Goal: Task Accomplishment & Management: Complete application form

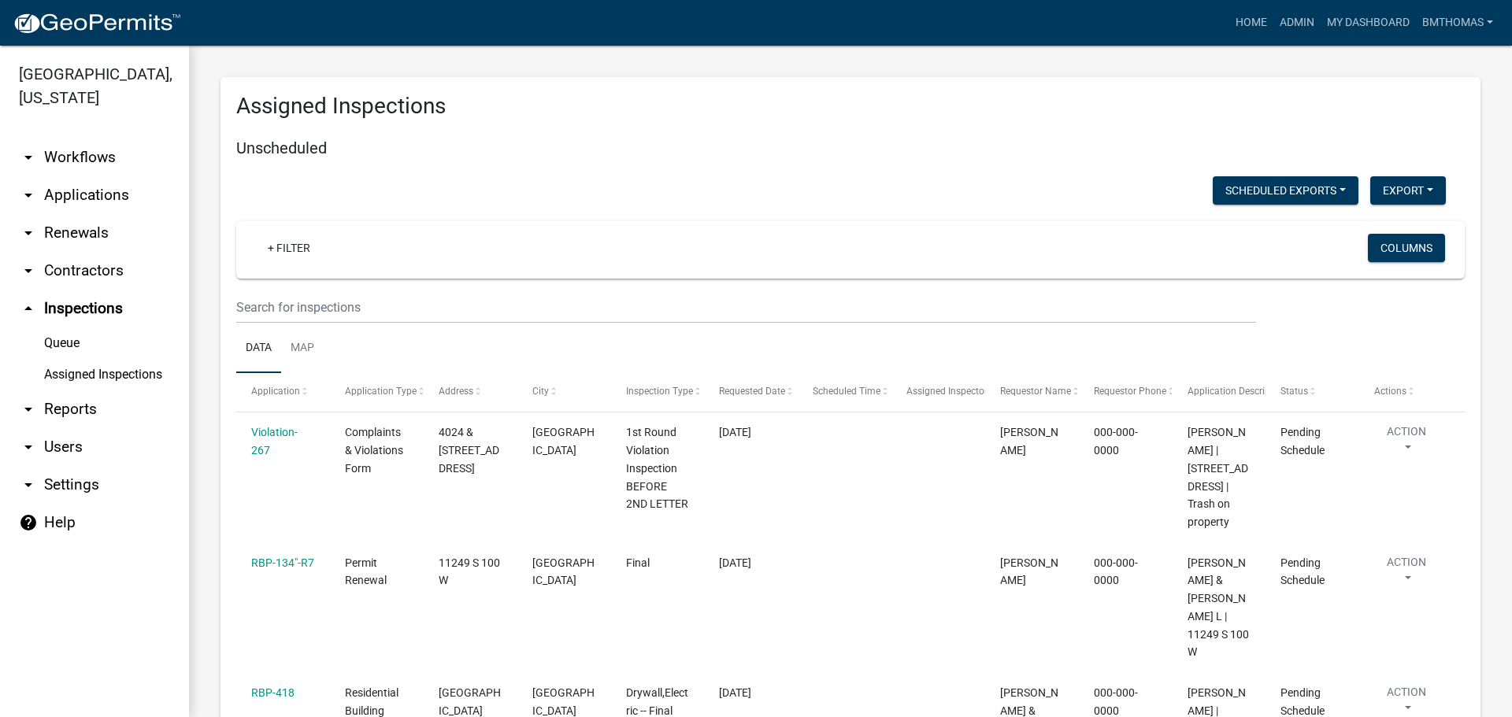
scroll to position [8413, 0]
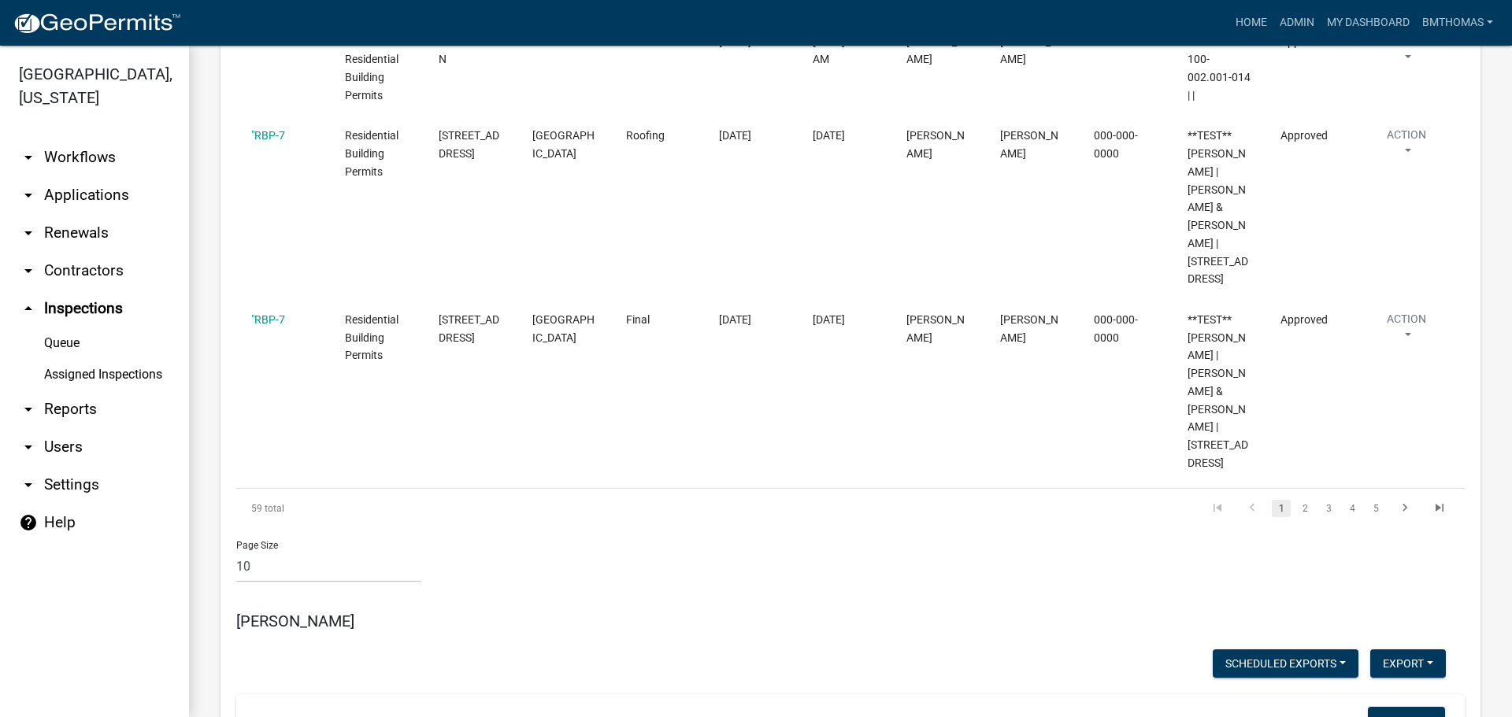
click at [90, 176] on link "arrow_drop_down Applications" at bounding box center [94, 195] width 189 height 38
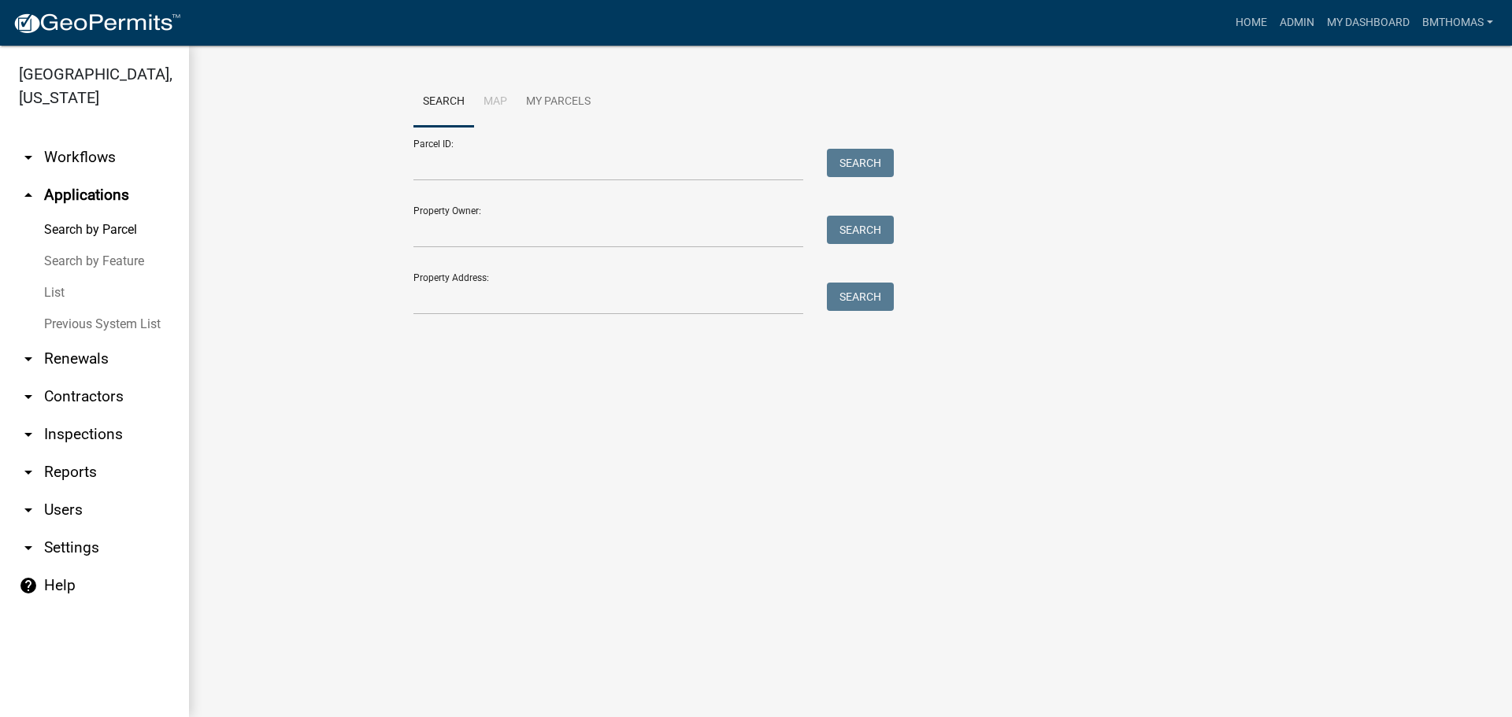
click at [57, 277] on link "List" at bounding box center [94, 292] width 189 height 31
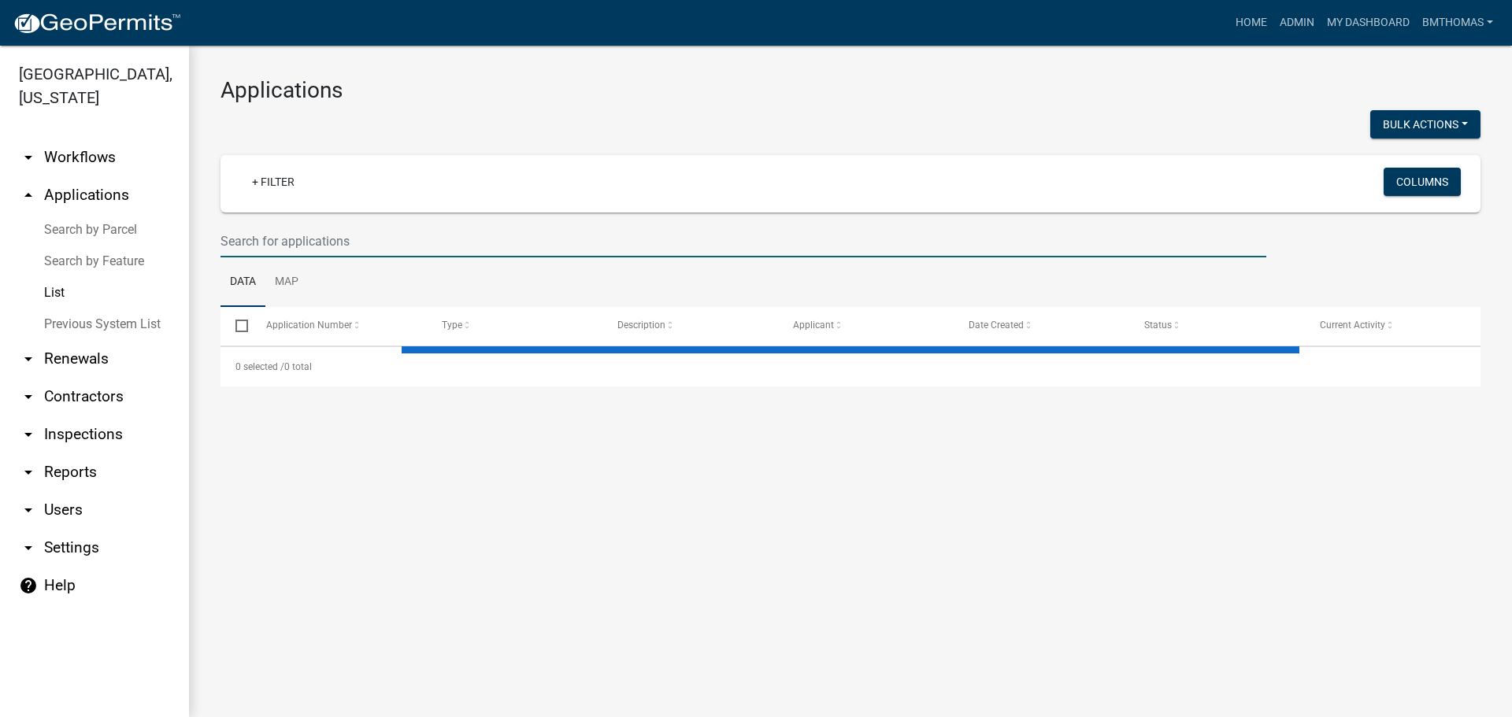
click at [390, 240] on input "text" at bounding box center [742, 241] width 1045 height 32
select select "3: 100"
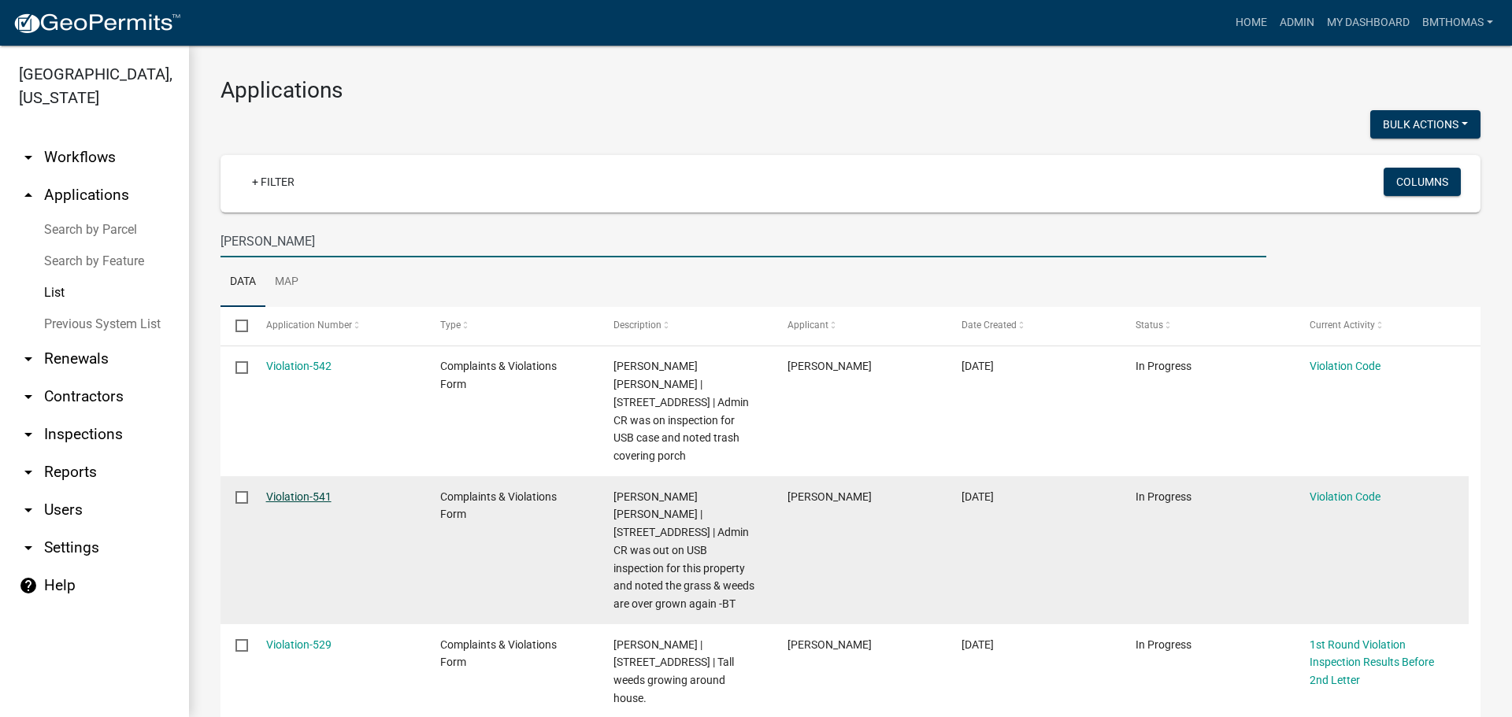
type input "[PERSON_NAME]"
click at [308, 490] on link "Violation-541" at bounding box center [298, 496] width 65 height 13
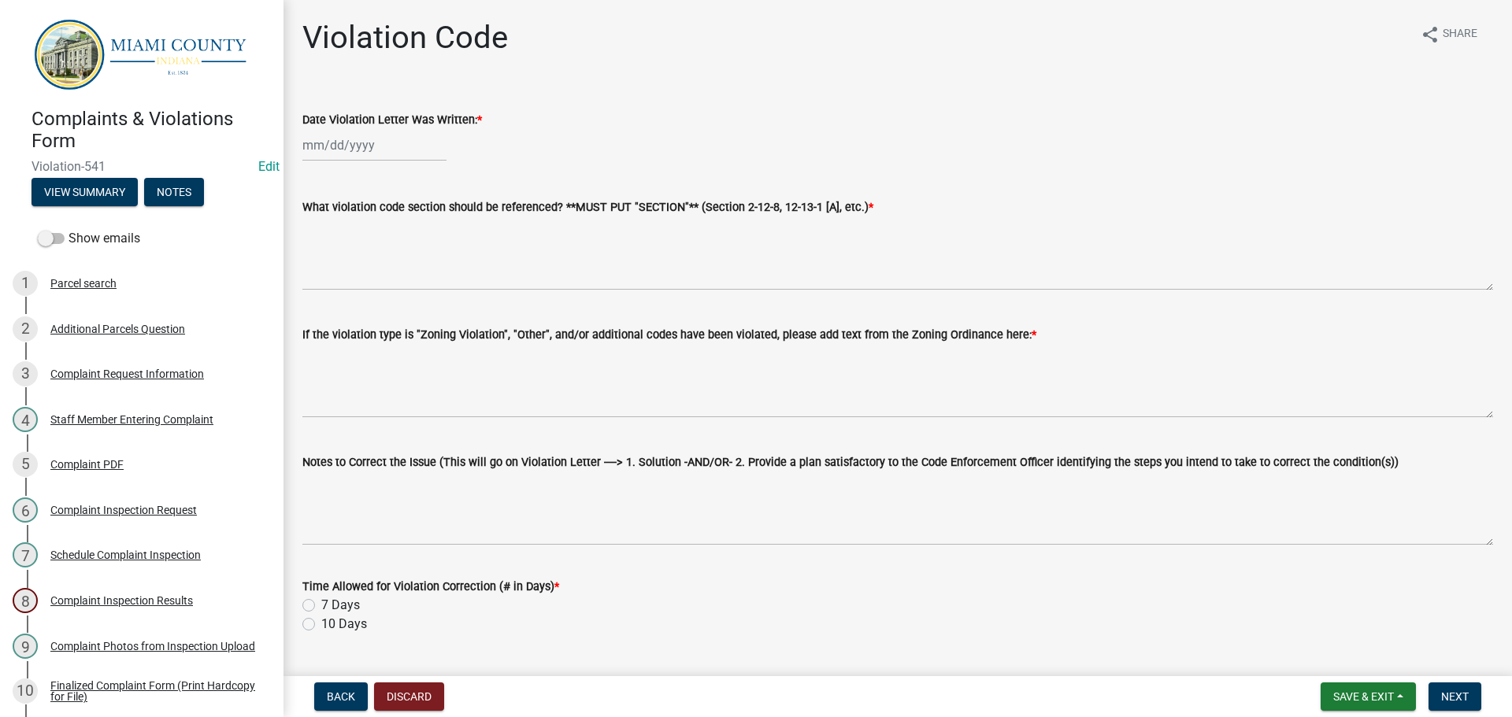
click at [360, 131] on div at bounding box center [374, 145] width 144 height 32
select select "8"
select select "2025"
click at [346, 272] on div "12" at bounding box center [343, 279] width 25 height 25
type input "[DATE]"
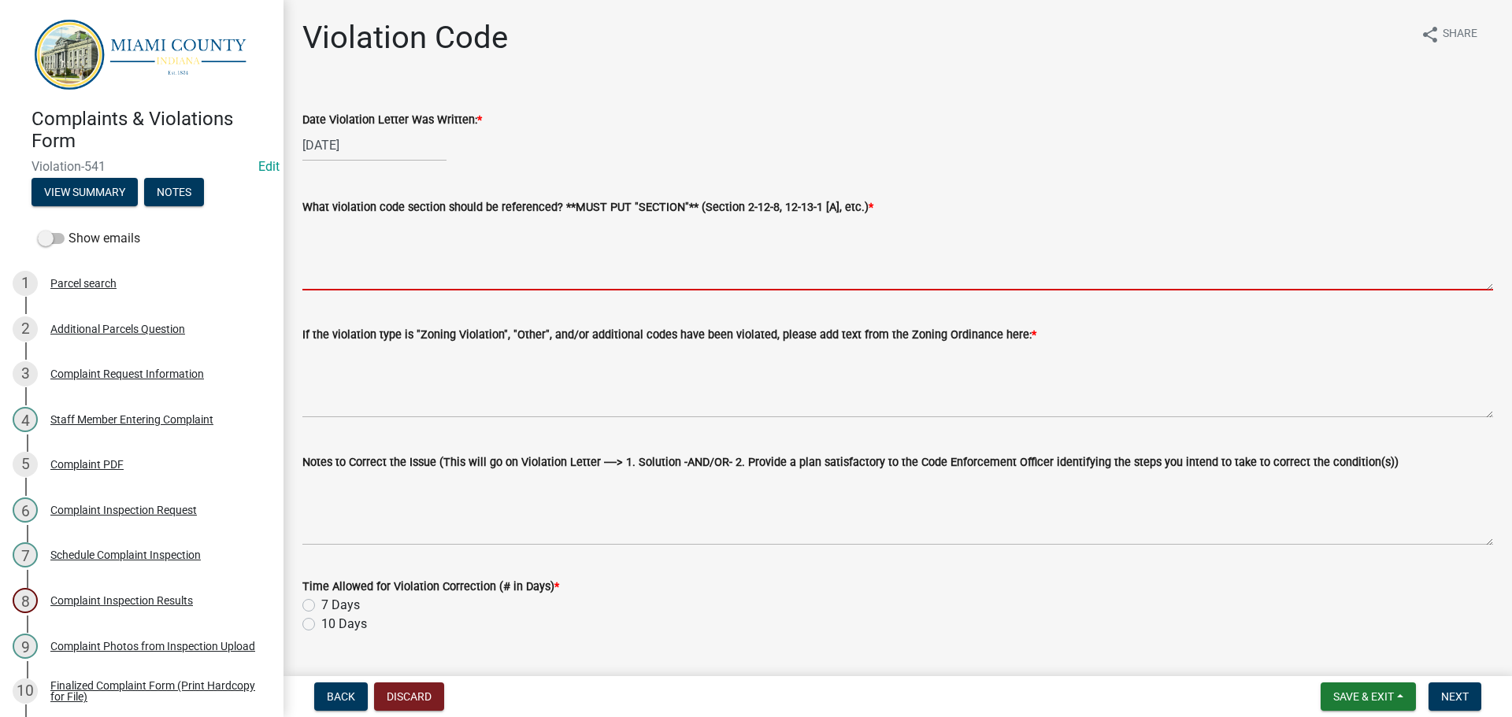
click at [513, 248] on textarea "What violation code section should be referenced? **MUST PUT "SECTION"** (Secti…" at bounding box center [897, 253] width 1190 height 74
paste textarea "2-13-4 MISCELLANEOUS RESTRICTIONS (A)(12)"
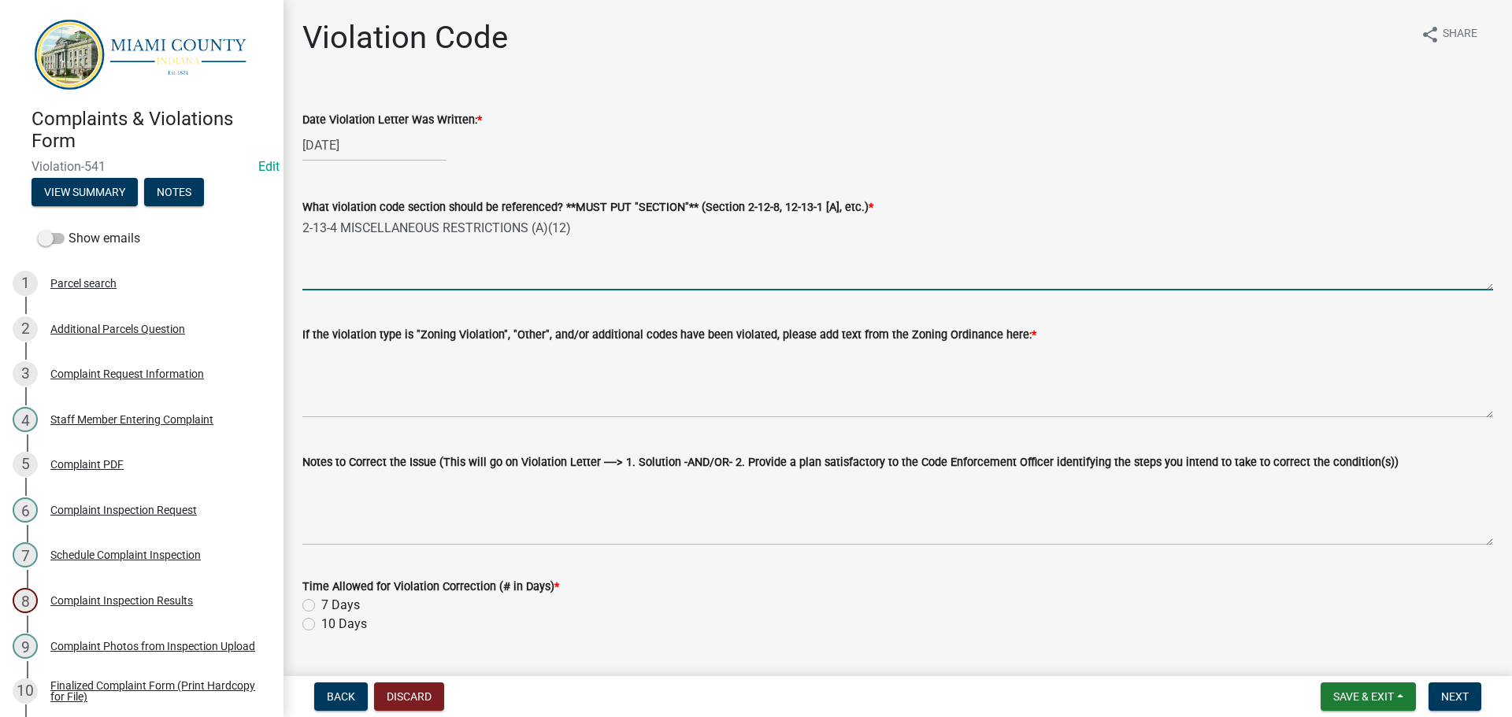
type textarea "2-13-4 MISCELLANEOUS RESTRICTIONS (A)(12)"
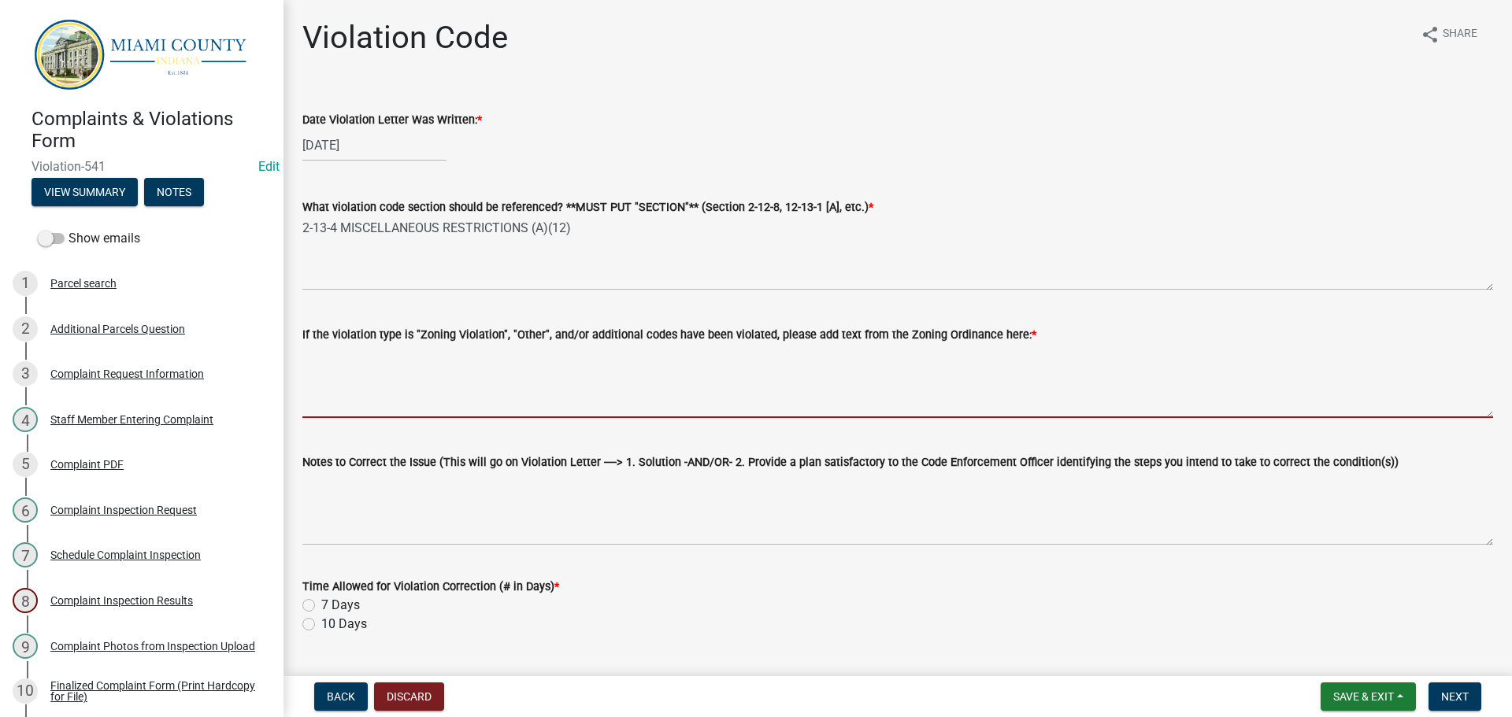
click at [624, 350] on textarea "If the violation type is "Zoning Violation", "Other", and/or additional codes h…" at bounding box center [897, 381] width 1190 height 74
paste textarea "2-13-14(A)(12):" NOXIOUS WEEDS AND OTHER RANK VEGTATION, INCLUDING, BUT NOT LIM…"
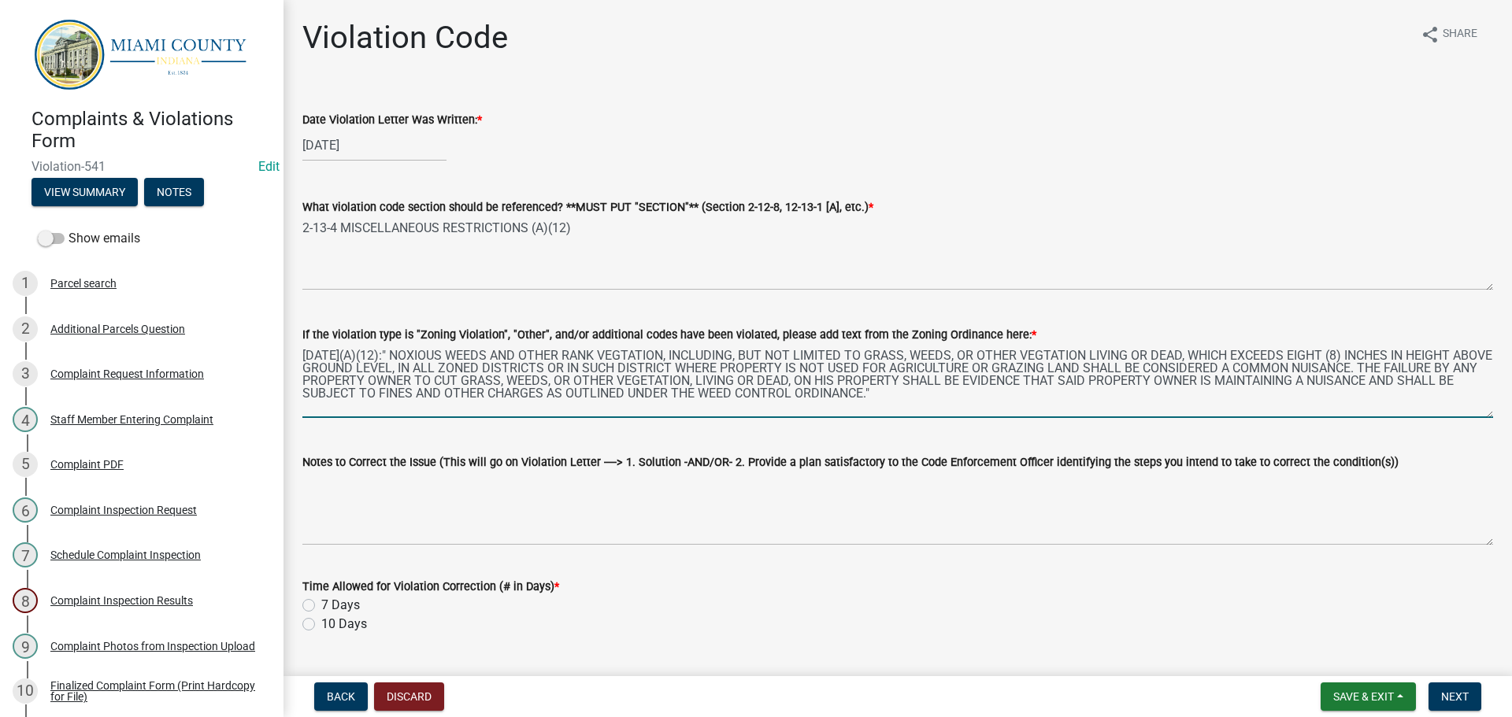
type textarea "2-13-14(A)(12):" NOXIOUS WEEDS AND OTHER RANK VEGTATION, INCLUDING, BUT NOT LIM…"
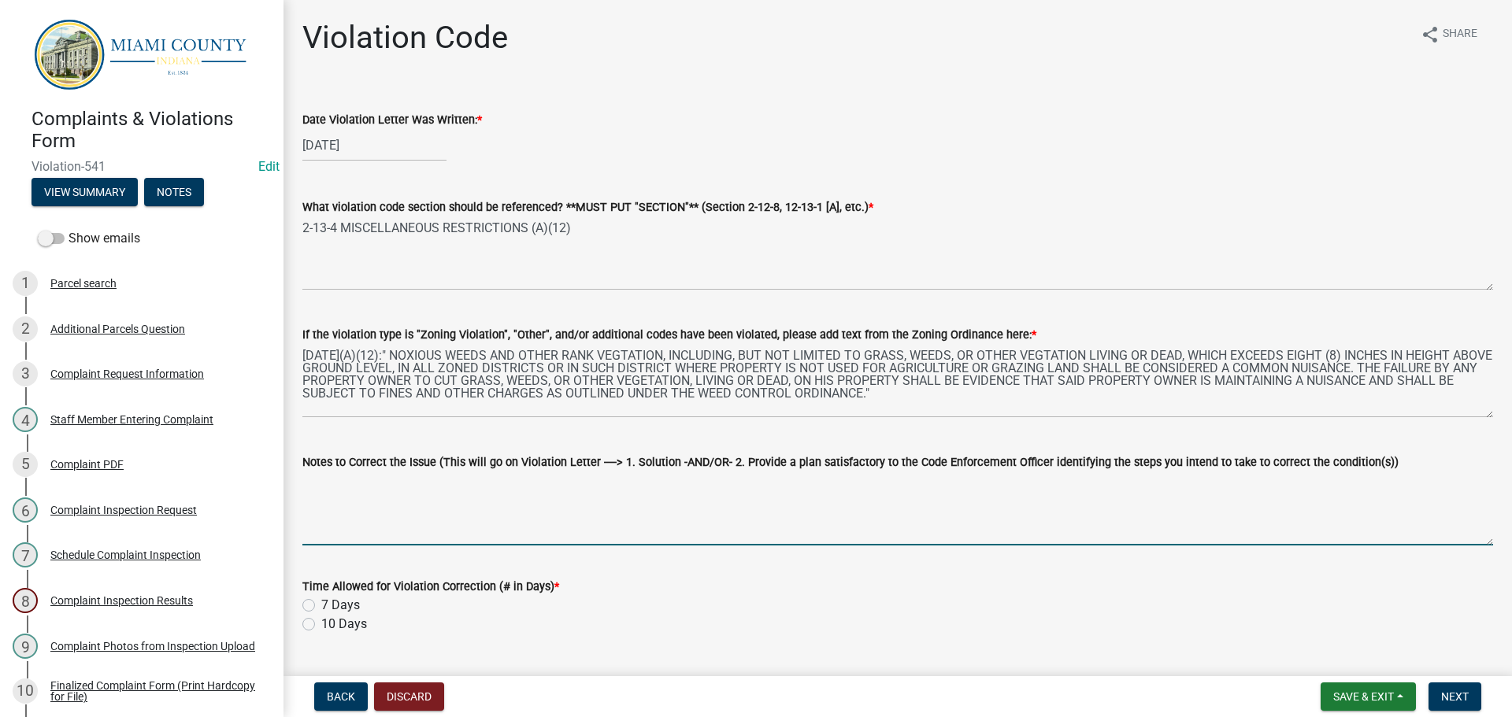
click at [772, 481] on textarea "Notes to Correct the Issue (This will go on Violation Letter ----> 1. Solution …" at bounding box center [897, 509] width 1190 height 74
paste textarea "1. Trim and clean-up tall grass and noxious weeds to a height of less than eigh…"
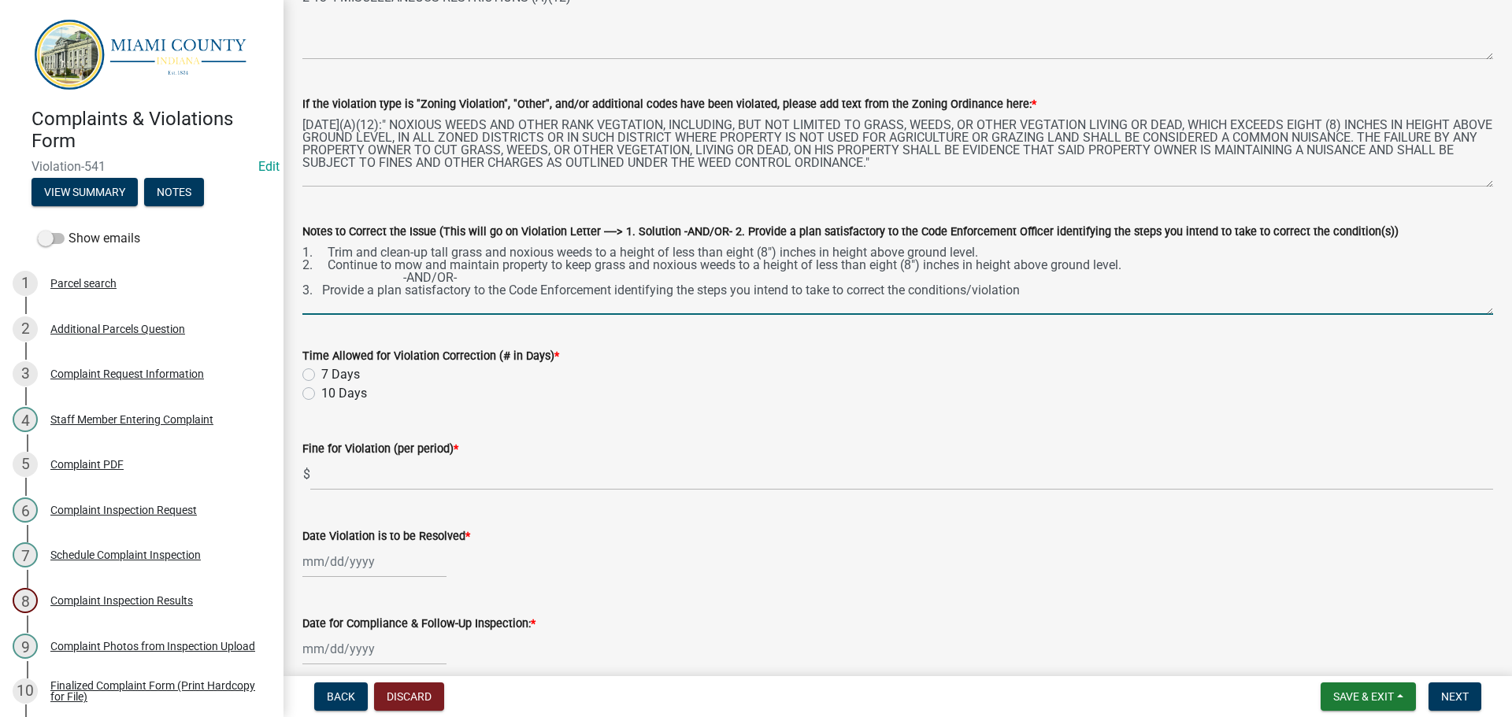
scroll to position [236, 0]
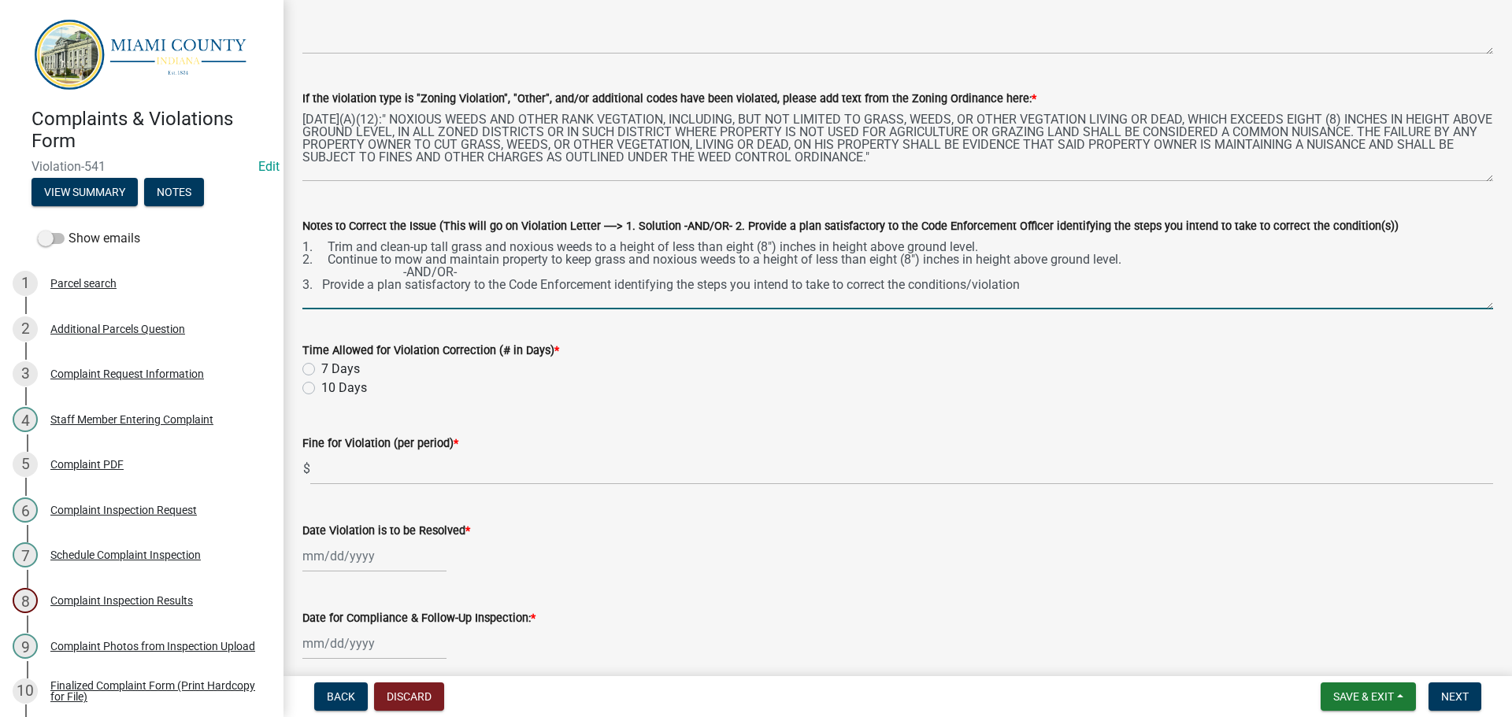
type textarea "1. Trim and clean-up tall grass and noxious weeds to a height of less than eigh…"
click at [321, 365] on label "7 Days" at bounding box center [340, 369] width 39 height 19
click at [321, 365] on input "7 Days" at bounding box center [326, 365] width 10 height 10
radio input "true"
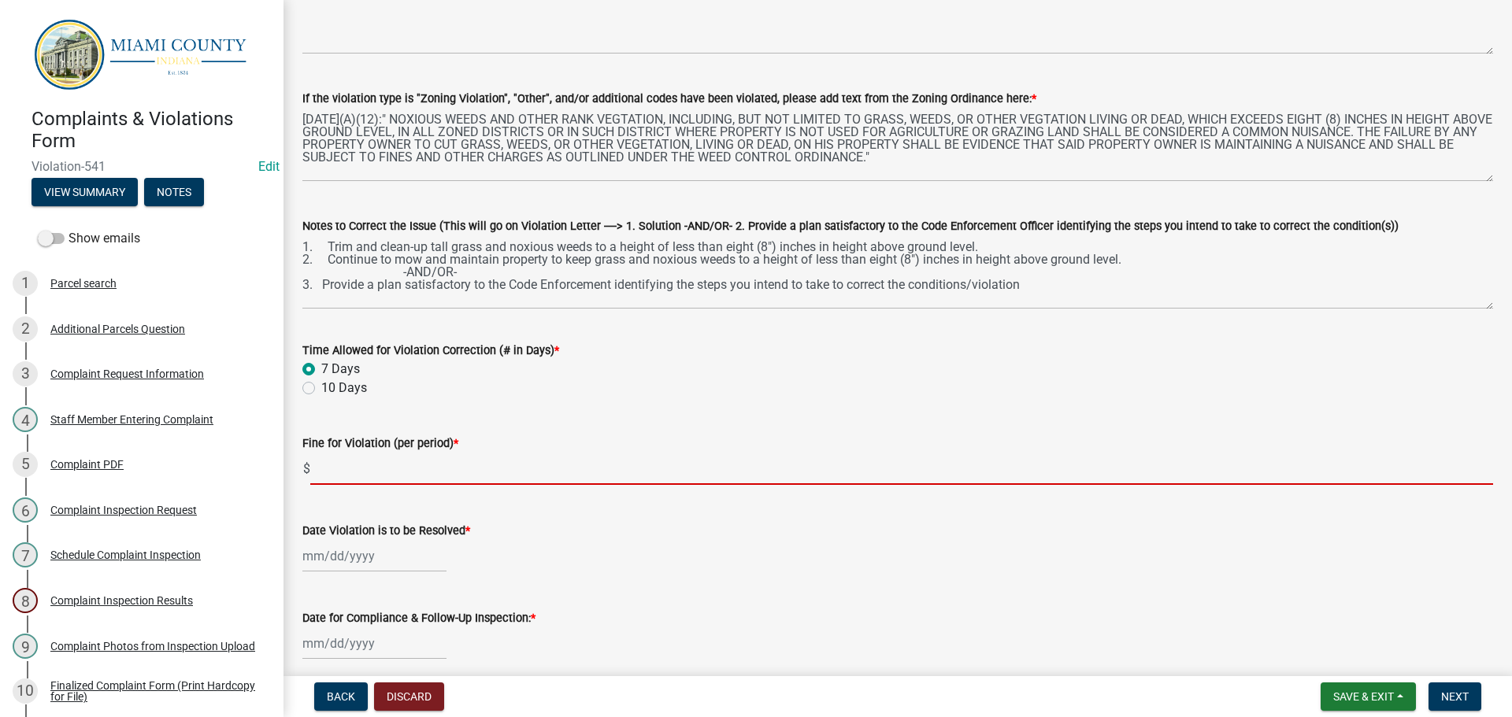
click at [331, 457] on input "text" at bounding box center [901, 469] width 1182 height 32
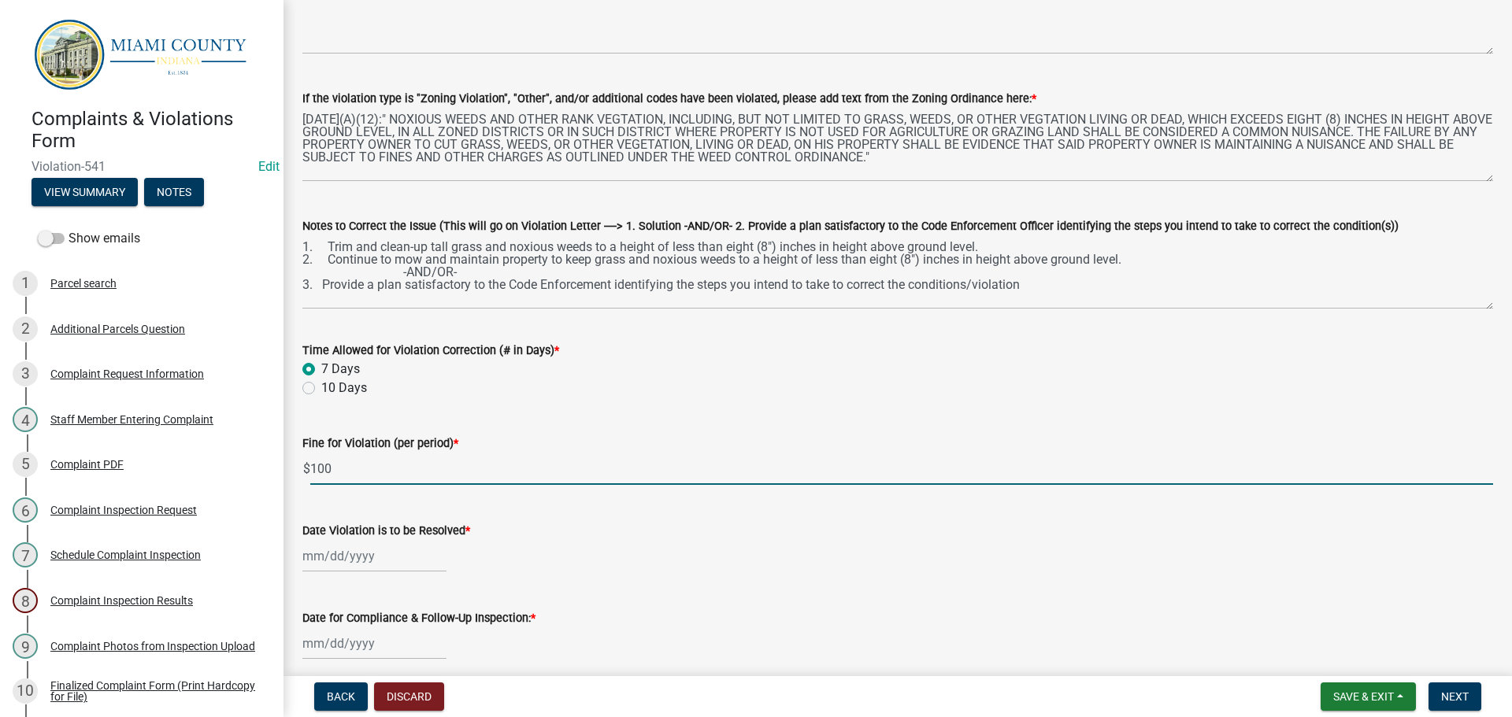
type input "100"
click at [344, 561] on div at bounding box center [374, 556] width 144 height 32
select select "8"
select select "2025"
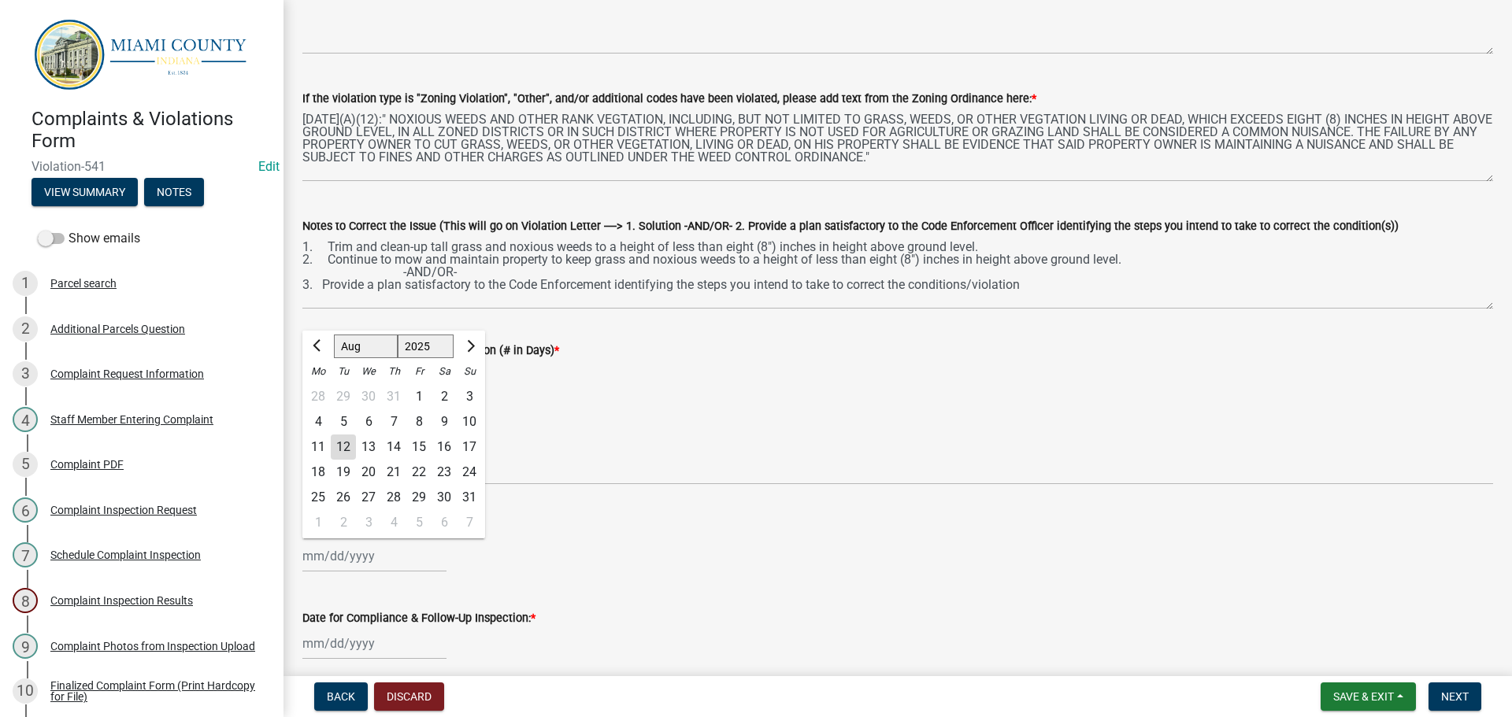
click at [339, 471] on div "19" at bounding box center [343, 472] width 25 height 25
type input "08/19/2025"
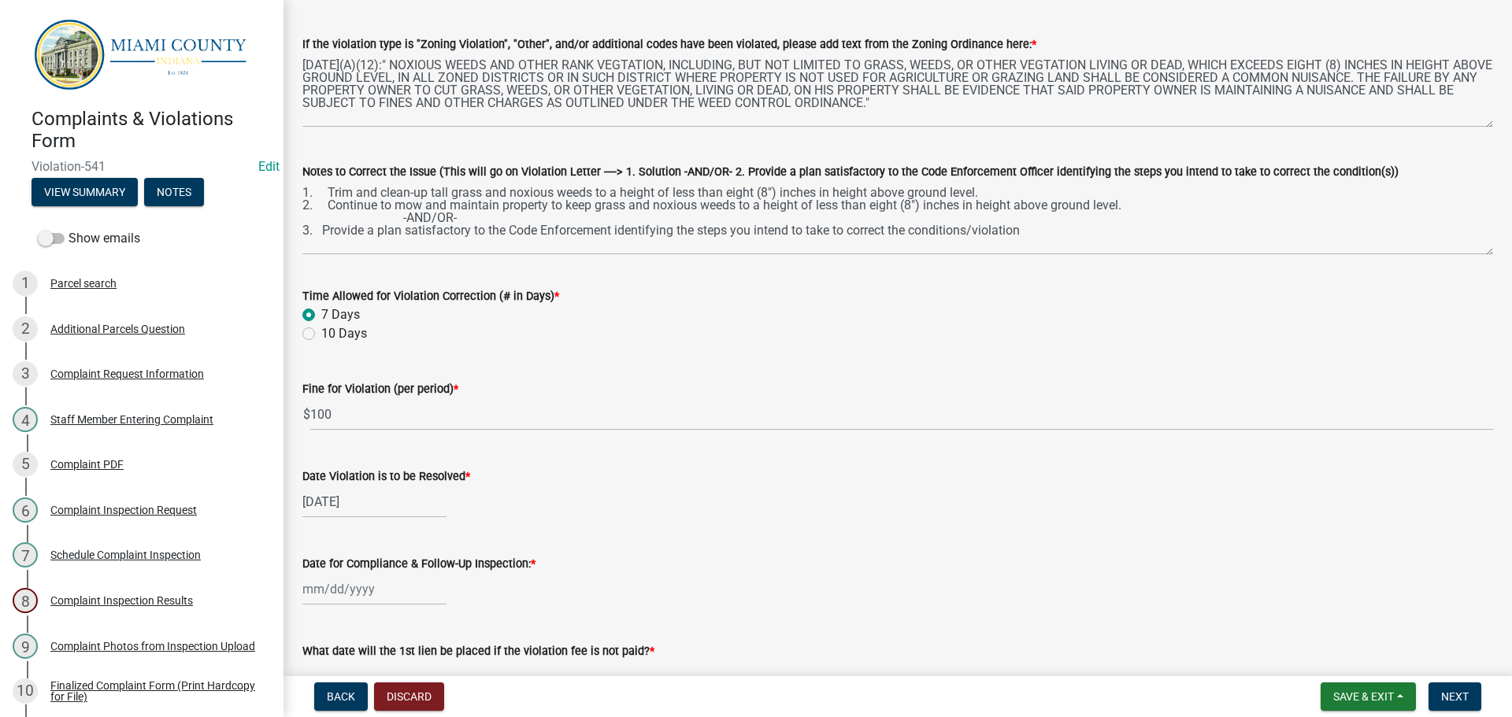
scroll to position [315, 0]
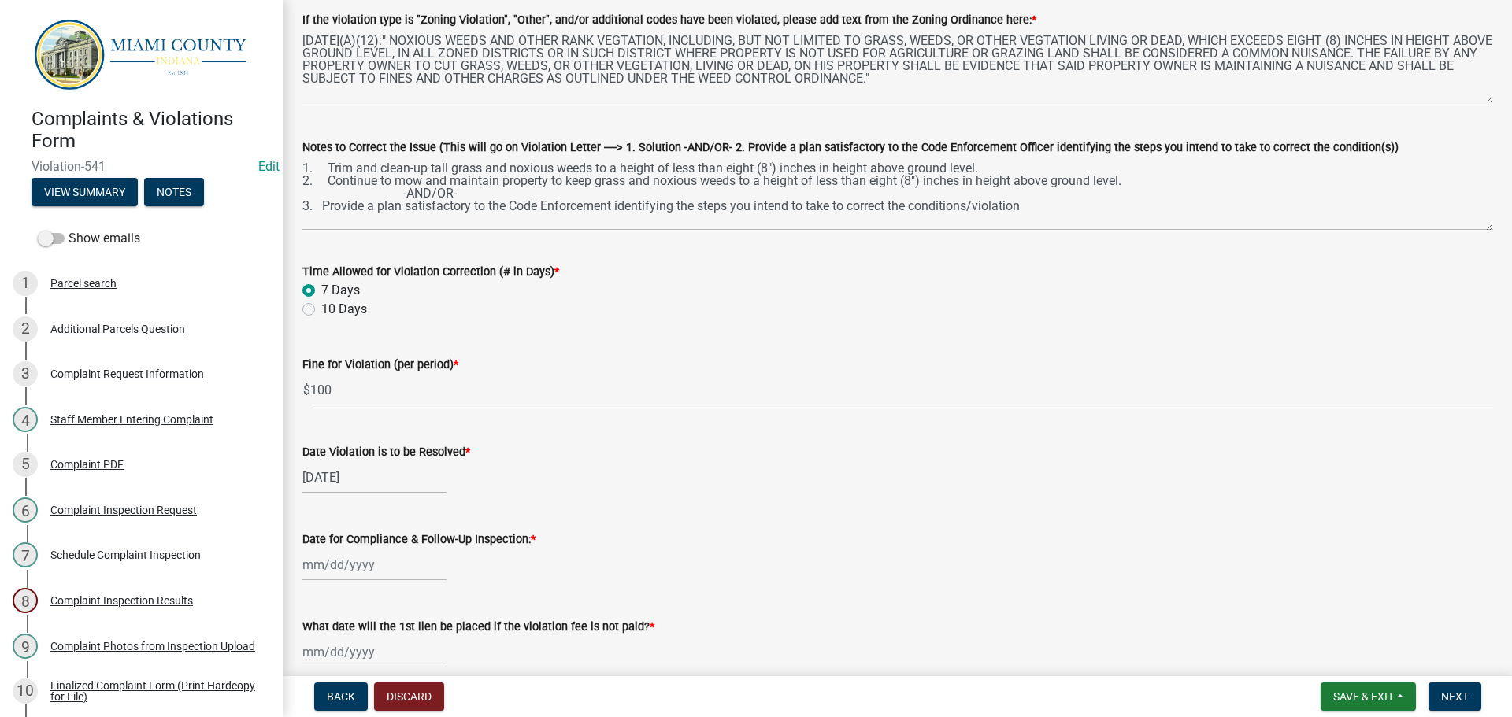
click at [387, 574] on div at bounding box center [374, 565] width 144 height 32
select select "8"
select select "2025"
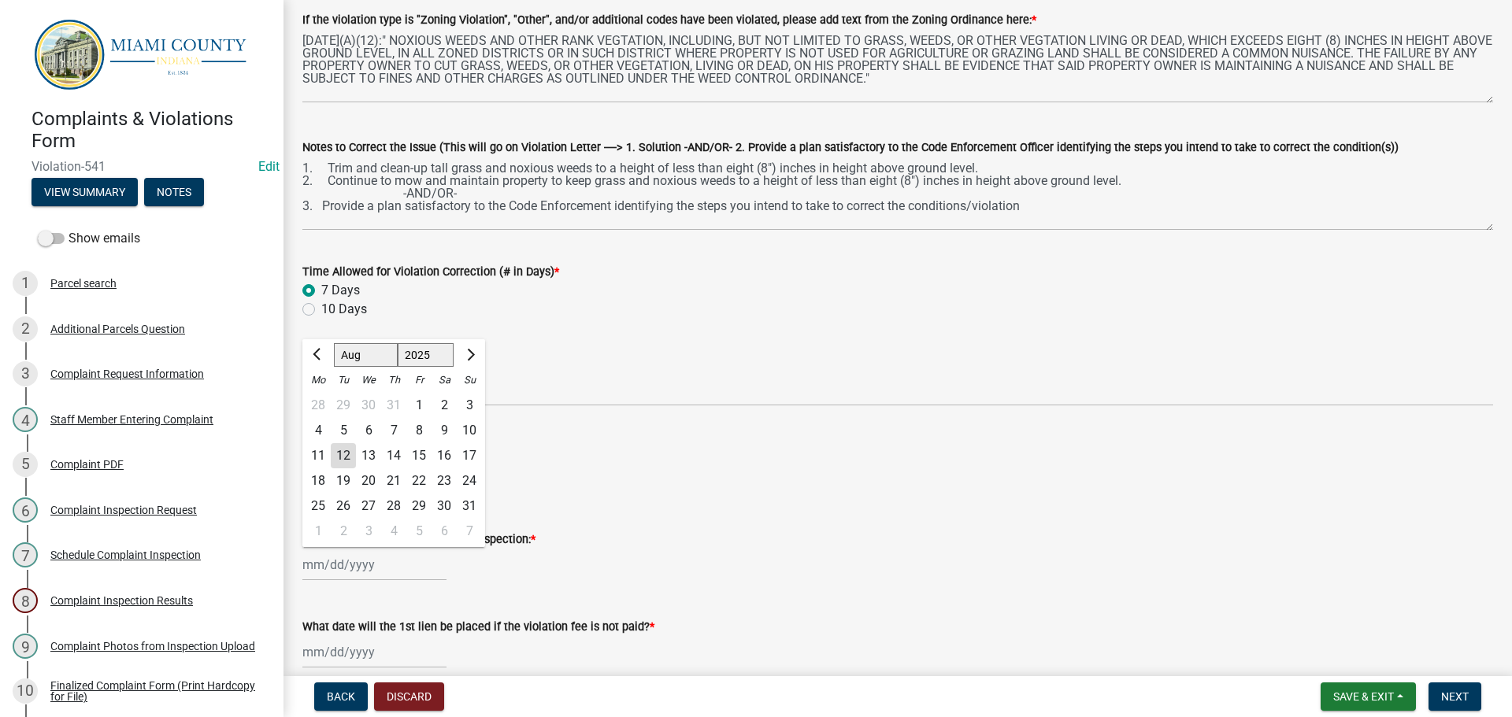
click at [365, 479] on div "20" at bounding box center [368, 480] width 25 height 25
type input "08/20/2025"
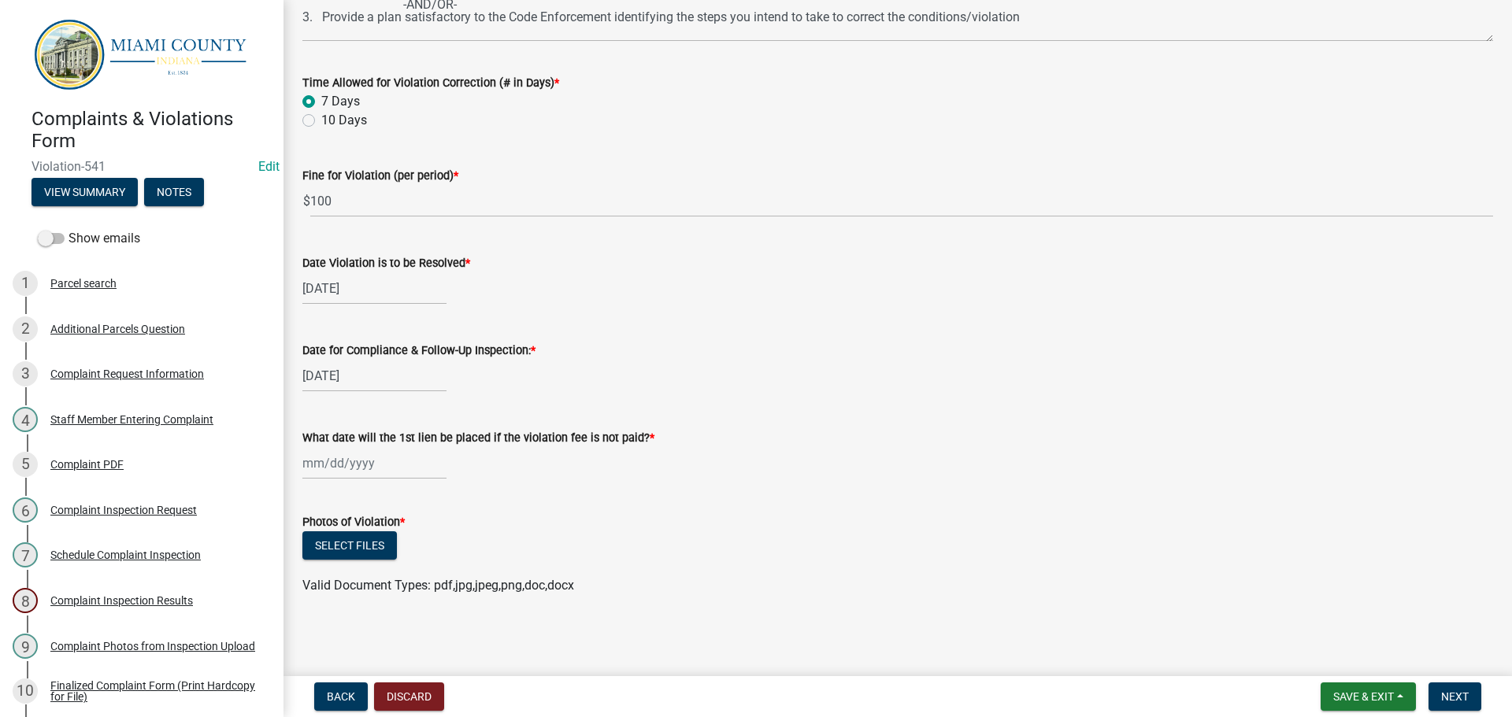
scroll to position [505, 0]
click at [356, 454] on div at bounding box center [374, 462] width 144 height 32
select select "8"
select select "2025"
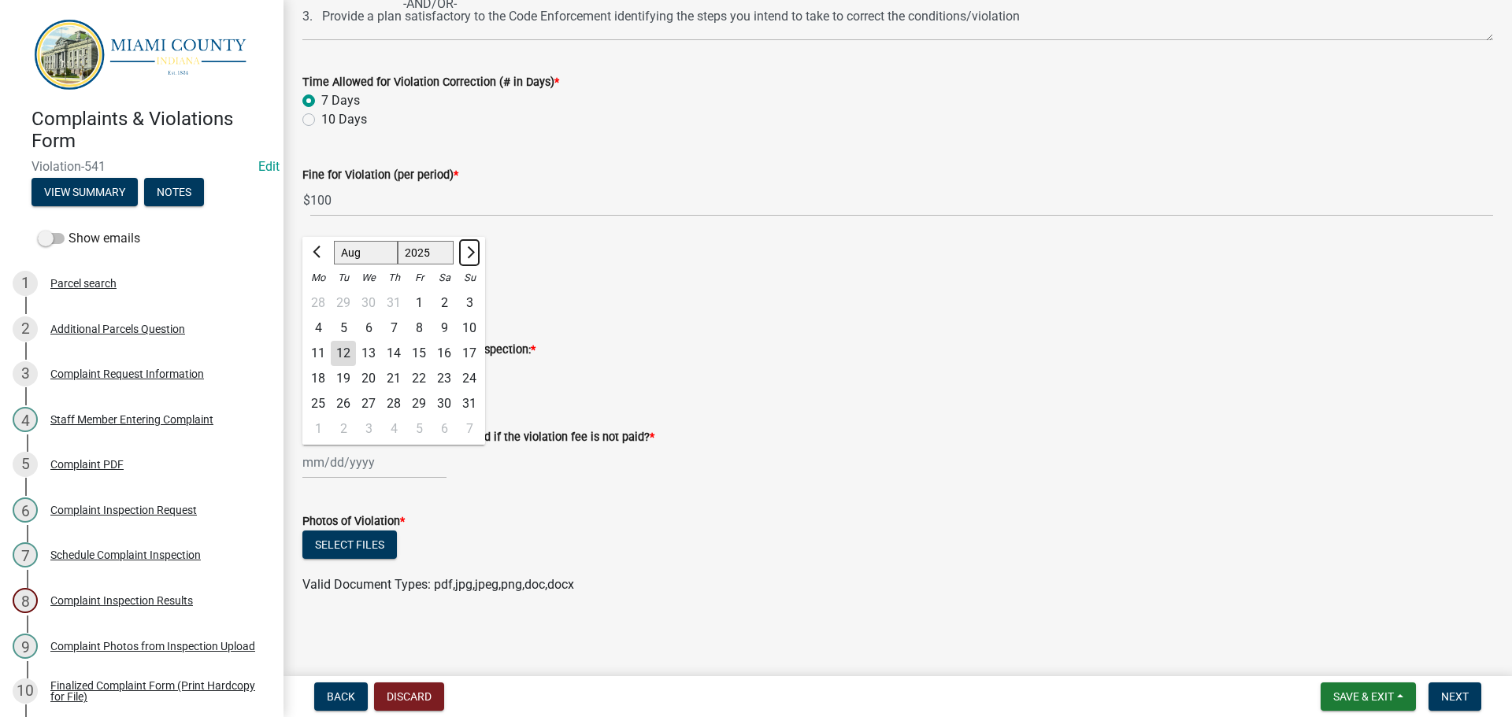
click at [472, 252] on span "Next month" at bounding box center [469, 252] width 12 height 12
select select "9"
click at [447, 351] on div "20" at bounding box center [443, 353] width 25 height 25
type input "09/20/2025"
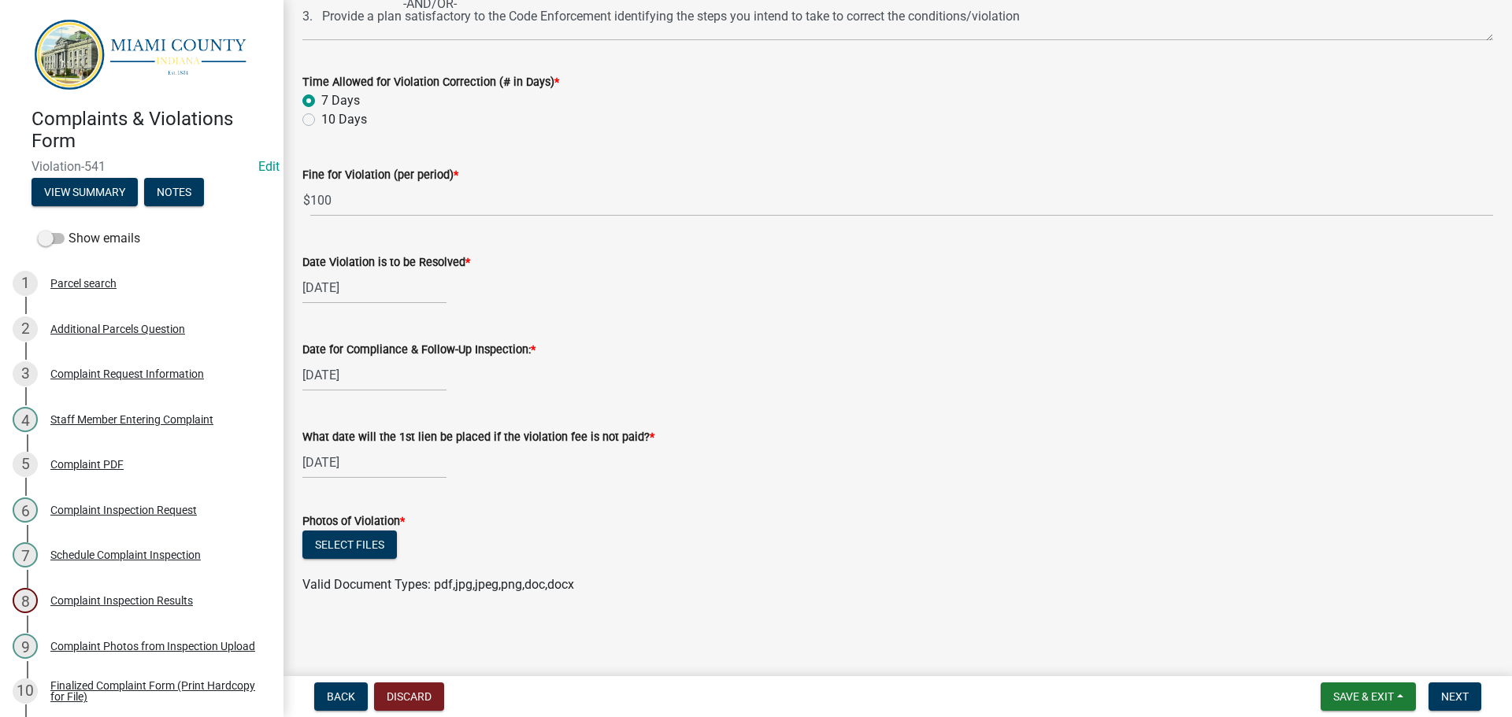
click at [564, 531] on div "Select files" at bounding box center [897, 547] width 1190 height 32
click at [359, 542] on button "Select files" at bounding box center [349, 545] width 94 height 28
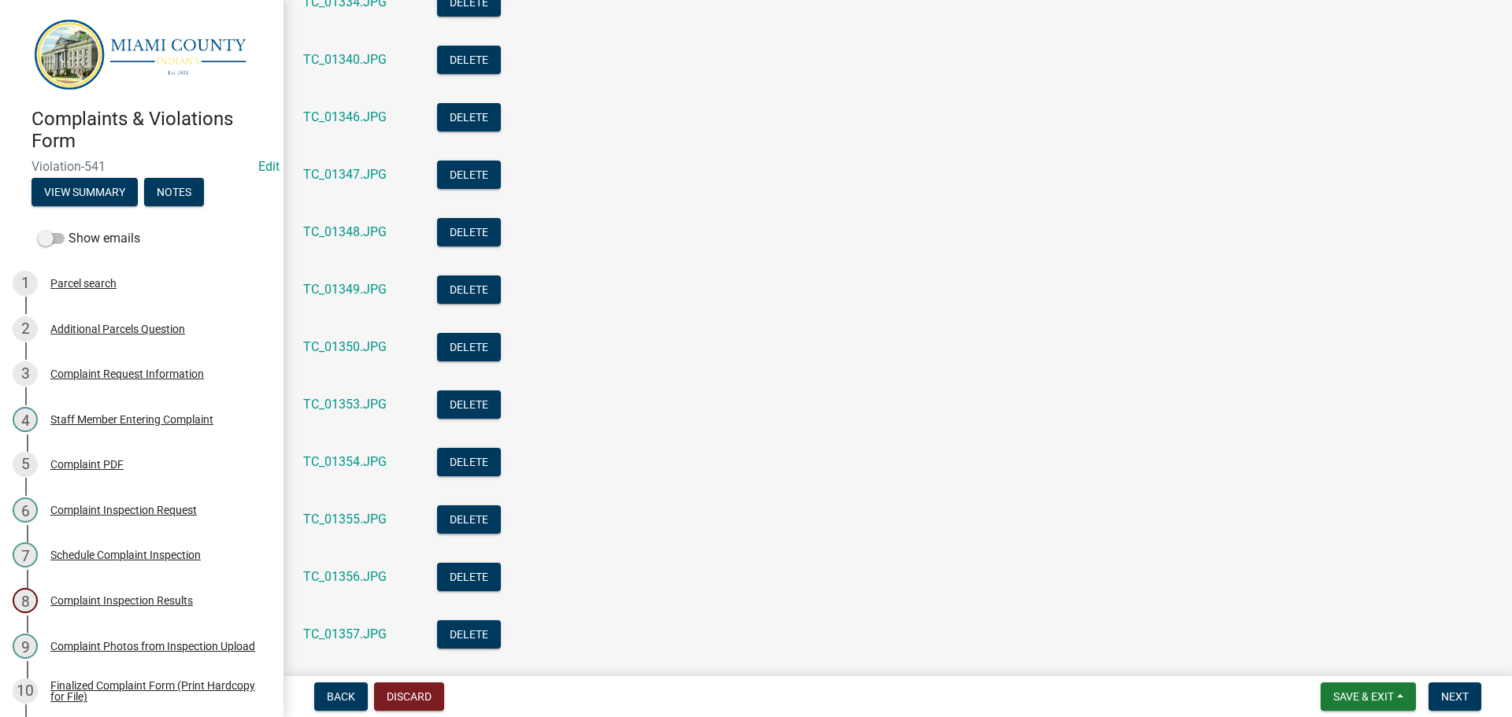
scroll to position [1252, 0]
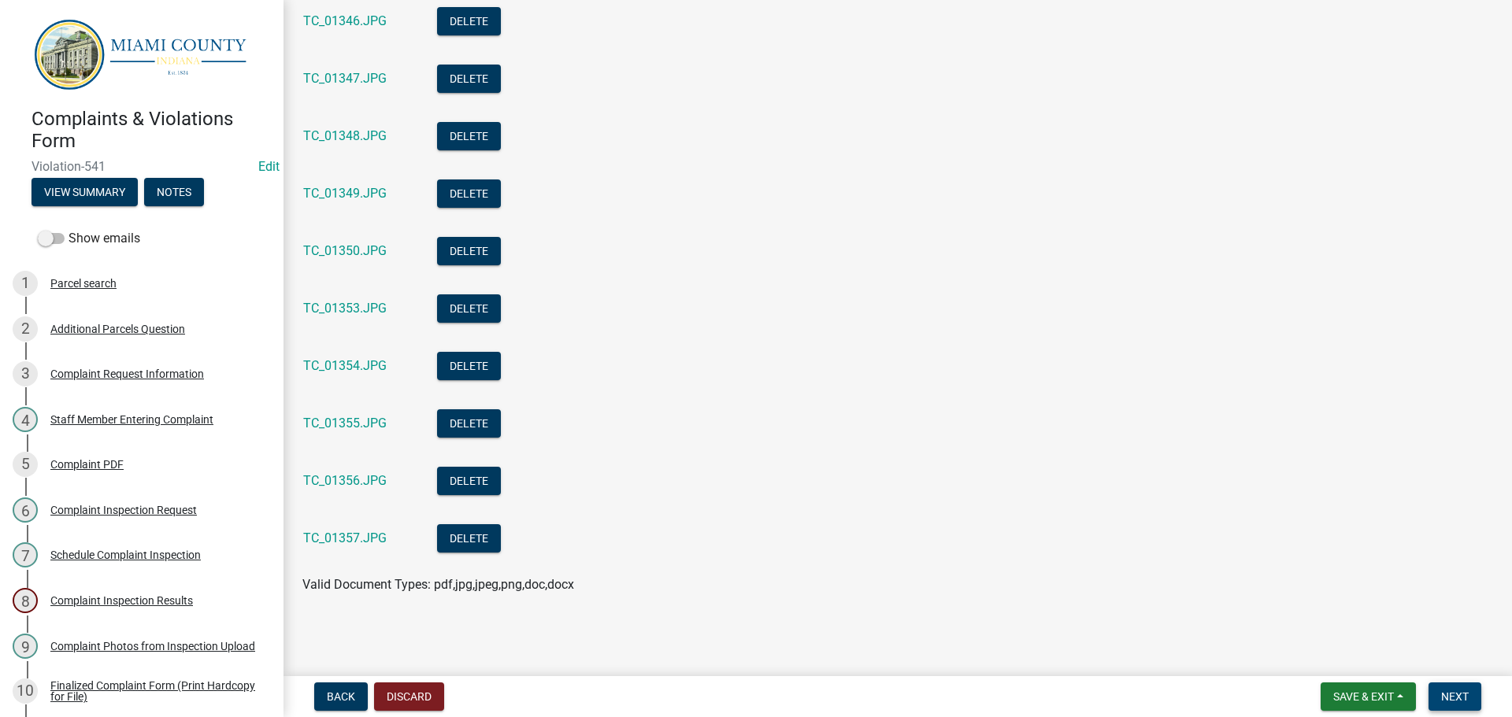
click at [1447, 698] on span "Next" at bounding box center [1455, 696] width 28 height 13
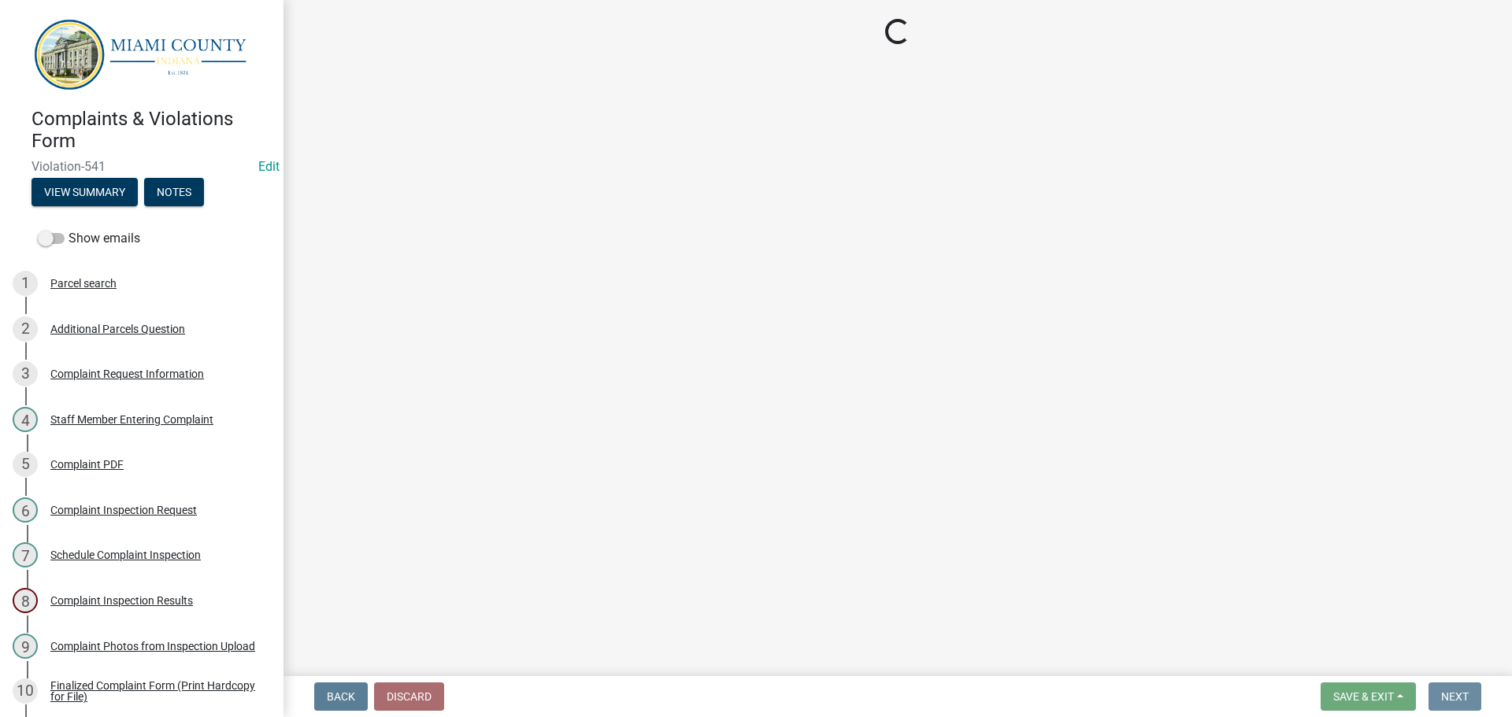
scroll to position [0, 0]
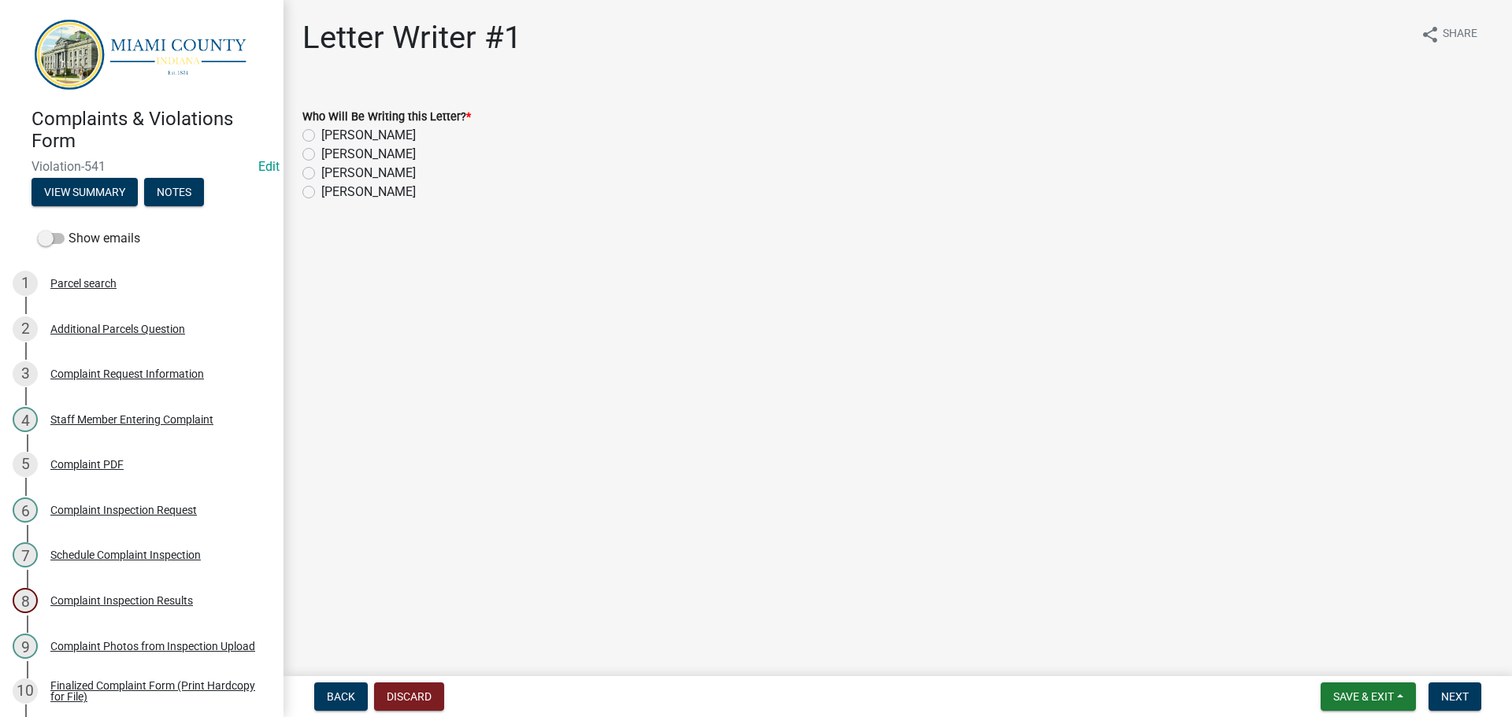
click at [321, 167] on label "[PERSON_NAME]" at bounding box center [368, 173] width 94 height 19
click at [321, 167] on input "[PERSON_NAME]" at bounding box center [326, 169] width 10 height 10
radio input "true"
click at [1466, 701] on span "Next" at bounding box center [1455, 696] width 28 height 13
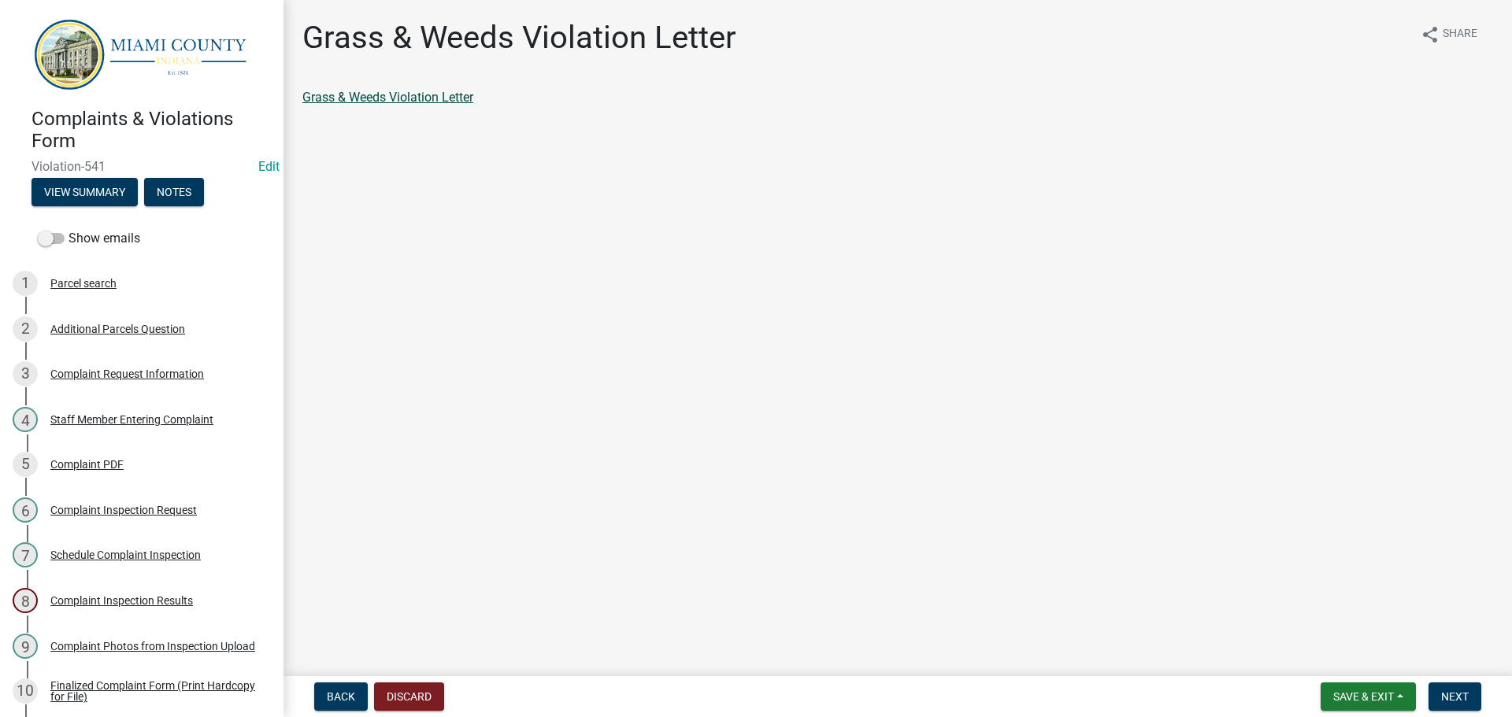
click at [357, 96] on link "Grass & Weeds Violation Letter" at bounding box center [387, 97] width 171 height 15
click at [373, 103] on link "Grass & Weeds Violation Letter" at bounding box center [387, 97] width 171 height 15
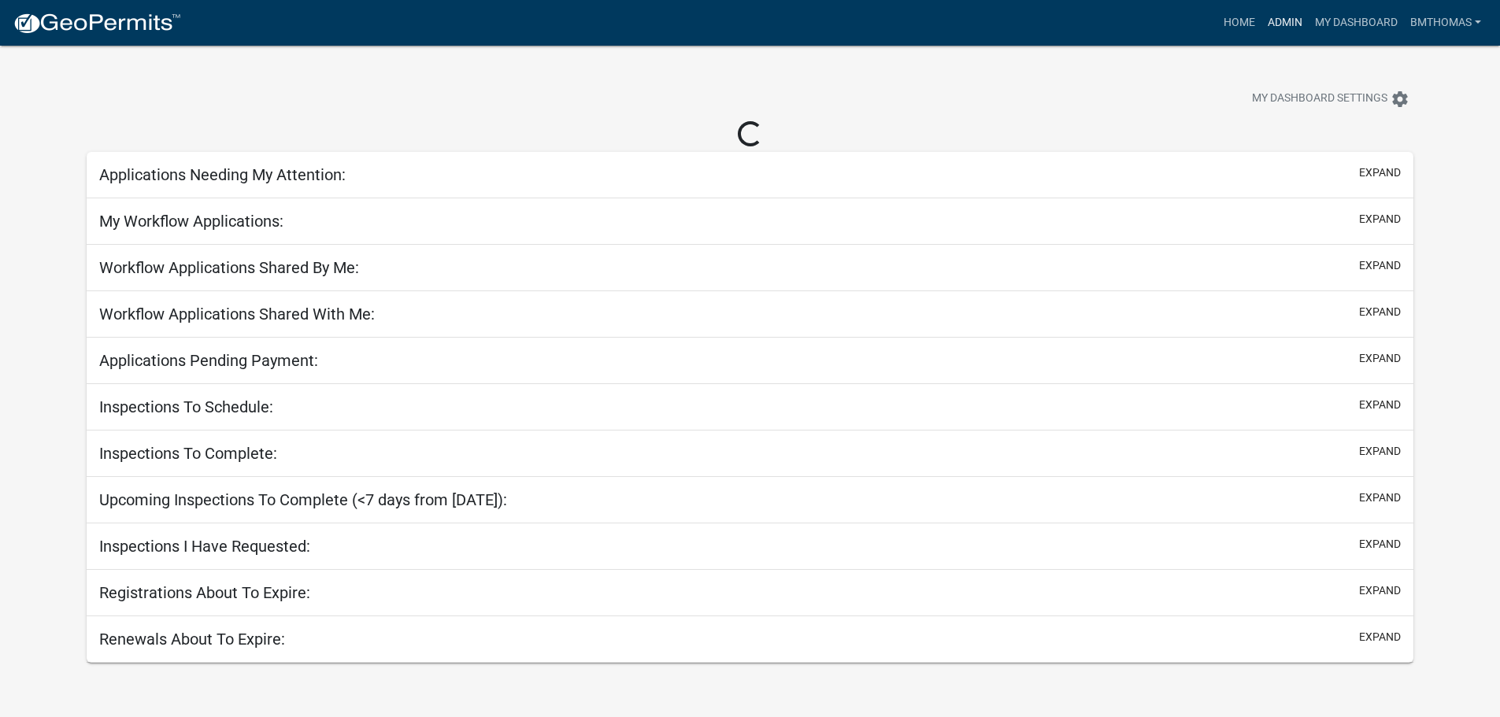
click at [1261, 23] on link "Admin" at bounding box center [1284, 23] width 47 height 30
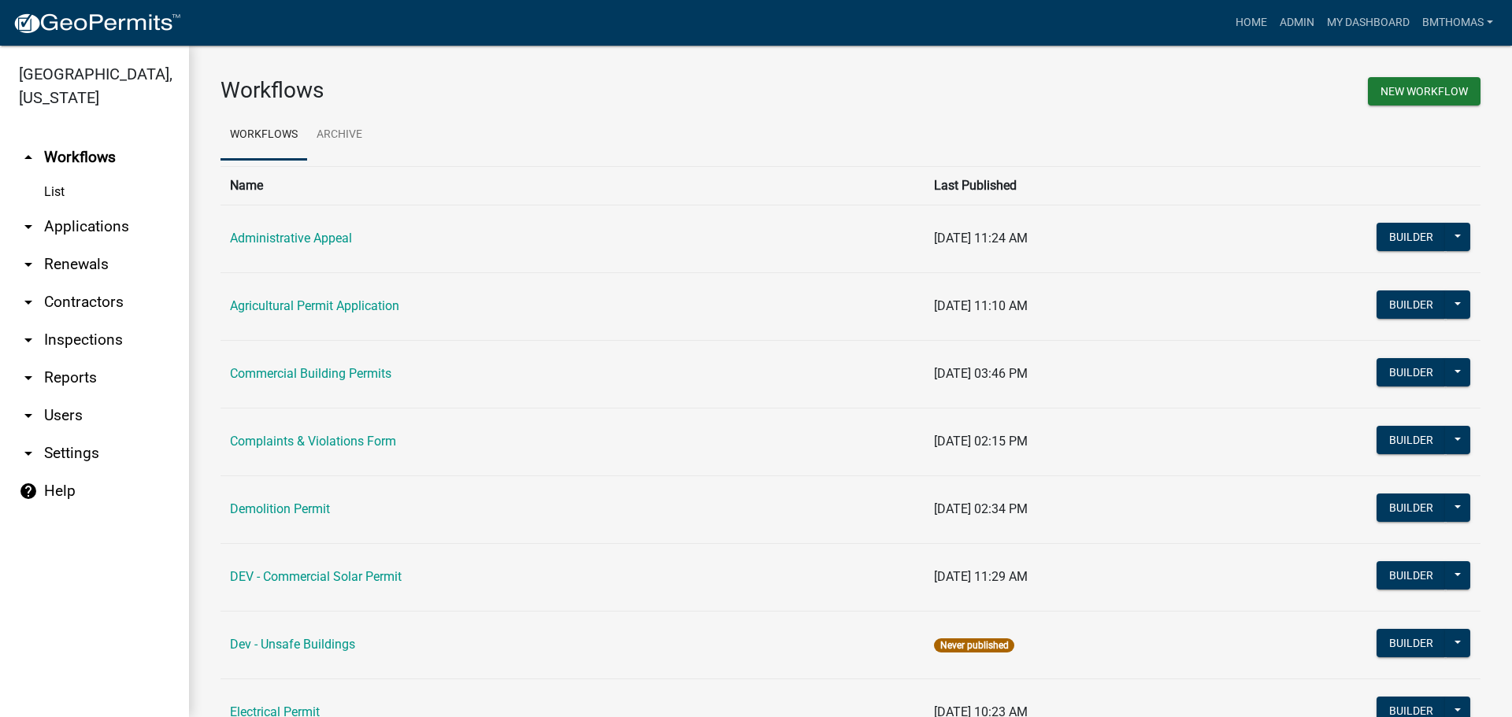
click at [91, 208] on link "arrow_drop_down Applications" at bounding box center [94, 227] width 189 height 38
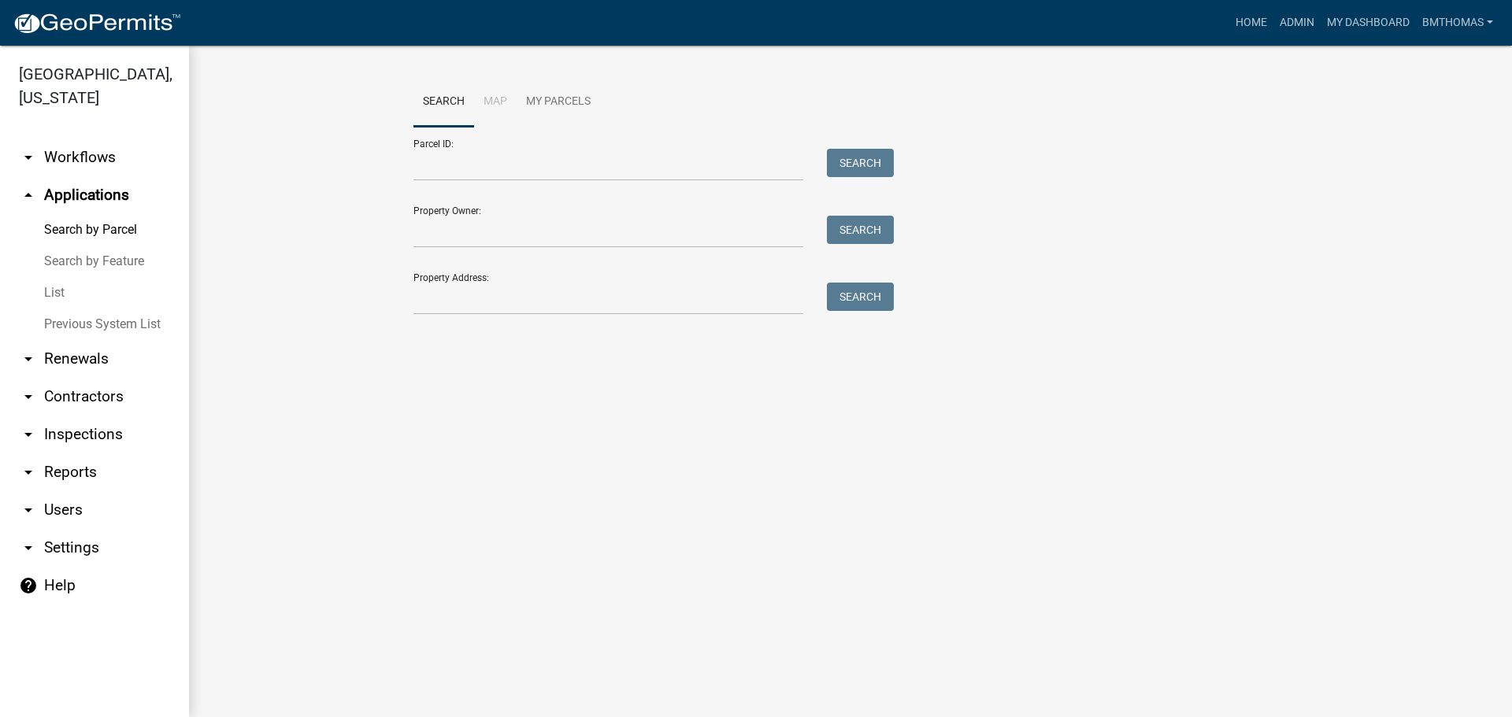
drag, startPoint x: 48, startPoint y: 272, endPoint x: 79, endPoint y: 270, distance: 30.8
click at [48, 277] on link "List" at bounding box center [94, 292] width 189 height 31
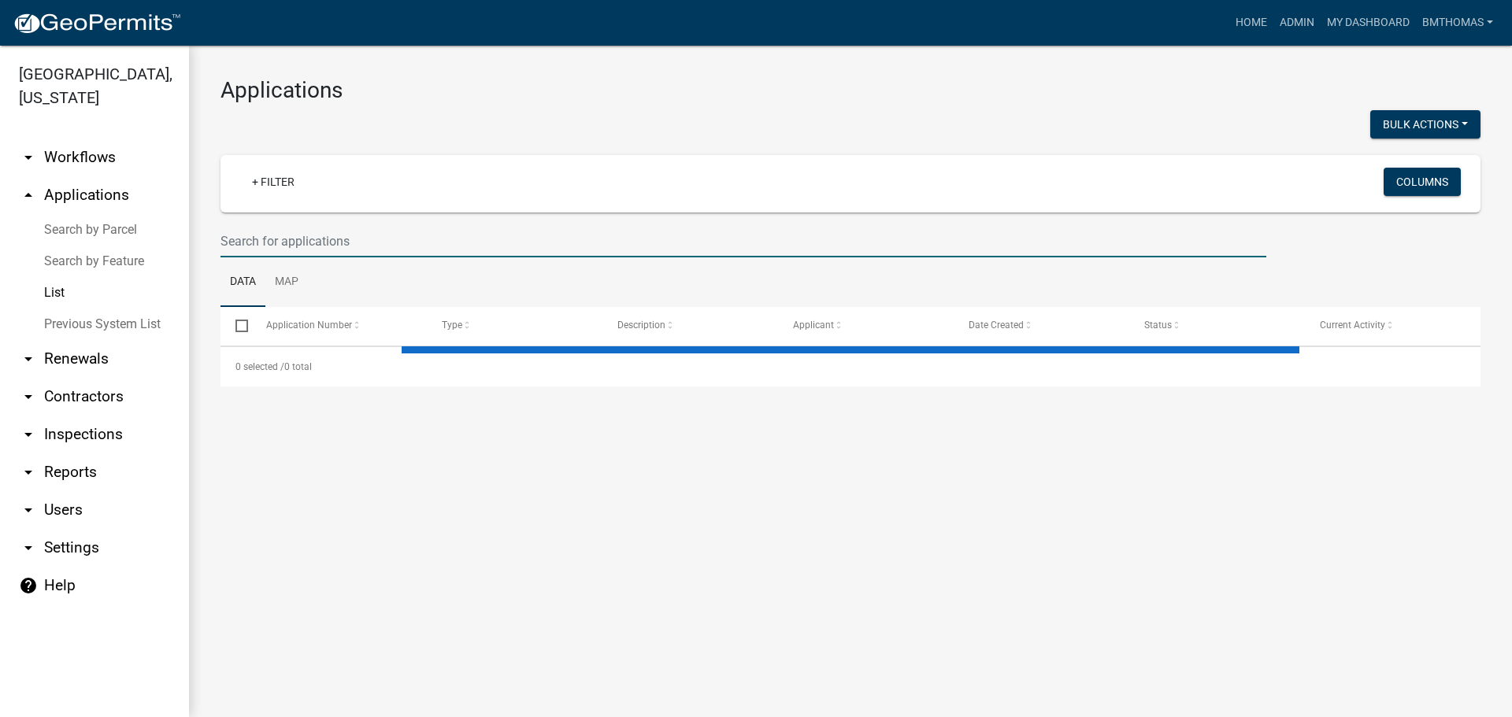
click at [424, 231] on input "text" at bounding box center [742, 241] width 1045 height 32
select select "3: 100"
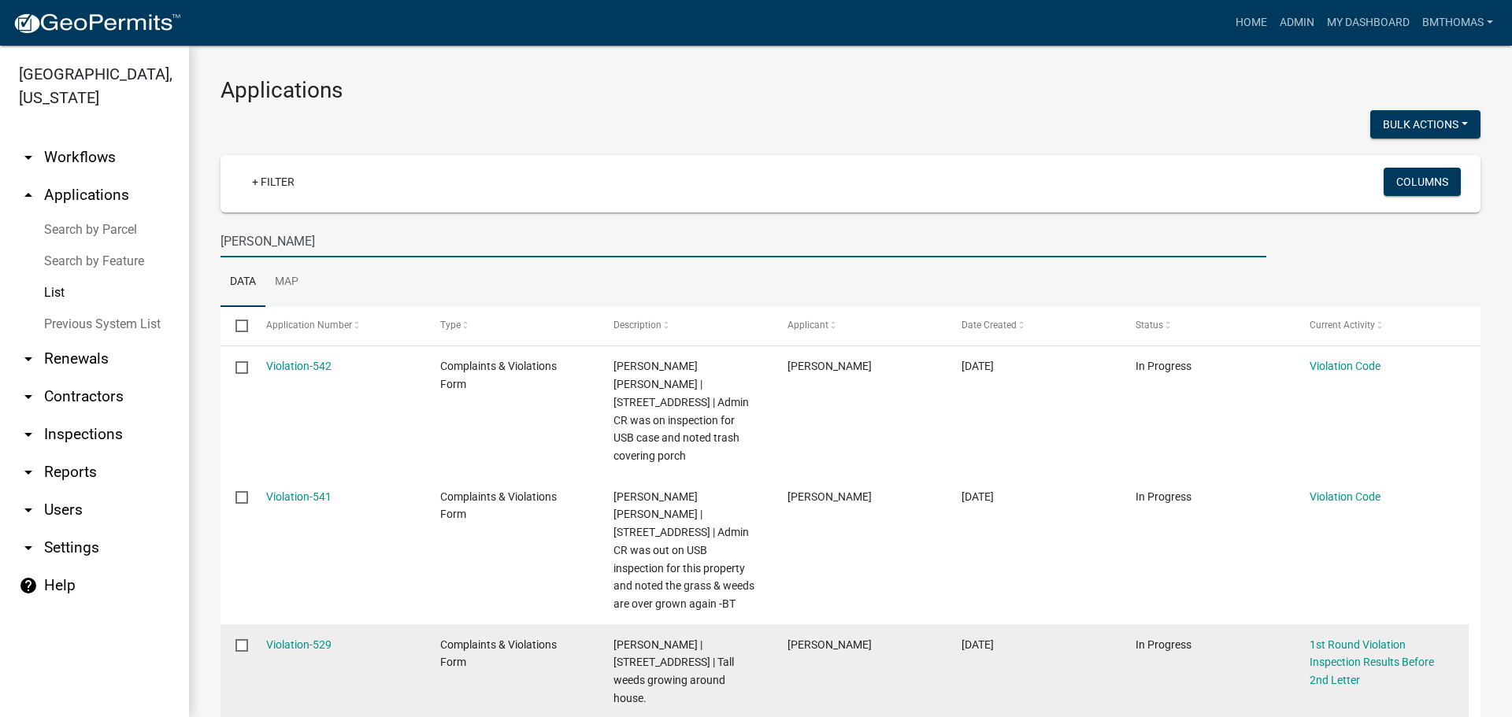
type input "[PERSON_NAME]"
click at [329, 624] on datatable-body-cell "Violation-529" at bounding box center [337, 671] width 174 height 94
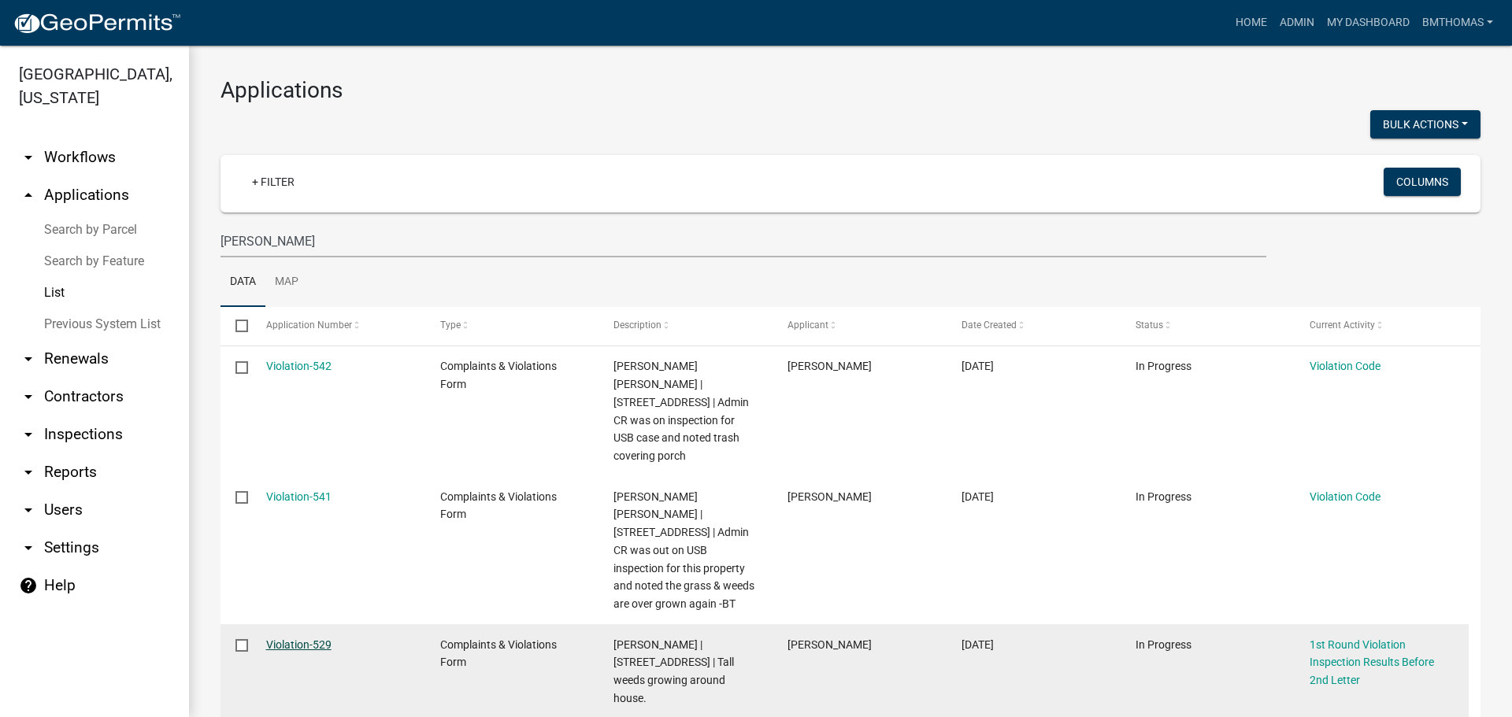
click at [325, 638] on link "Violation-529" at bounding box center [298, 644] width 65 height 13
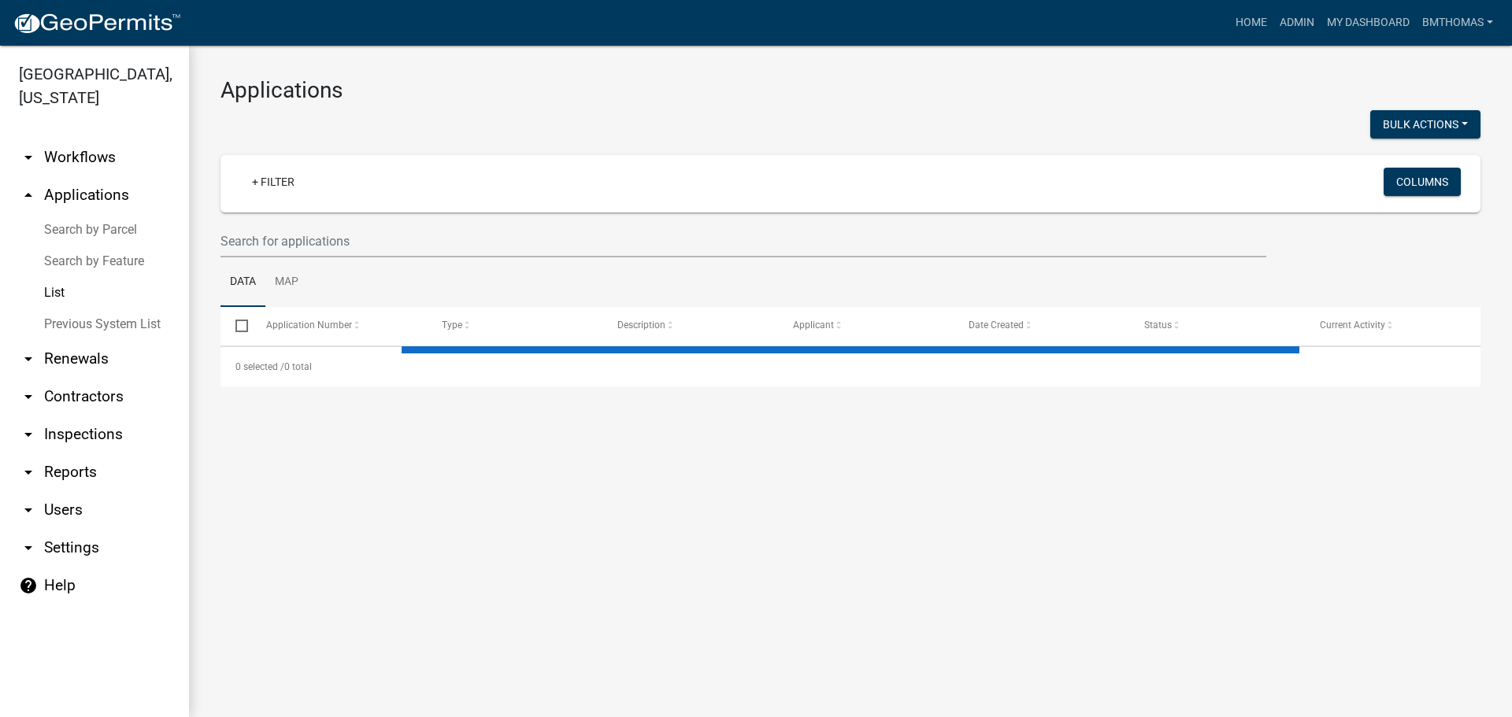
select select "3: 100"
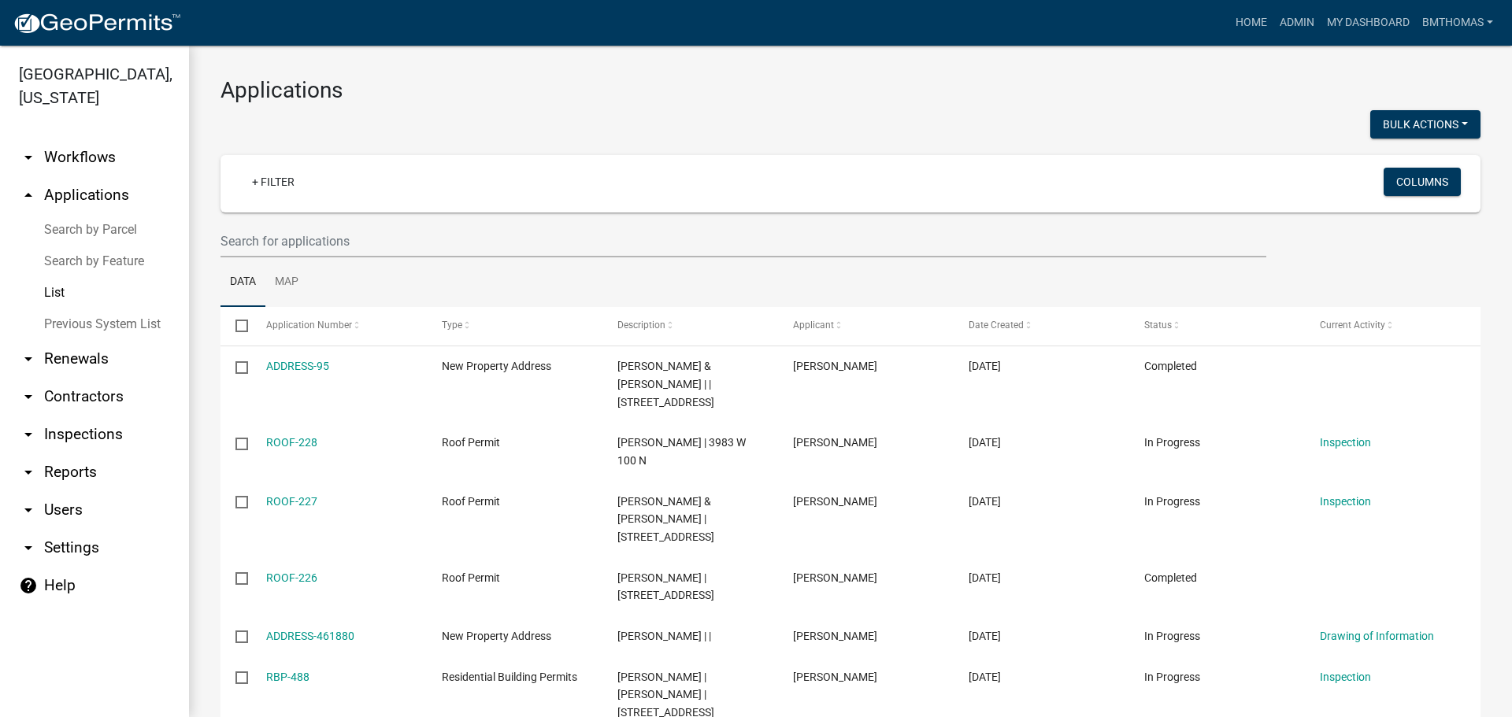
click at [308, 215] on wm-filter-builder "+ Filter Columns" at bounding box center [850, 206] width 1260 height 102
click at [310, 235] on input "text" at bounding box center [742, 241] width 1045 height 32
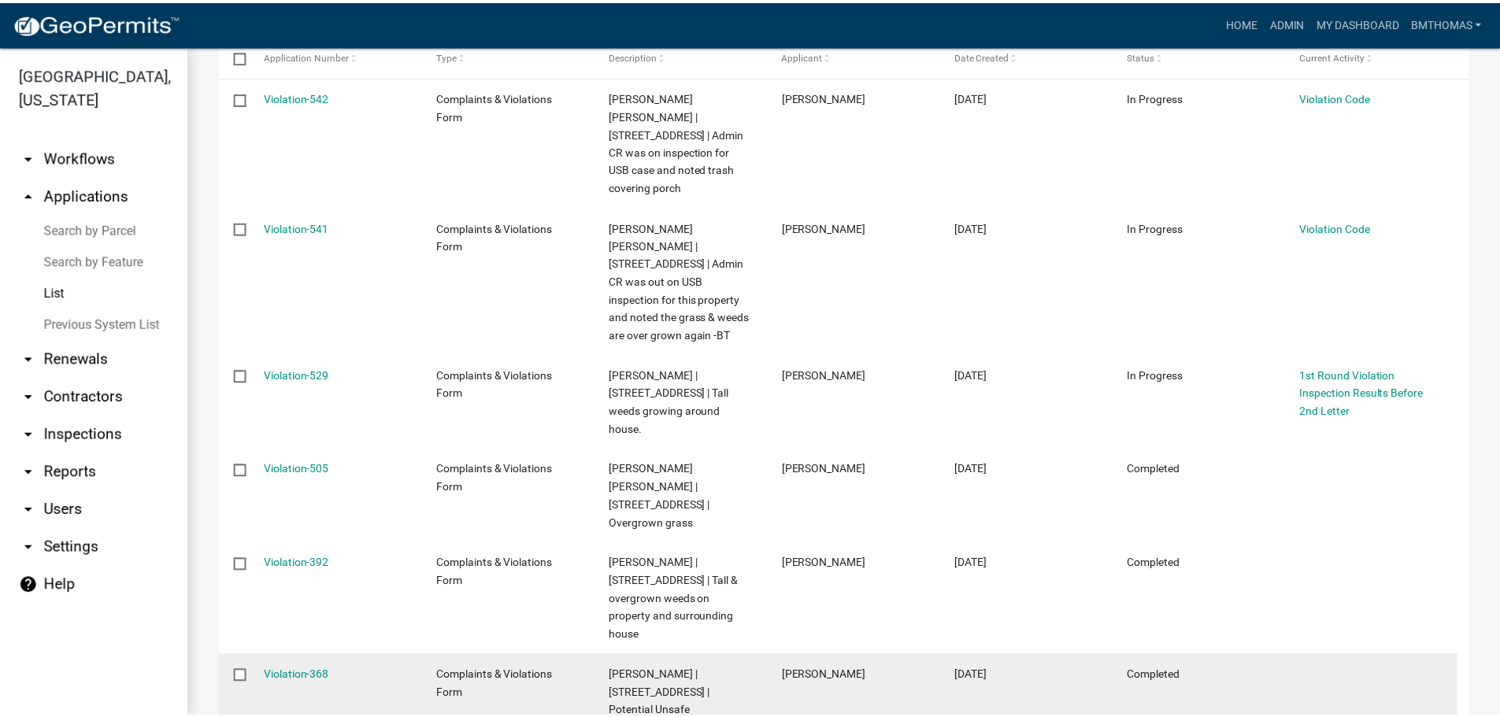
scroll to position [191, 0]
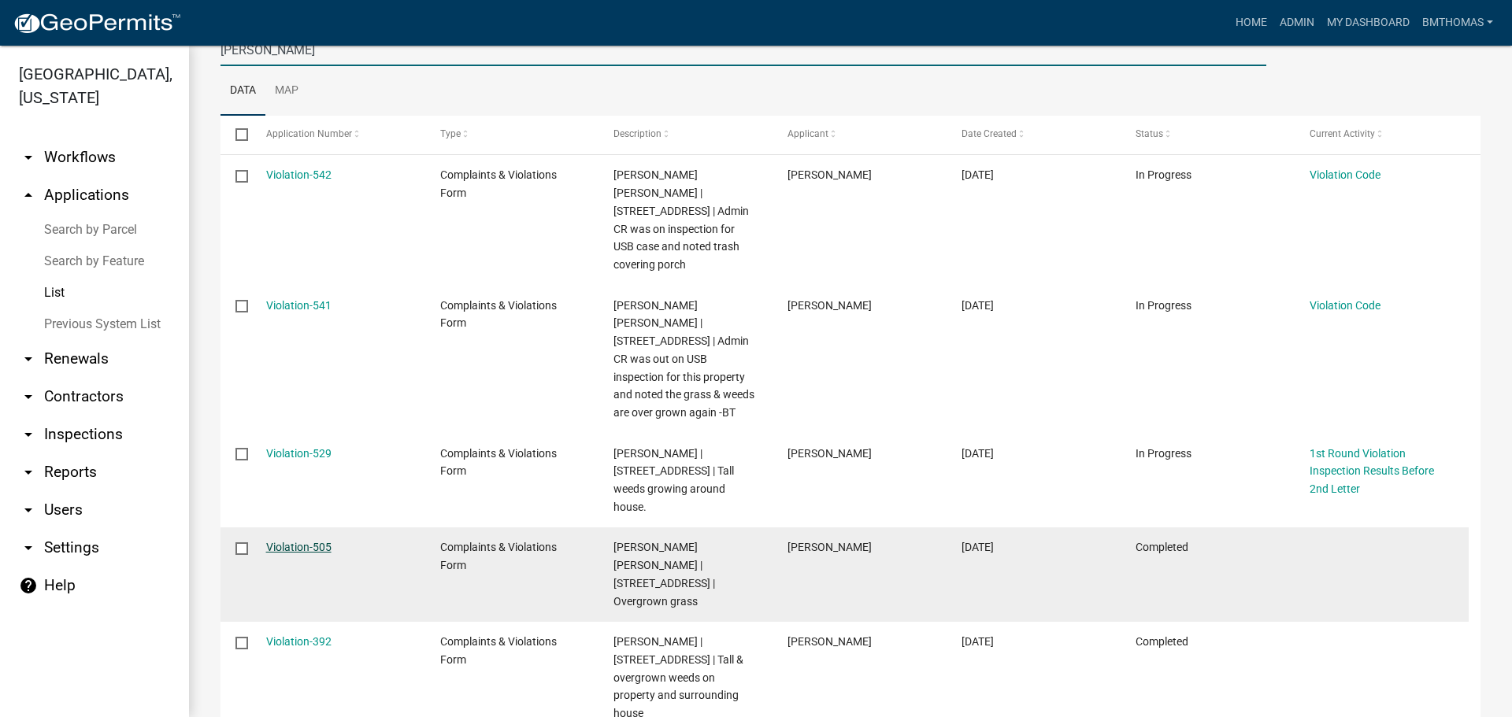
type input "[PERSON_NAME]"
click at [318, 541] on link "Violation-505" at bounding box center [298, 547] width 65 height 13
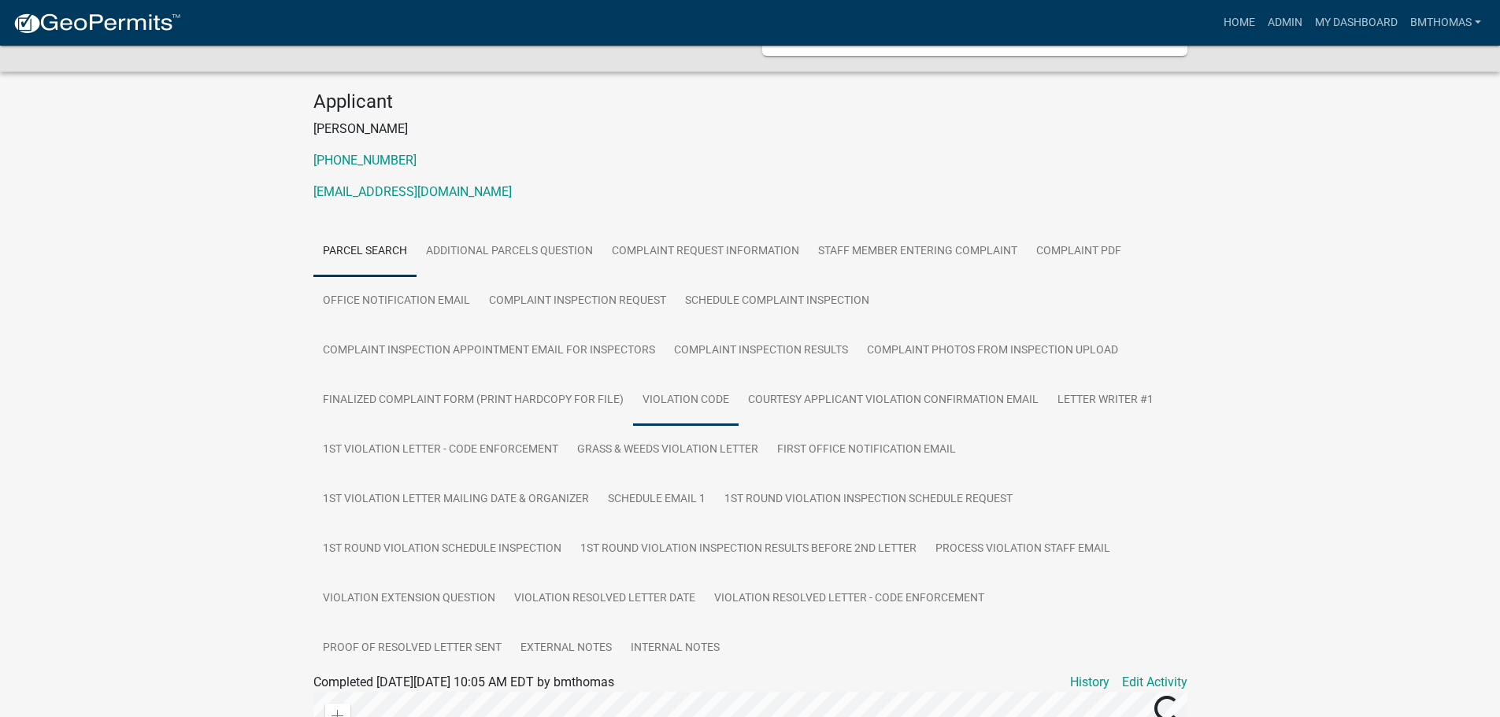
scroll to position [157, 0]
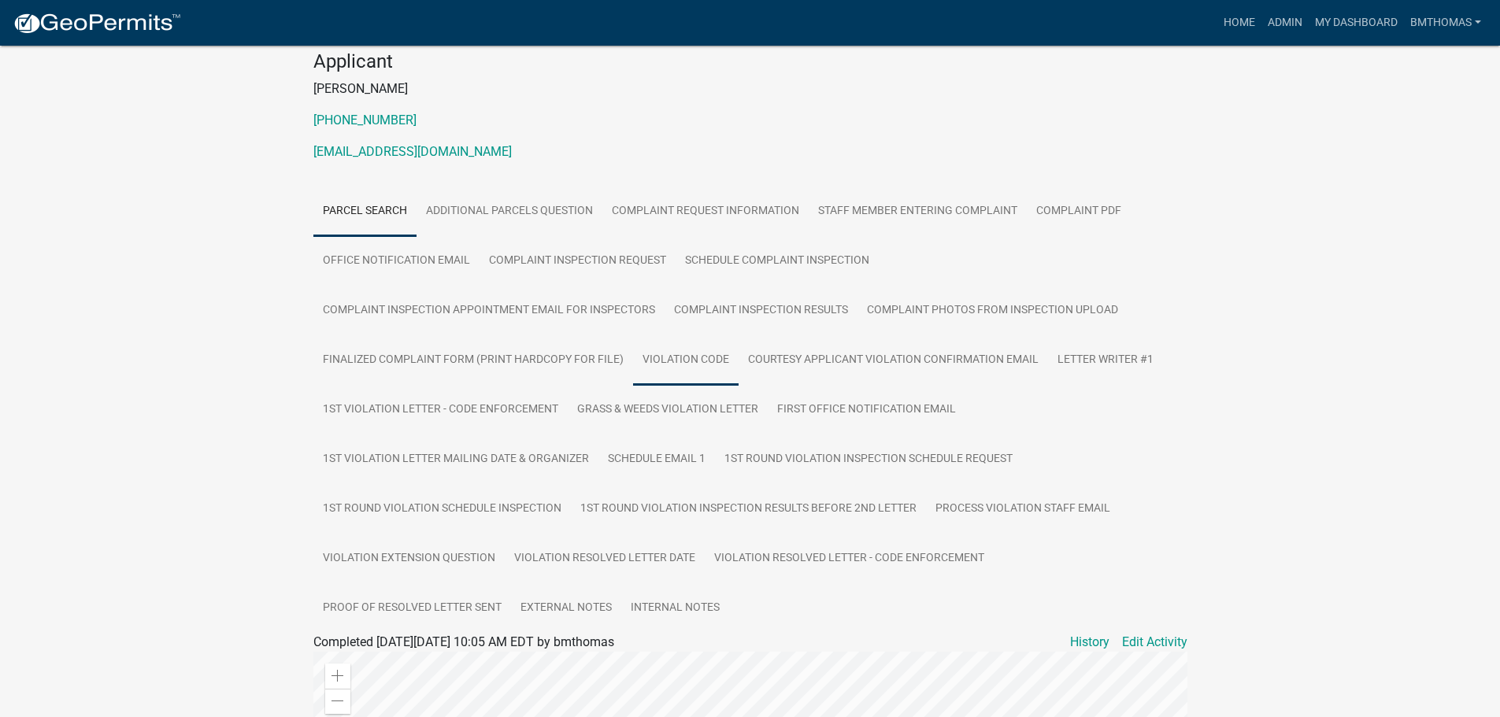
click at [709, 365] on link "Violation Code" at bounding box center [685, 360] width 105 height 50
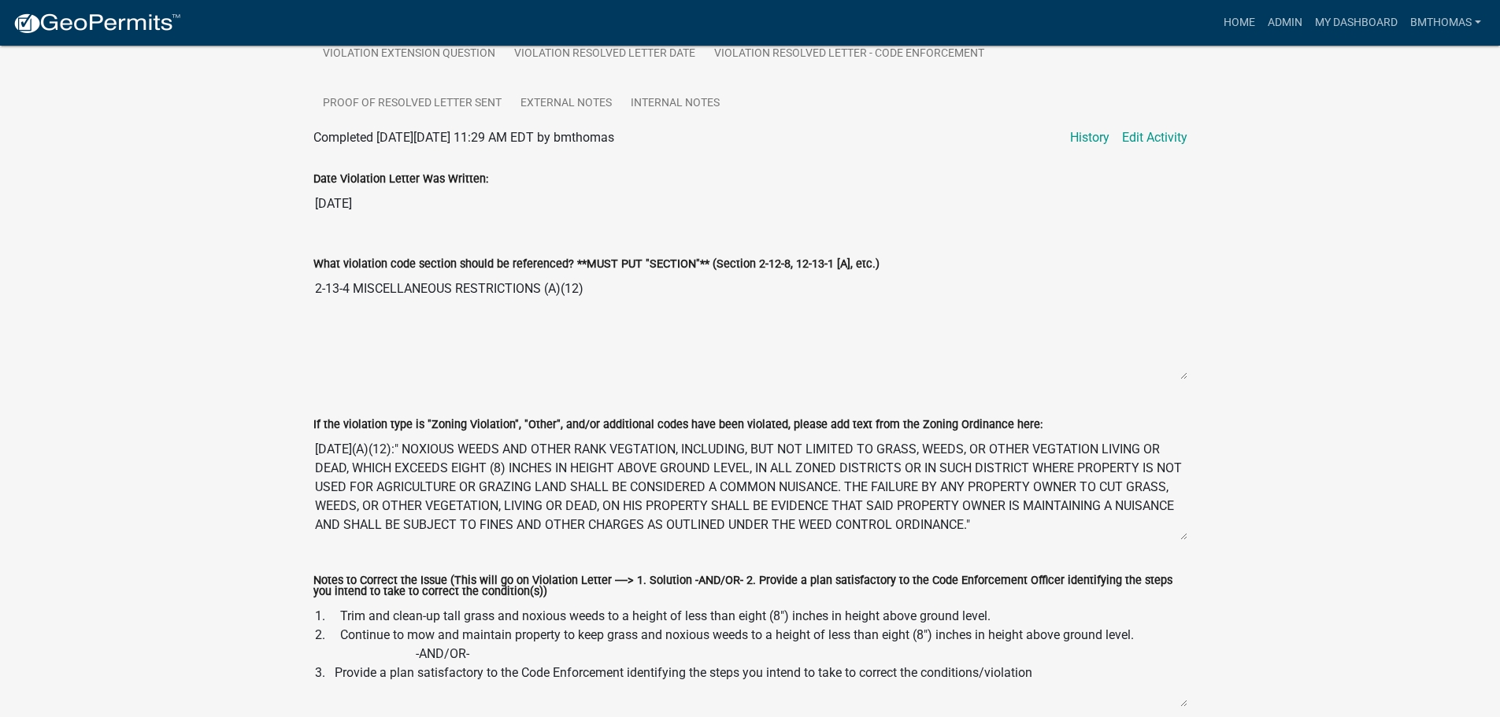
scroll to position [709, 0]
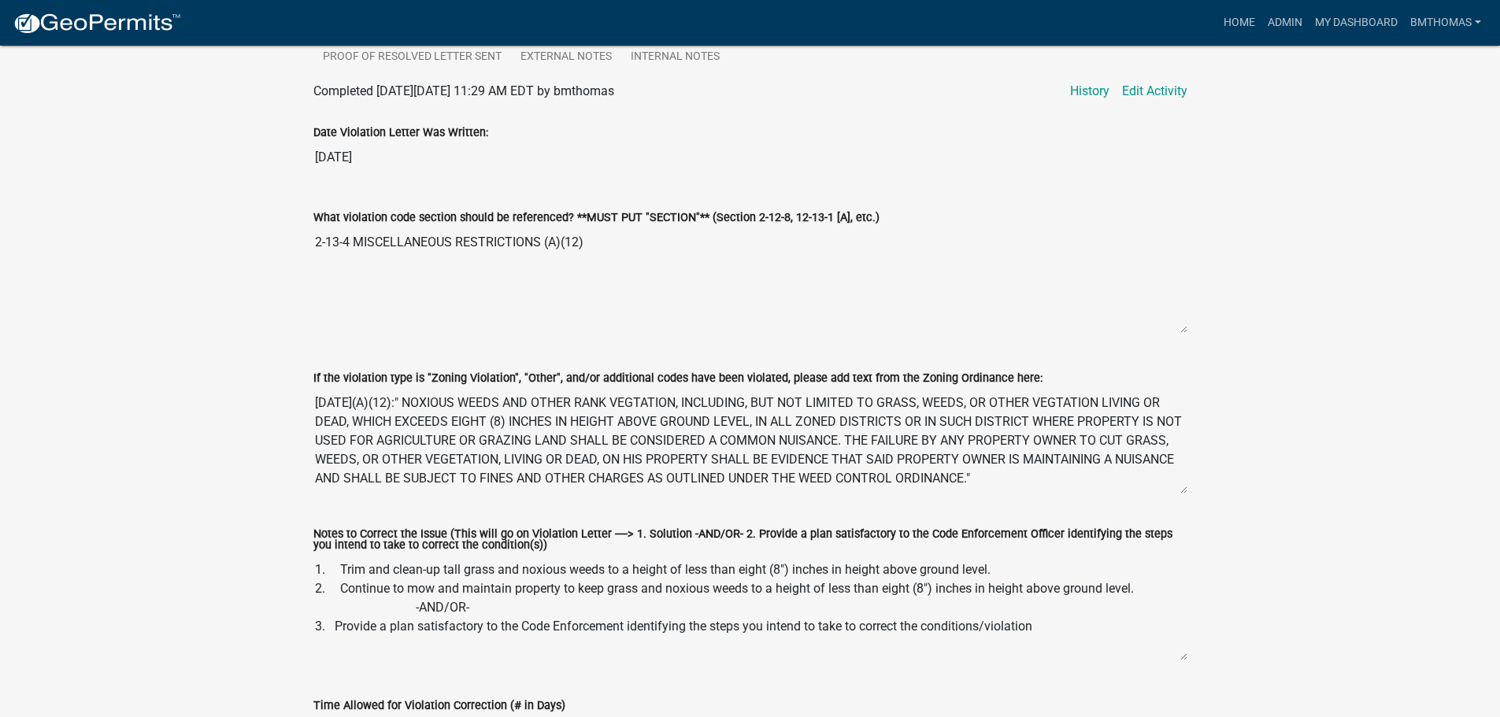
drag, startPoint x: 594, startPoint y: 246, endPoint x: 318, endPoint y: 250, distance: 275.6
click at [304, 250] on div "What violation code section should be referenced? **MUST PUT "SECTION"** (Secti…" at bounding box center [750, 266] width 897 height 161
drag, startPoint x: 1012, startPoint y: 484, endPoint x: 294, endPoint y: 397, distance: 724.1
click at [294, 397] on div "Complaints & Violations Form Violation-505 Amount Paid $0.00 Actions Printer Fr…" at bounding box center [750, 320] width 1500 height 1967
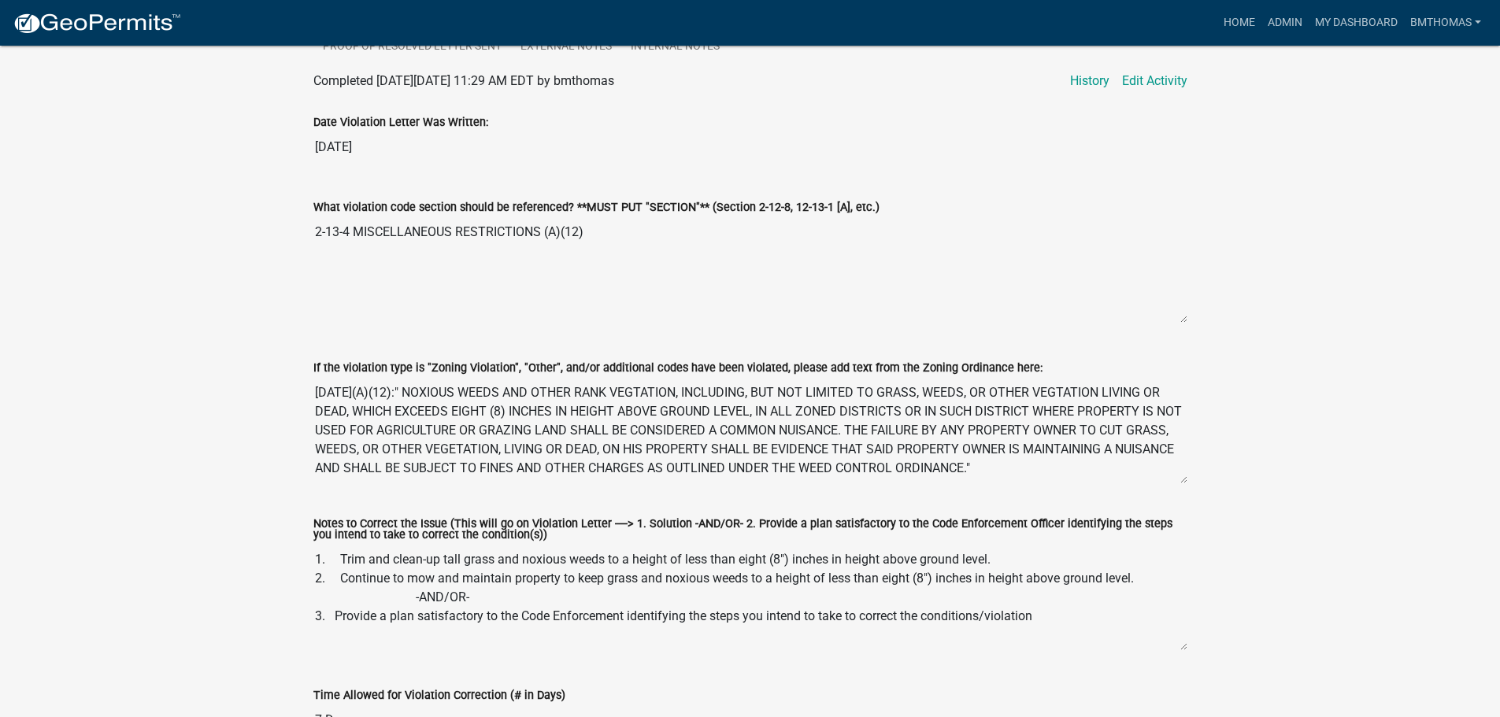
scroll to position [866, 0]
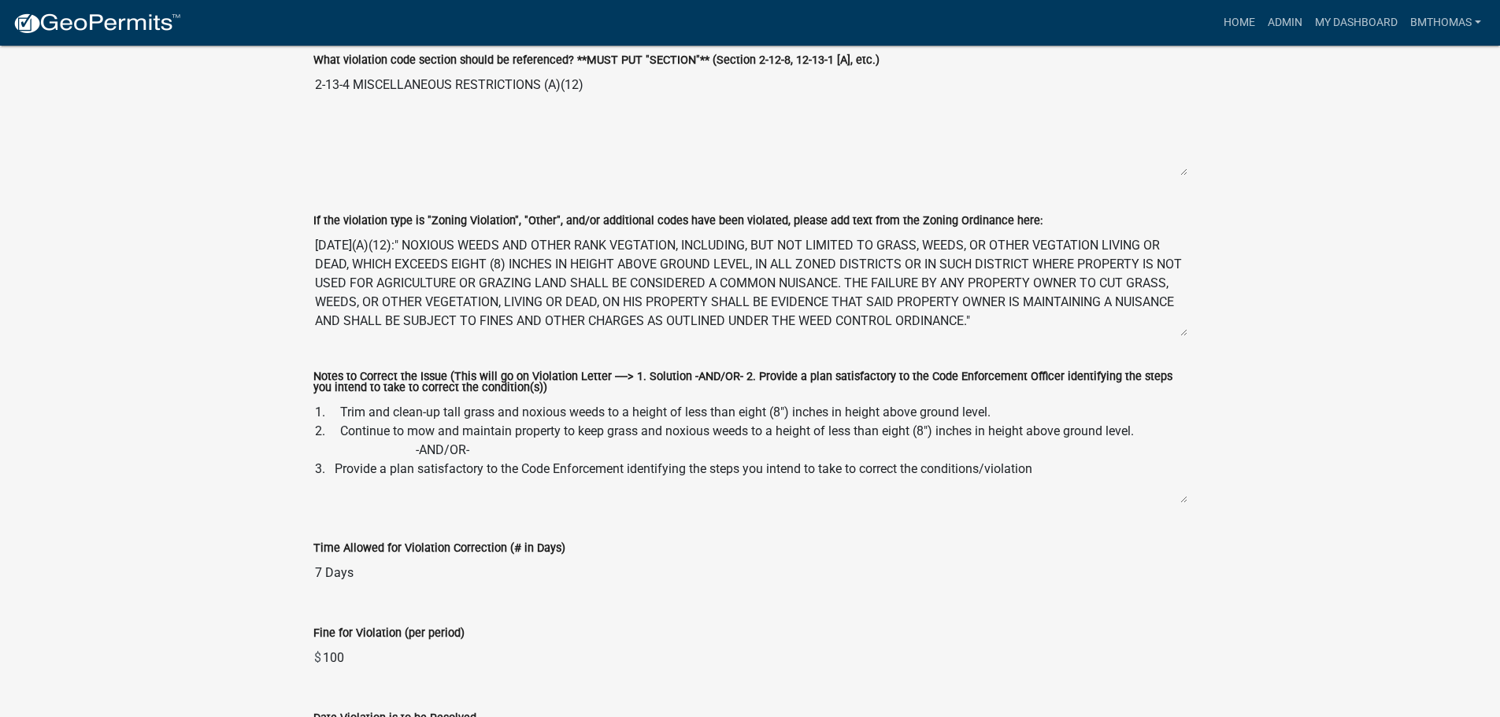
drag, startPoint x: 1082, startPoint y: 461, endPoint x: 230, endPoint y: 398, distance: 855.0
click at [230, 398] on div "Complaints & Violations Form Violation-505 Amount Paid $0.00 Actions Printer Fr…" at bounding box center [750, 163] width 1500 height 1967
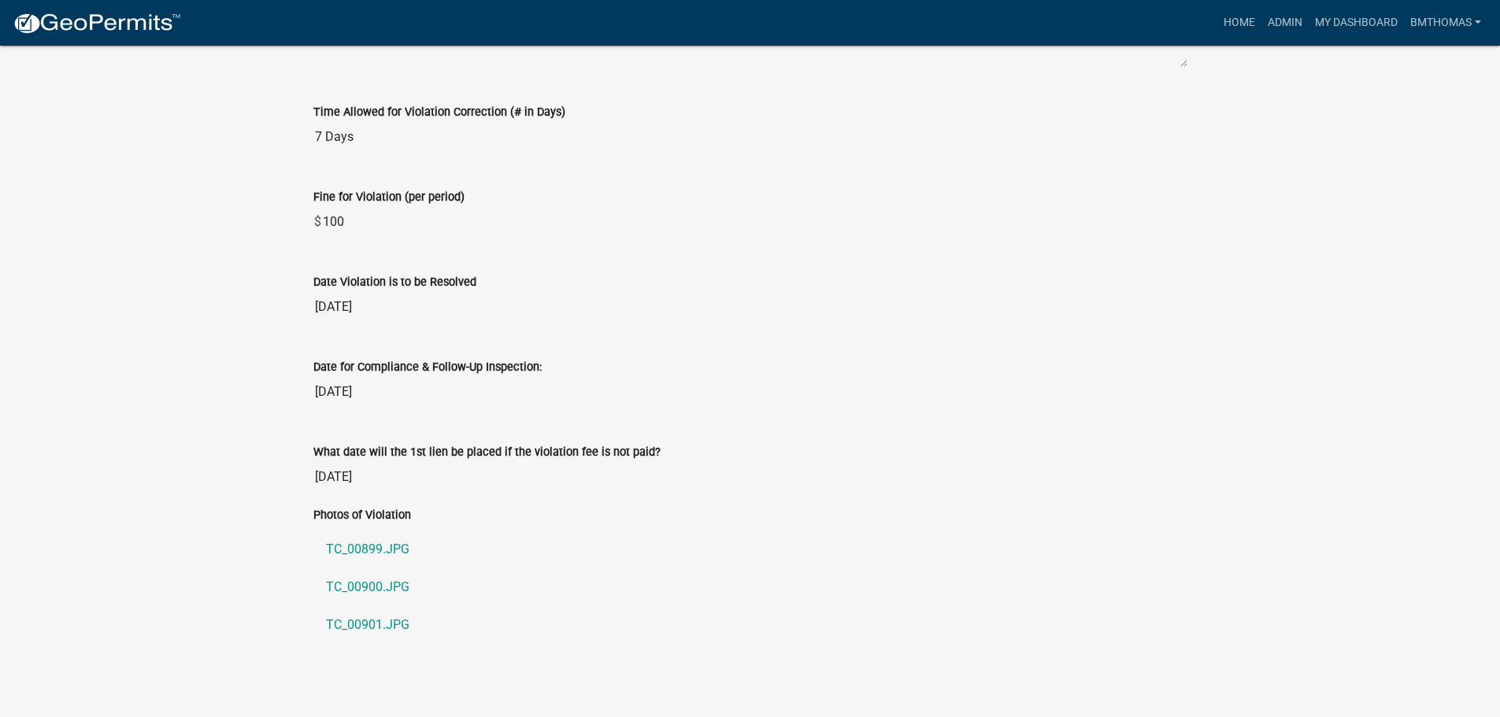
scroll to position [1315, 0]
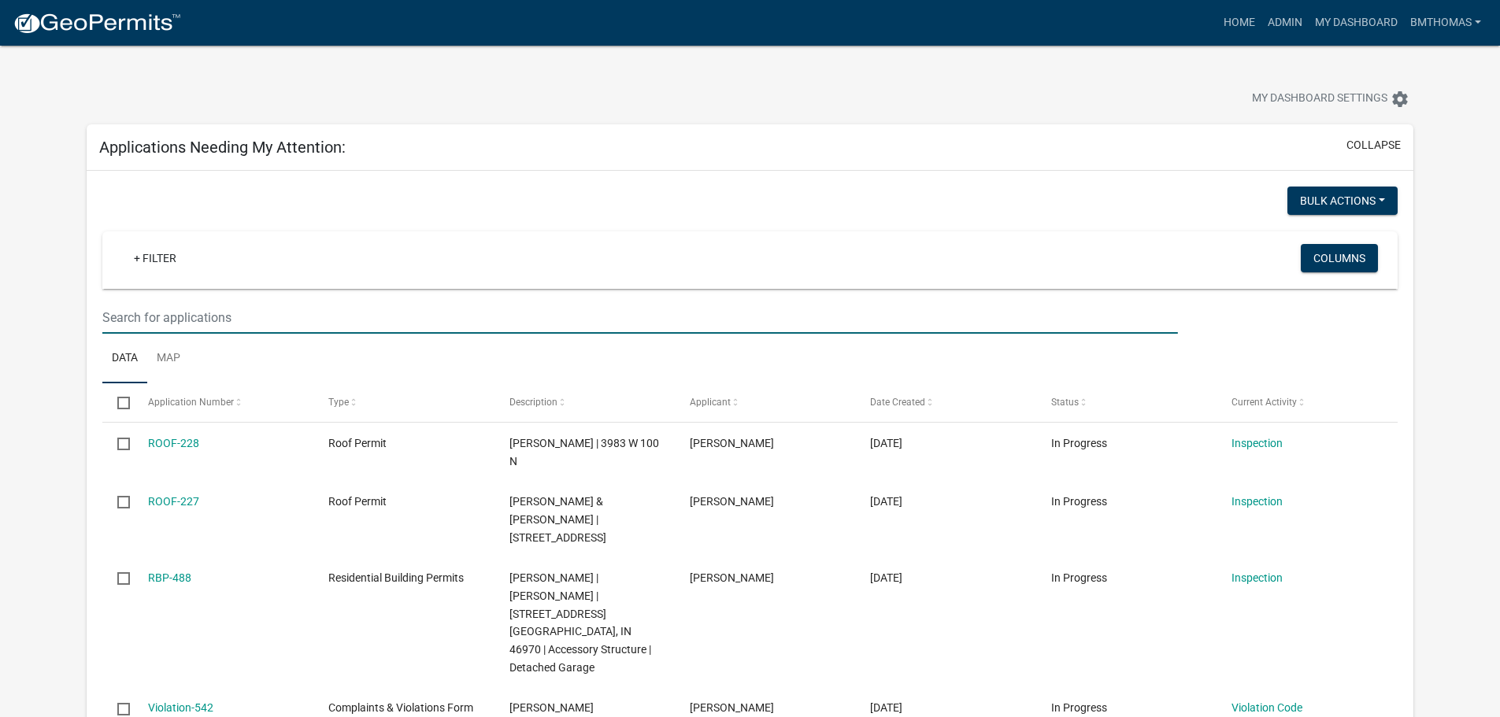
click at [224, 325] on input "text" at bounding box center [639, 318] width 1075 height 32
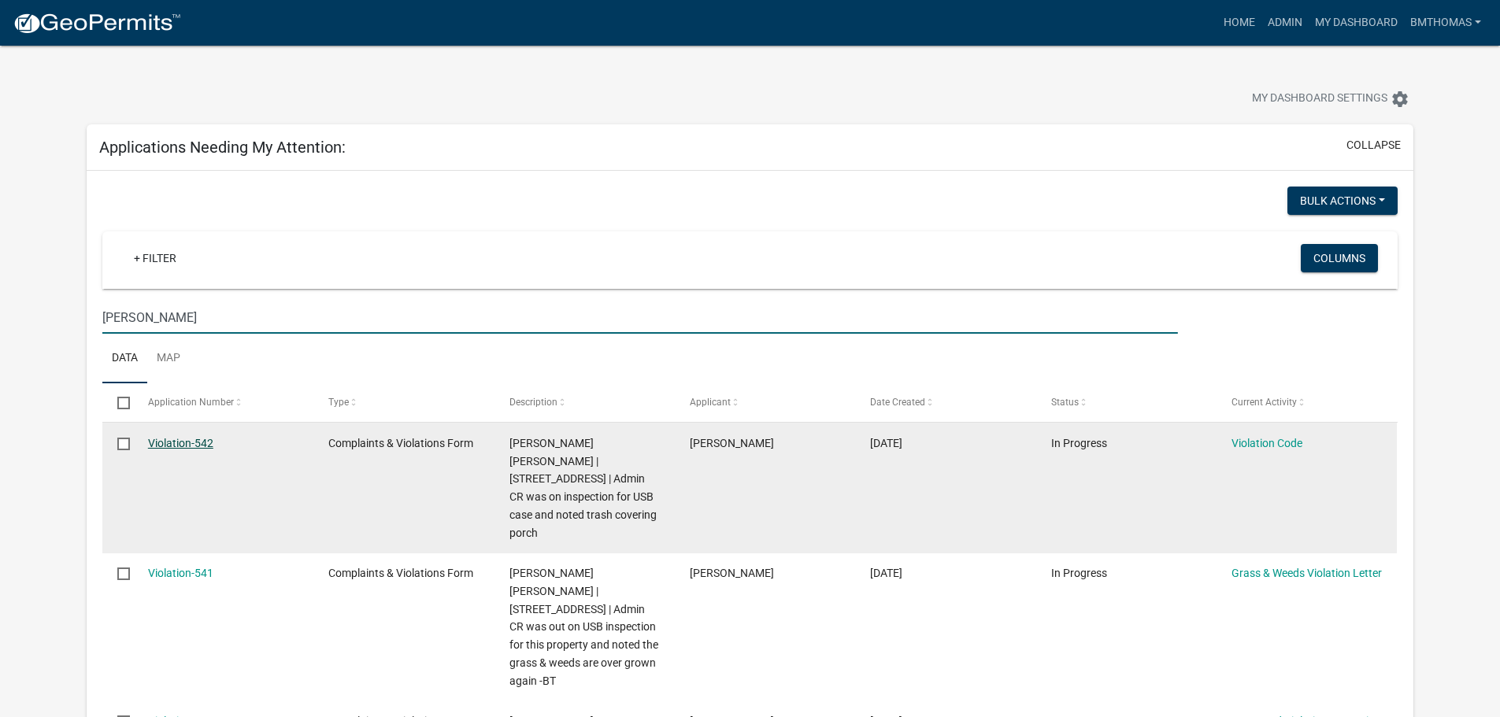
type input "[PERSON_NAME]"
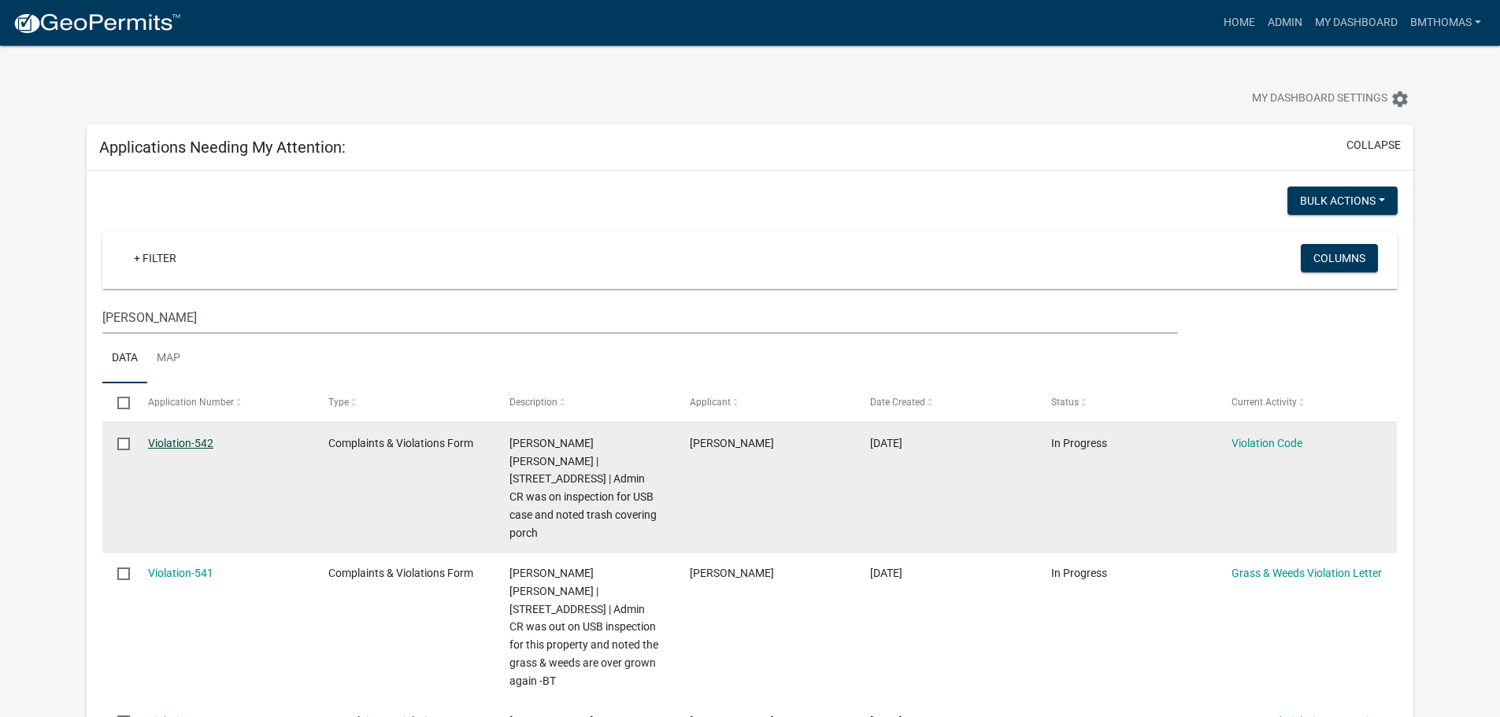
click at [181, 444] on link "Violation-542" at bounding box center [180, 443] width 65 height 13
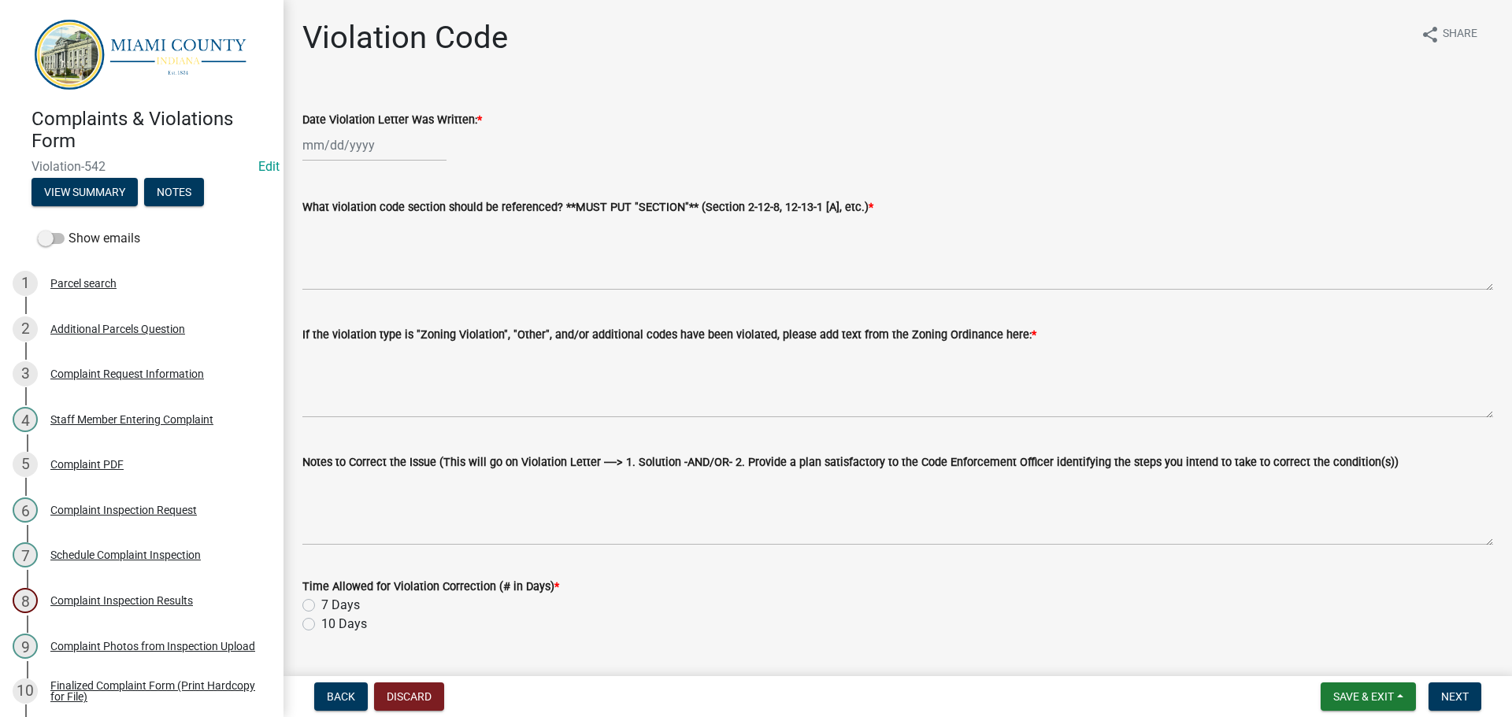
select select "8"
select select "2025"
click at [381, 149] on div "[PERSON_NAME] Feb Mar Apr [PERSON_NAME][DATE] Oct Nov [DATE] 1526 1527 1528 152…" at bounding box center [374, 145] width 144 height 32
click at [344, 280] on div "12" at bounding box center [343, 279] width 25 height 25
type input "[DATE]"
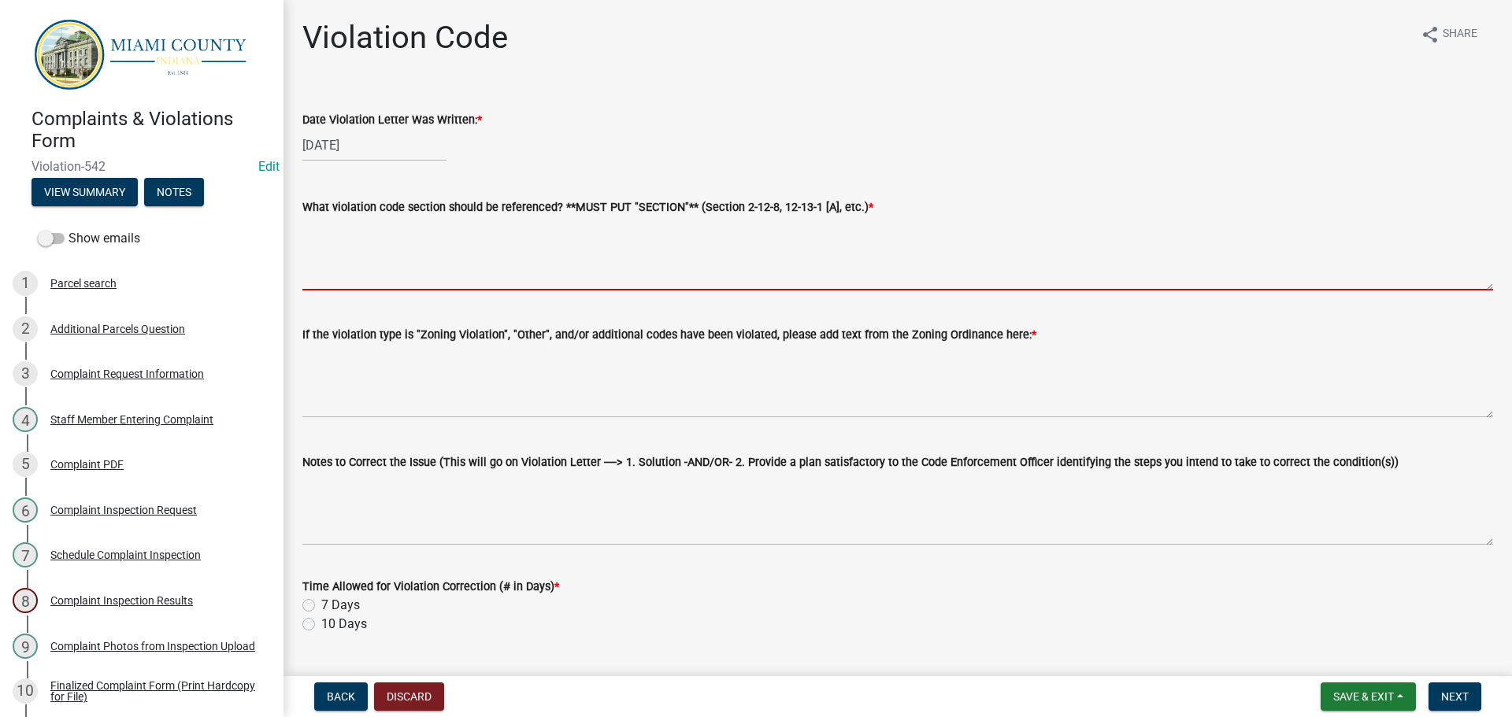
click at [350, 256] on textarea "What violation code section should be referenced? **MUST PUT "SECTION"** (Secti…" at bounding box center [897, 253] width 1190 height 74
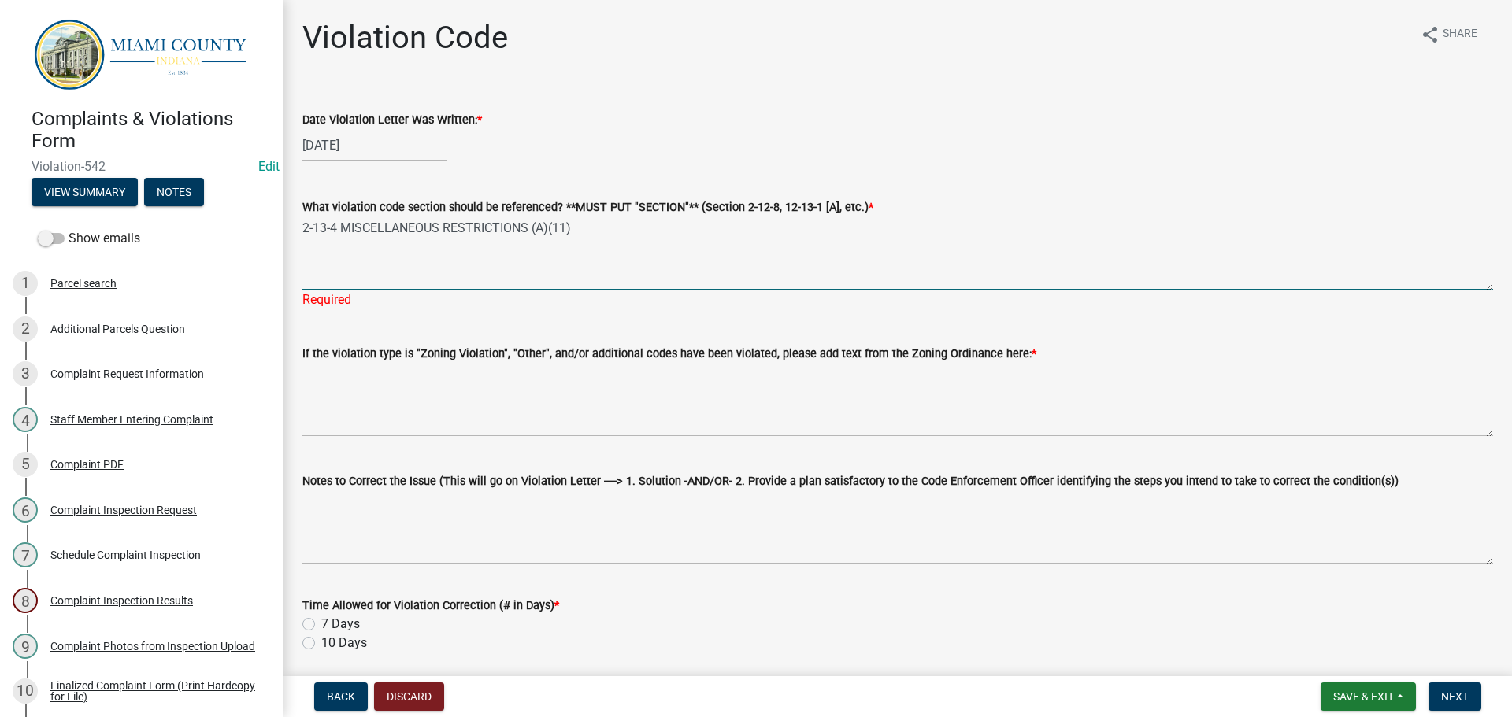
type textarea "2-13-4 MISCELLANEOUS RESTRICTIONS (A)(11)"
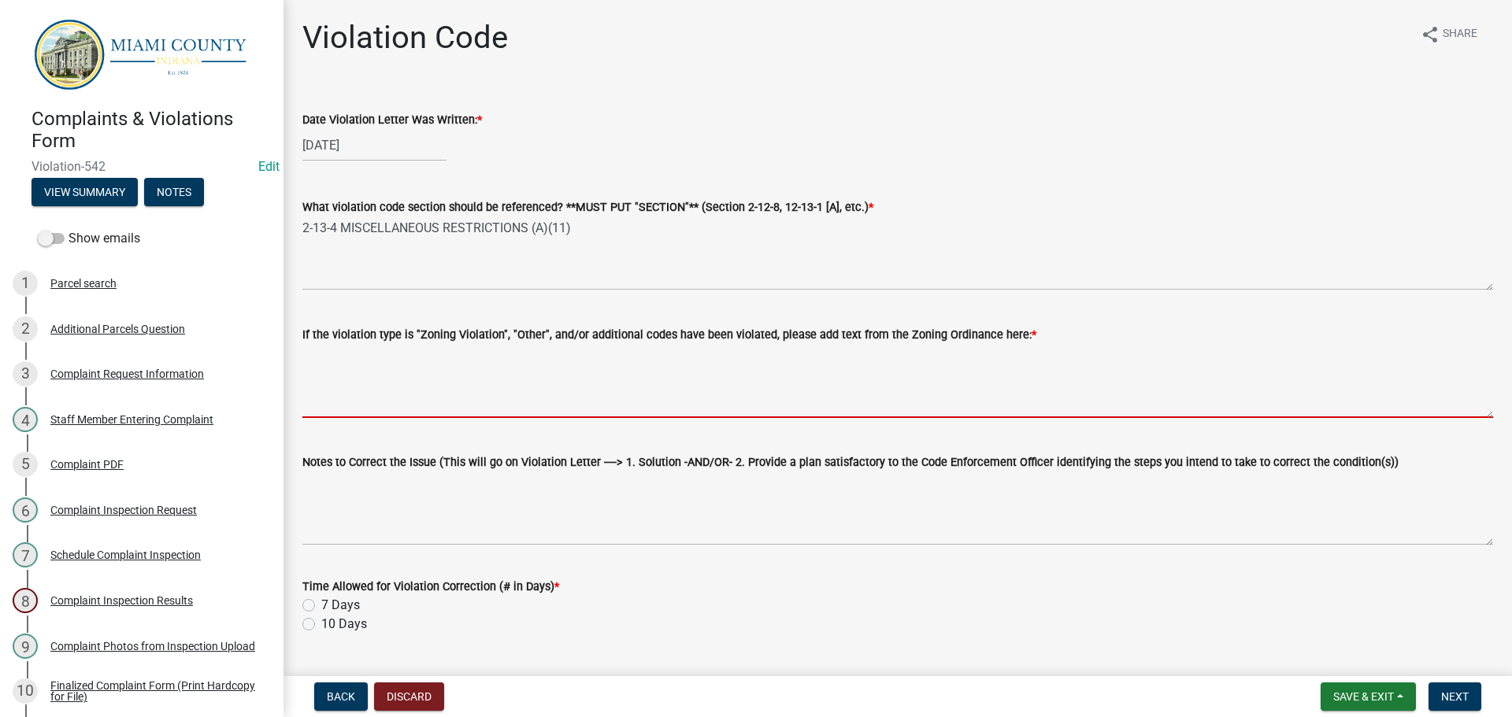
click at [571, 407] on textarea "If the violation type is "Zoning Violation", "Other", and/or additional codes h…" at bounding box center [897, 381] width 1190 height 74
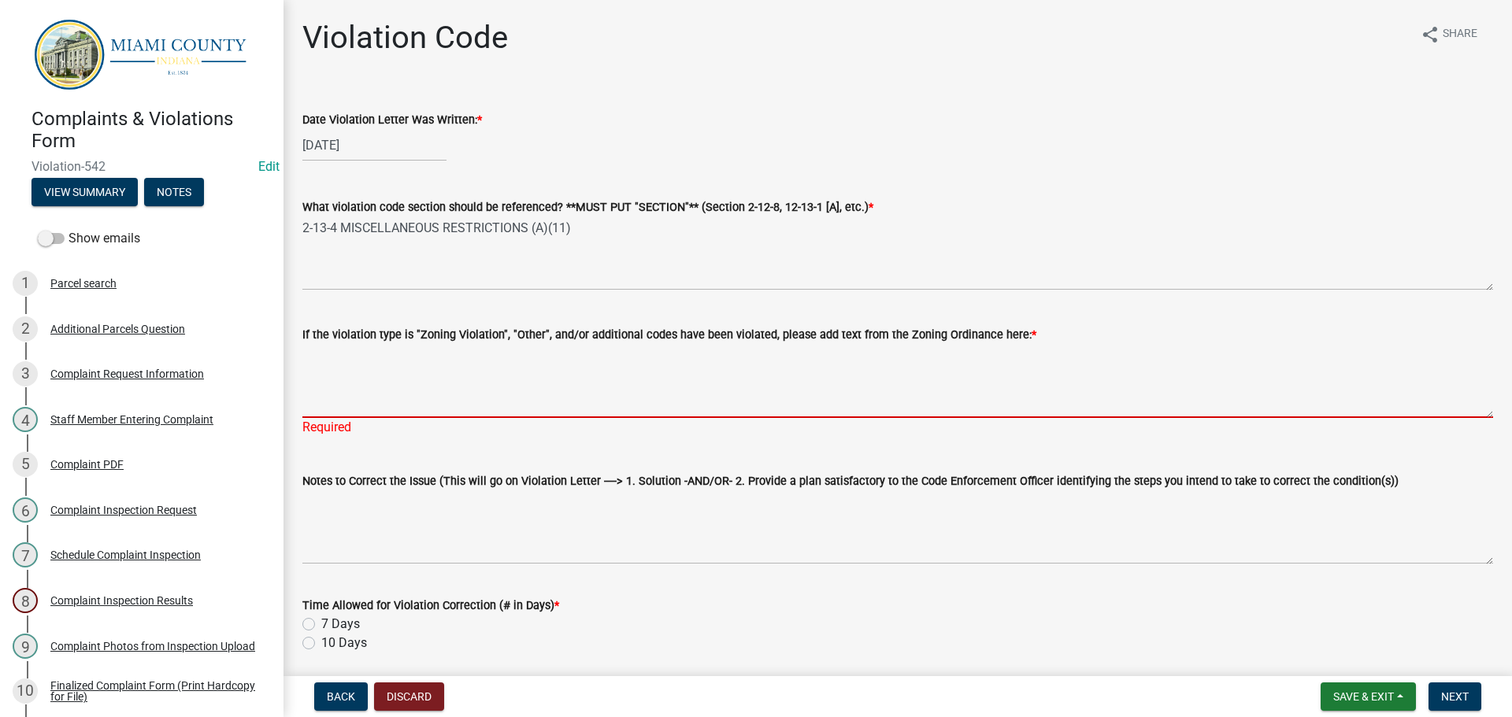
click at [518, 376] on textarea "If the violation type is "Zoning Violation", "Other", and/or additional codes h…" at bounding box center [897, 381] width 1190 height 74
paste textarea "Trash, Rubbish, and discarded used property shall not be kept, stored, or maint…"
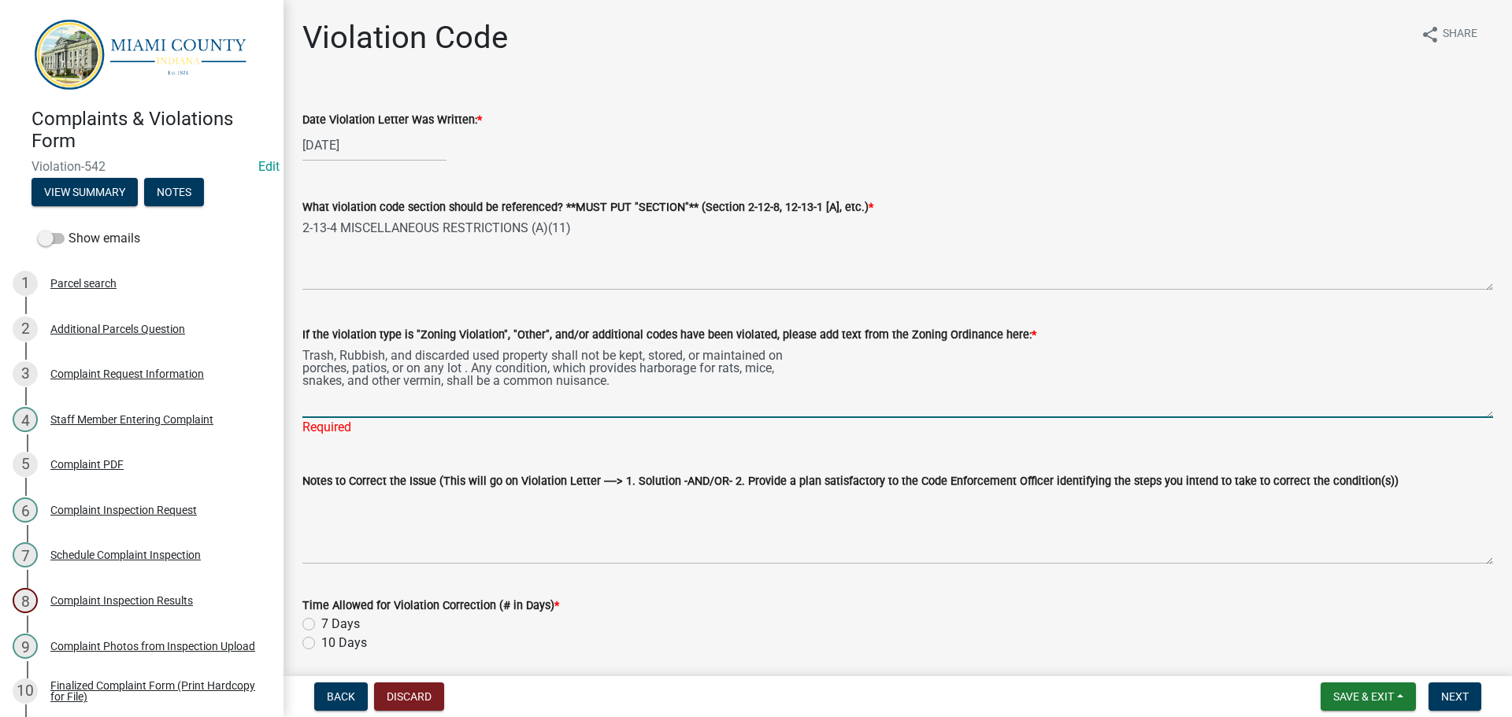
click at [305, 369] on textarea "Trash, Rubbish, and discarded used property shall not be kept, stored, or maint…" at bounding box center [897, 381] width 1190 height 74
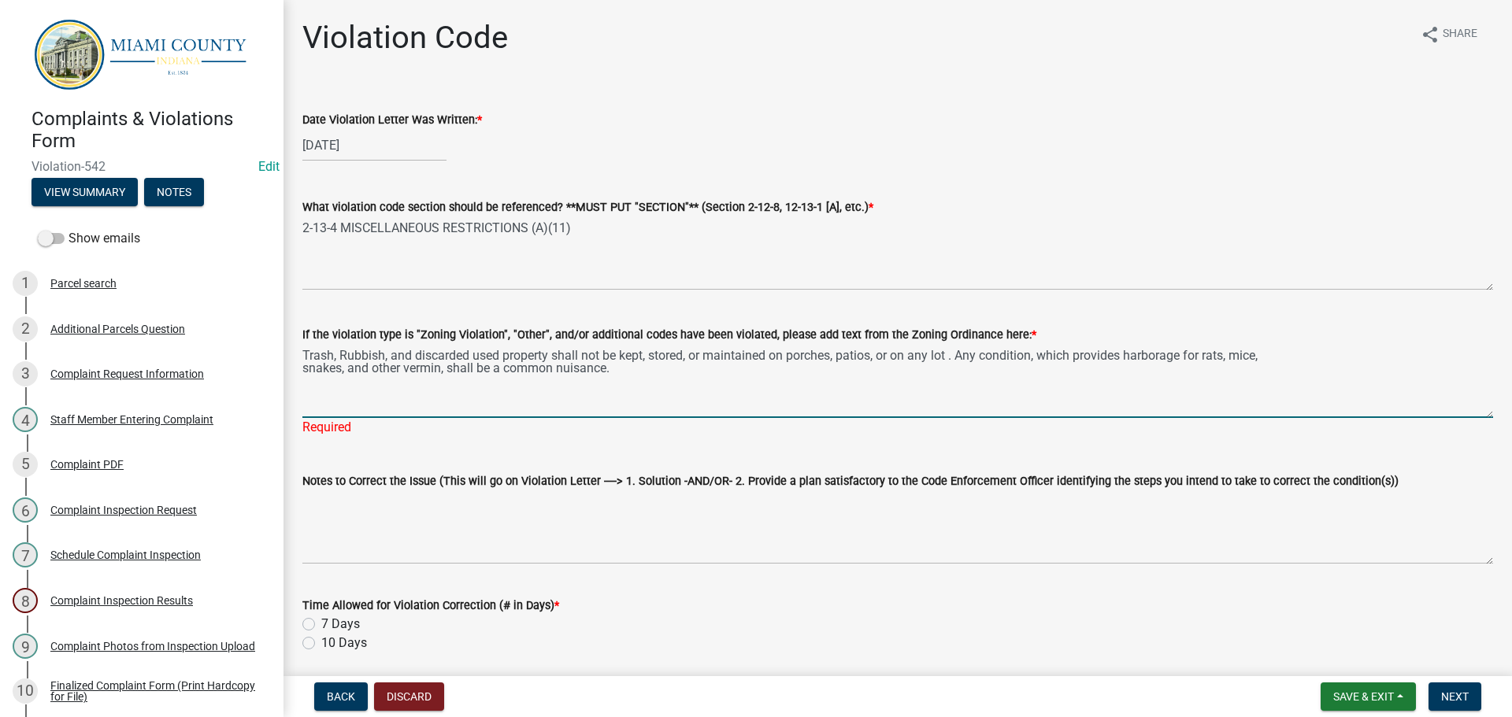
click at [300, 363] on div "If the violation type is "Zoning Violation", "Other", and/or additional codes h…" at bounding box center [898, 370] width 1214 height 134
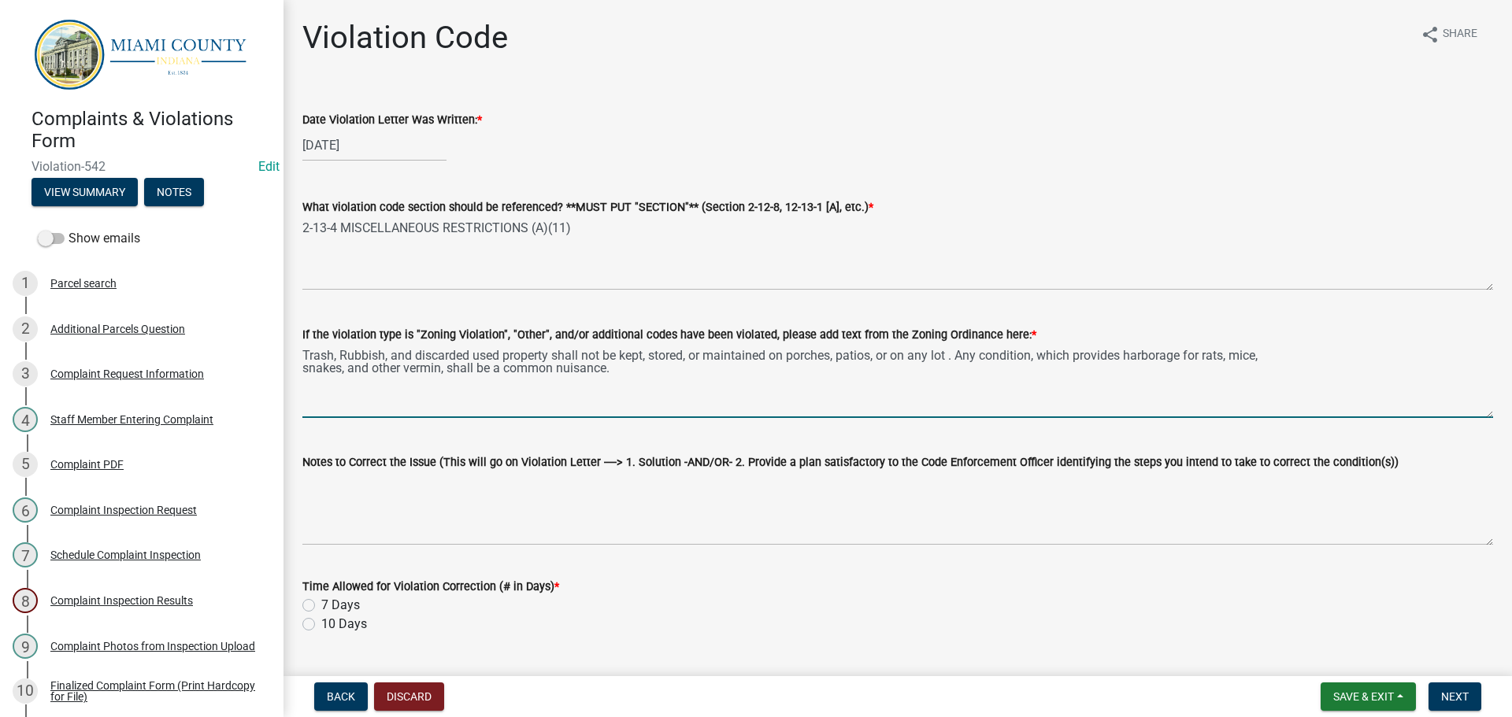
click at [305, 364] on textarea "Trash, Rubbish, and discarded used property shall not be kept, stored, or maint…" at bounding box center [897, 381] width 1190 height 74
click at [305, 350] on textarea "Trash, Rubbish, and discarded used property shall not be kept, stored, or maint…" at bounding box center [897, 381] width 1190 height 74
type textarea "2-13-4(A)(11): Trash, Rubbish, and discarded used property shall not be kept, s…"
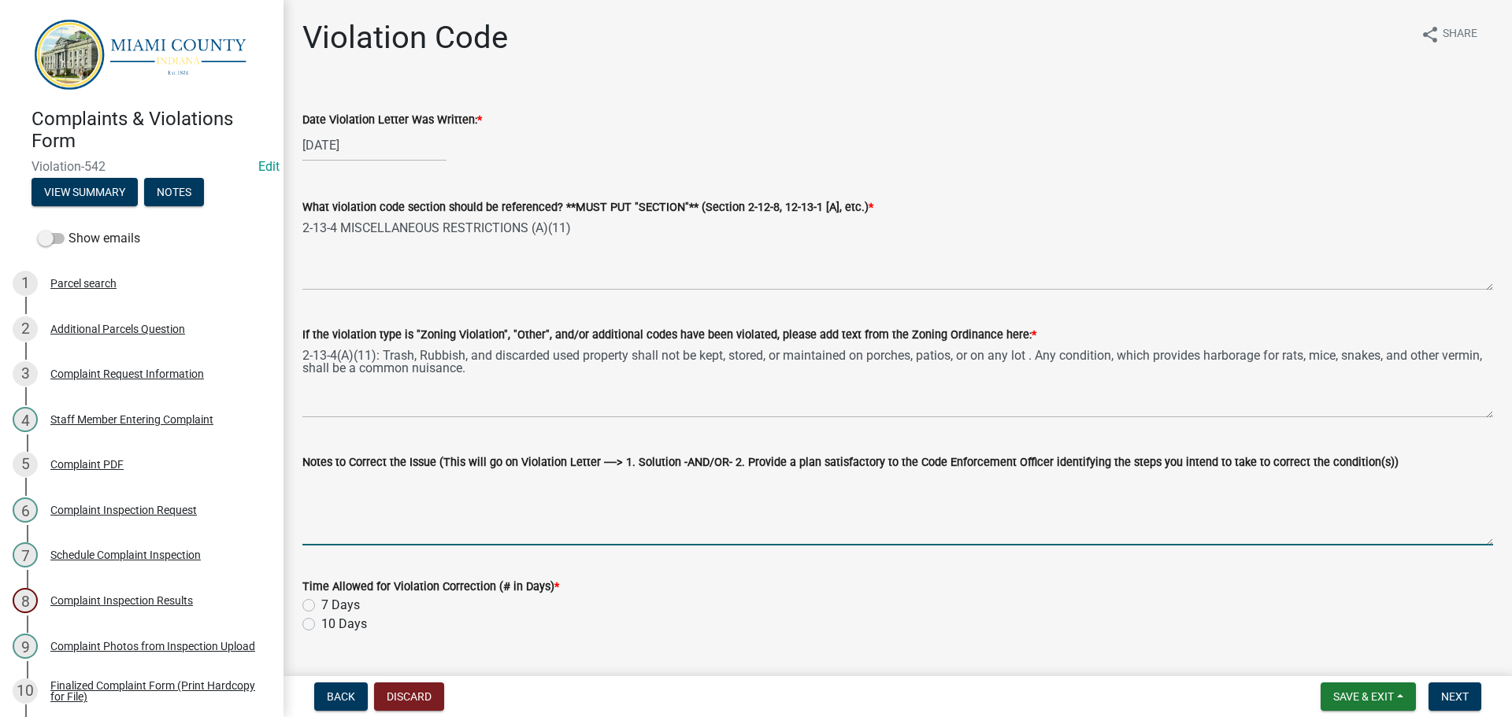
click at [361, 494] on textarea "Notes to Correct the Issue (This will go on Violation Letter ----> 1. Solution …" at bounding box center [897, 509] width 1190 height 74
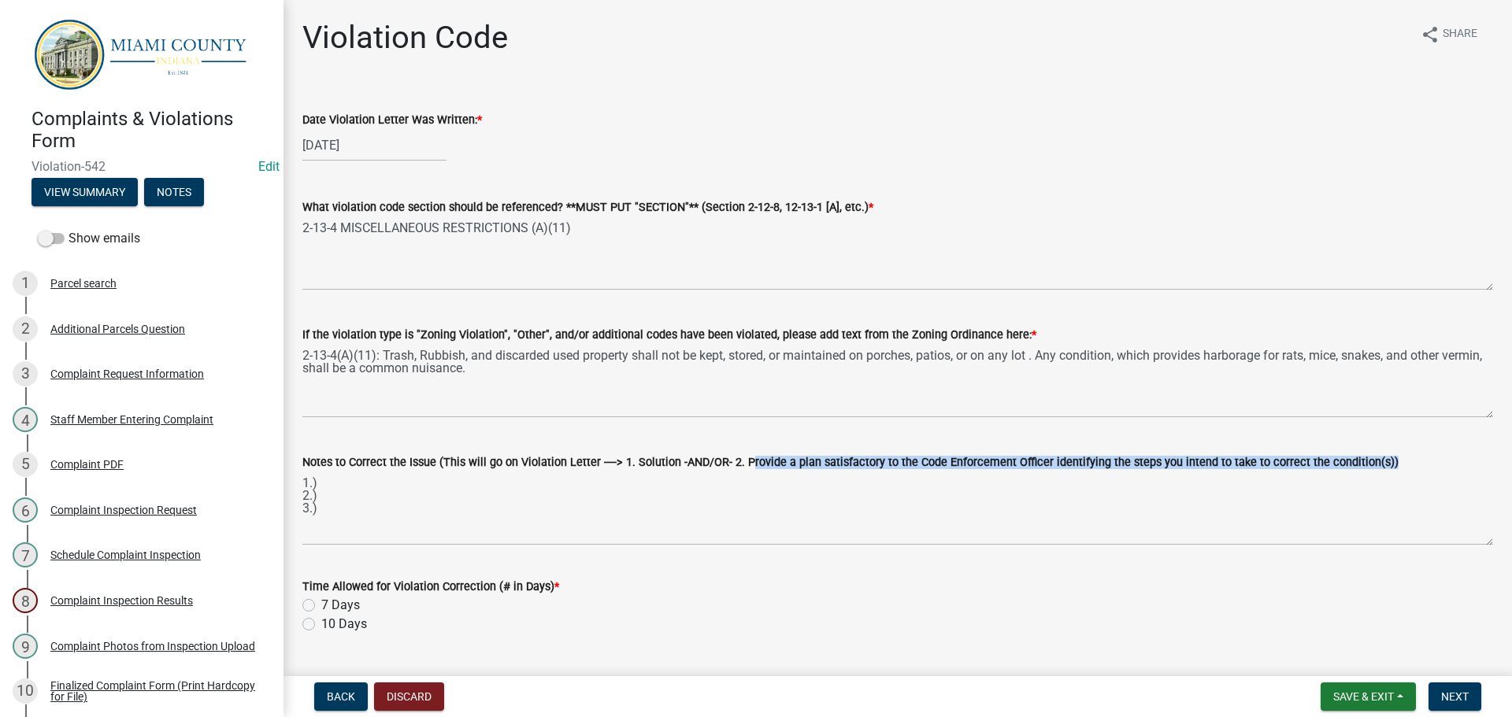
drag, startPoint x: 735, startPoint y: 460, endPoint x: 1365, endPoint y: 466, distance: 629.8
click at [1365, 466] on label "Notes to Correct the Issue (This will go on Violation Letter ----> 1. Solution …" at bounding box center [850, 462] width 1096 height 11
copy label "Provide a plan satisfactory to the Code Enforcement Officer identifying the ste…"
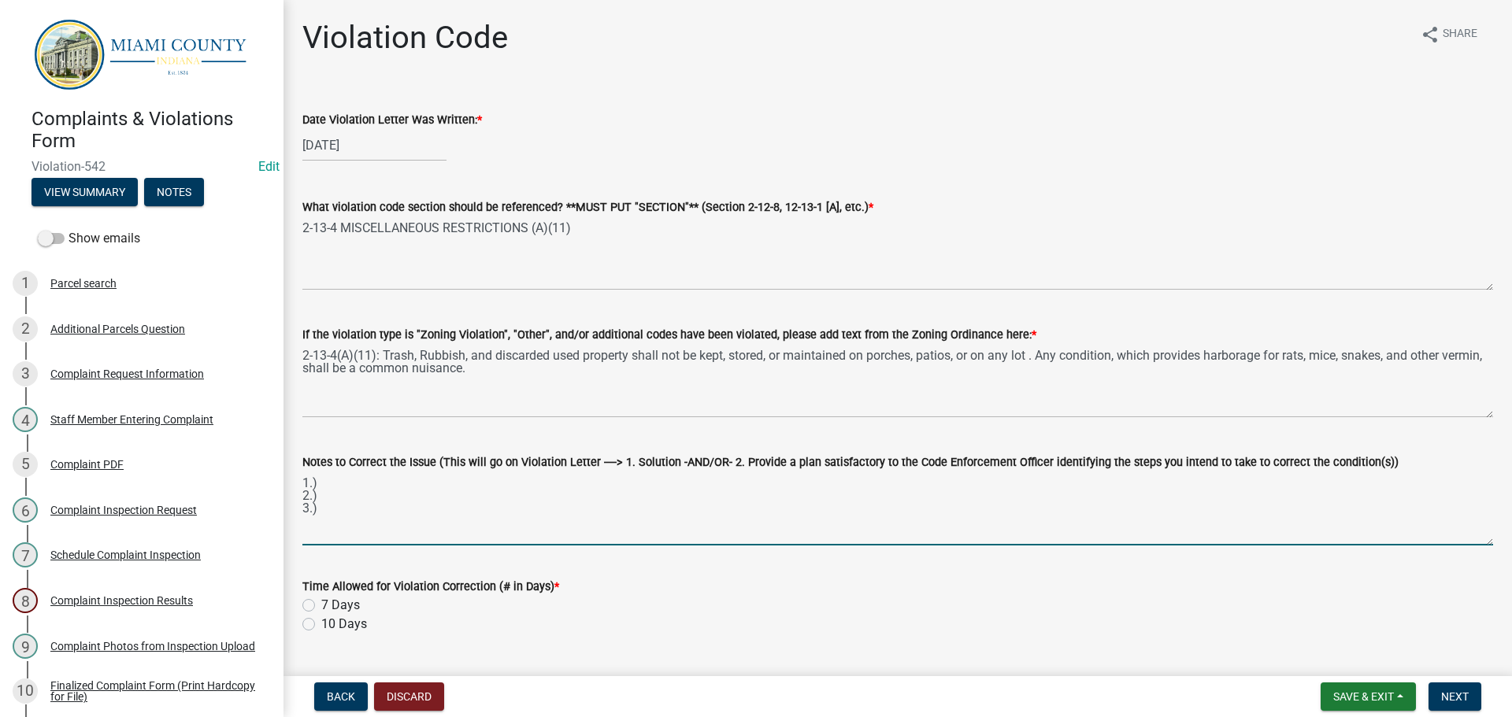
click at [346, 511] on textarea "1.) 2.) 3.)" at bounding box center [897, 509] width 1190 height 74
paste textarea "Provide a plan satisfactory to the Code Enforcement Officer identifying the ste…"
click at [336, 498] on textarea "1.) 2.) 3.) Provide a plan satisfactory to the Code Enforcement Officer identif…" at bounding box center [897, 509] width 1190 height 74
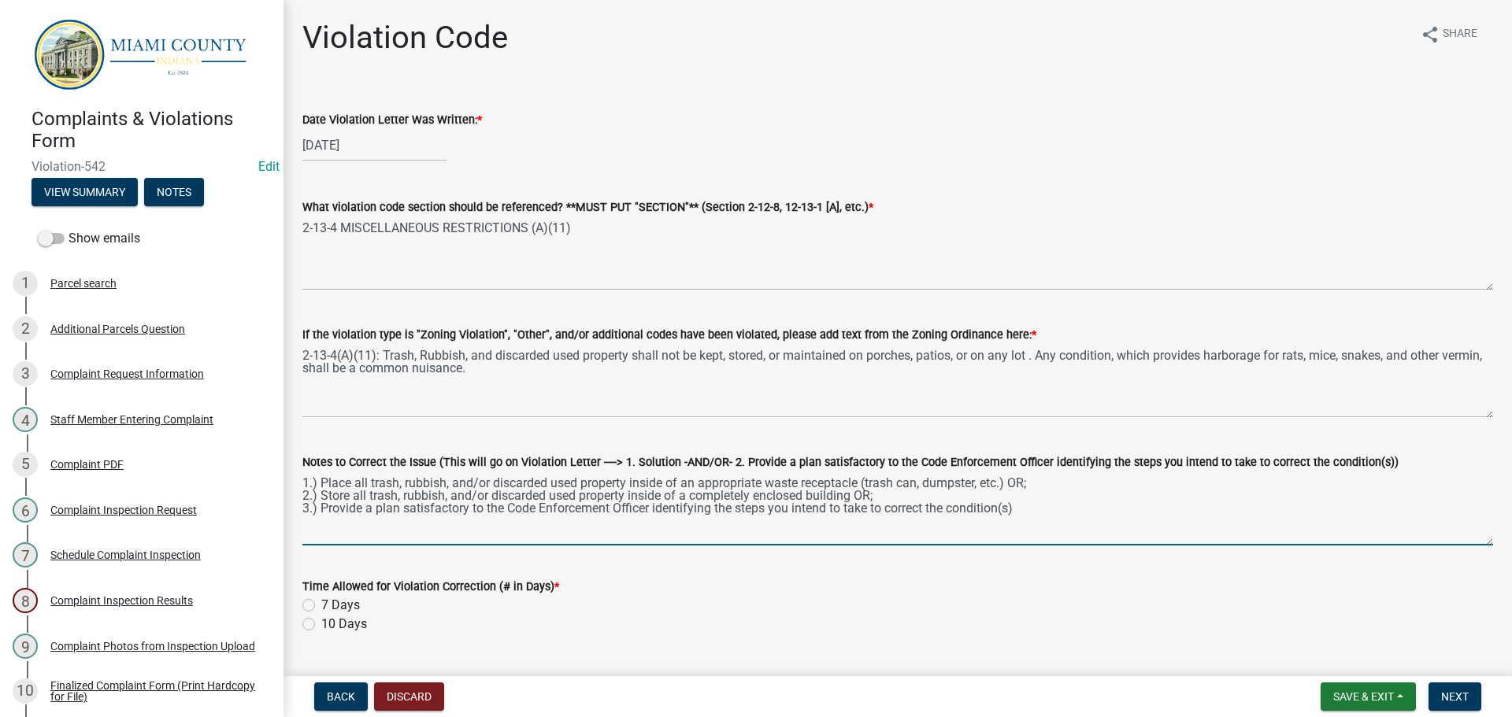
type textarea "1.) Place all trash, rubbish, and/or discarded used property inside of an appro…"
click at [321, 627] on label "10 Days" at bounding box center [344, 624] width 46 height 19
click at [321, 625] on input "10 Days" at bounding box center [326, 620] width 10 height 10
radio input "true"
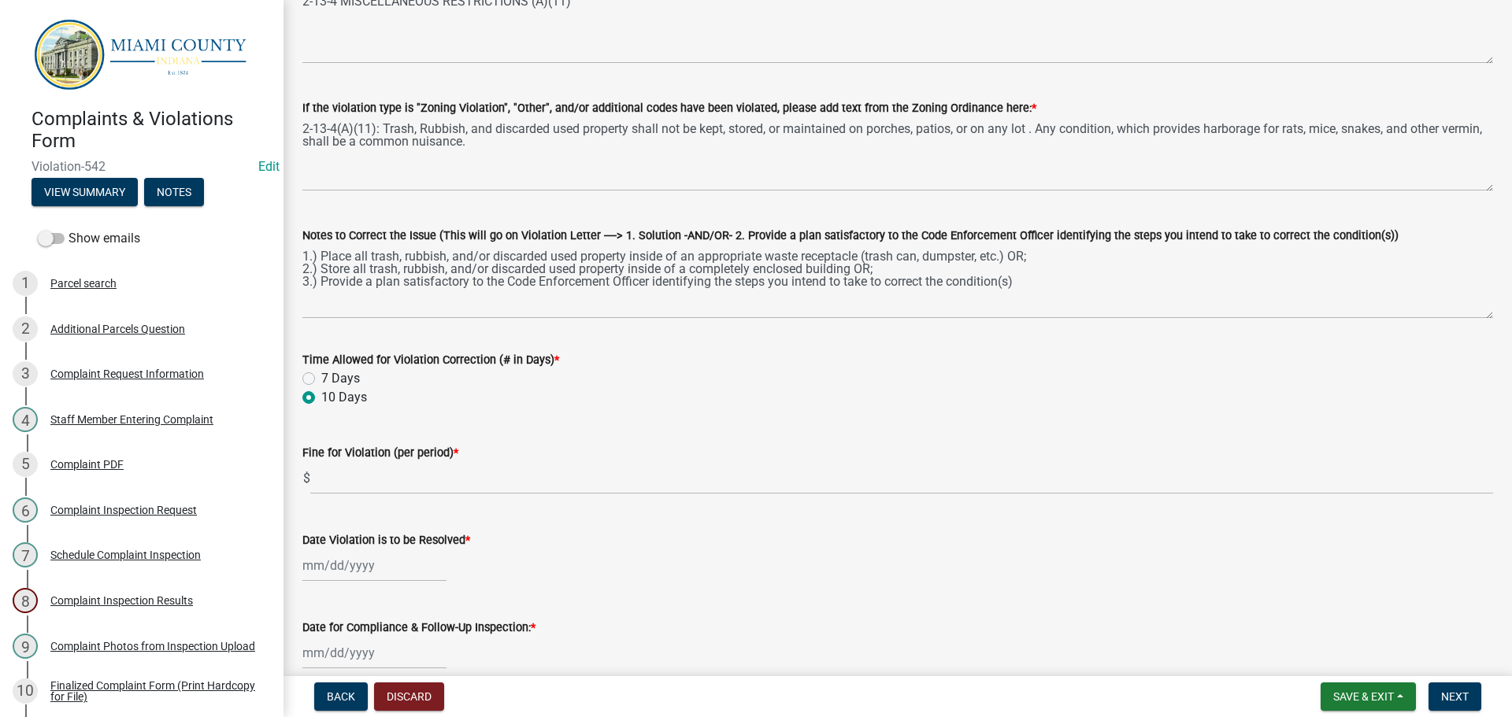
scroll to position [236, 0]
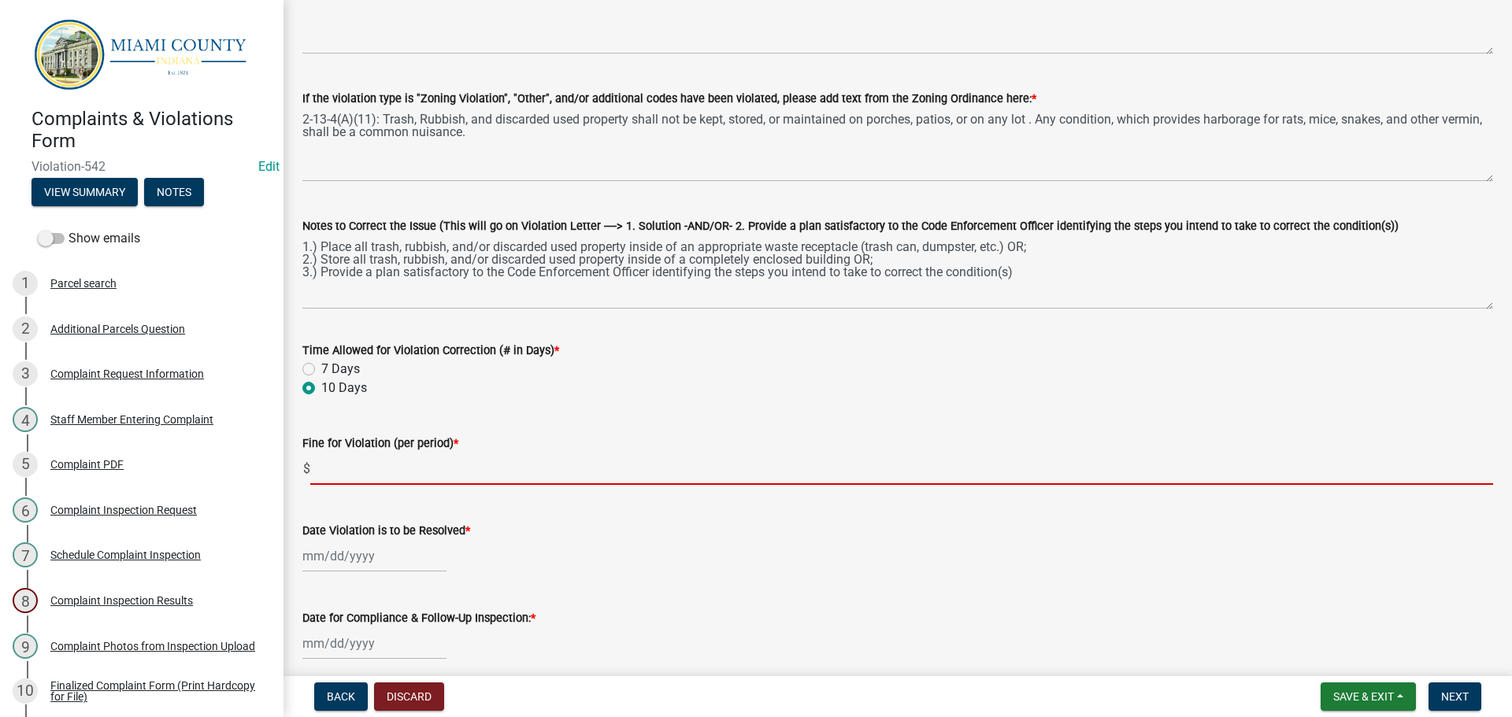
click at [365, 456] on input "text" at bounding box center [901, 469] width 1182 height 32
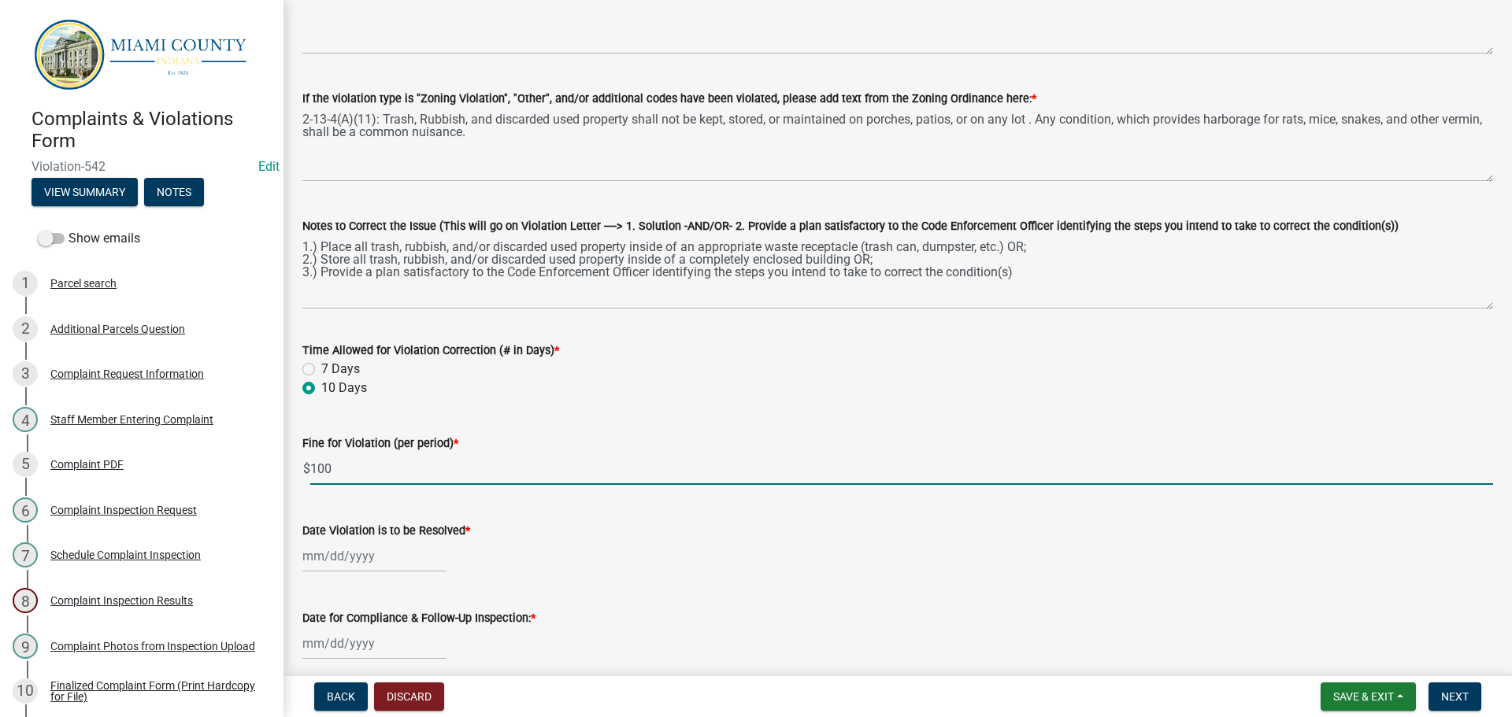
type input "100"
click at [346, 559] on div at bounding box center [374, 556] width 144 height 32
select select "8"
select select "2025"
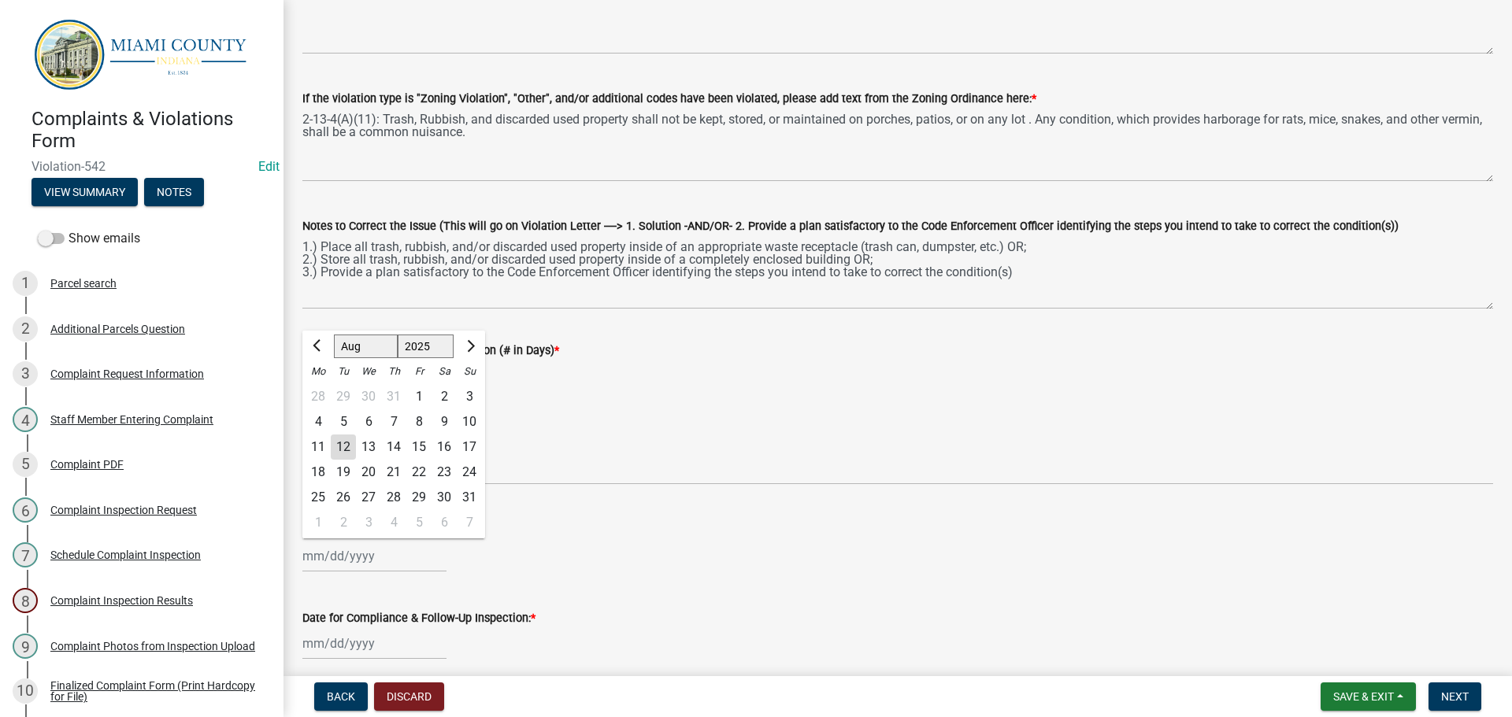
click at [431, 472] on div "18 19 20 21 22 23 24" at bounding box center [393, 472] width 183 height 25
click at [426, 472] on div "22" at bounding box center [418, 472] width 25 height 25
type input "[DATE]"
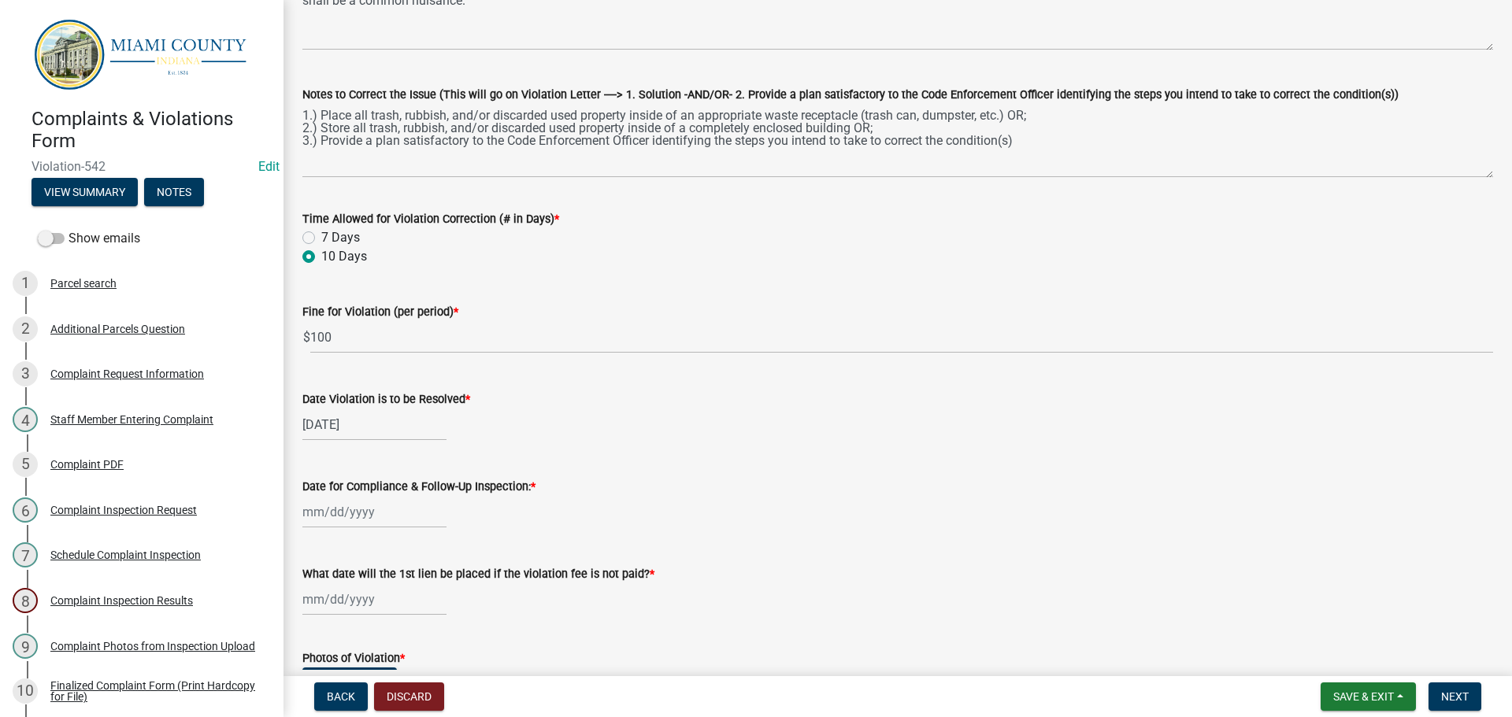
scroll to position [472, 0]
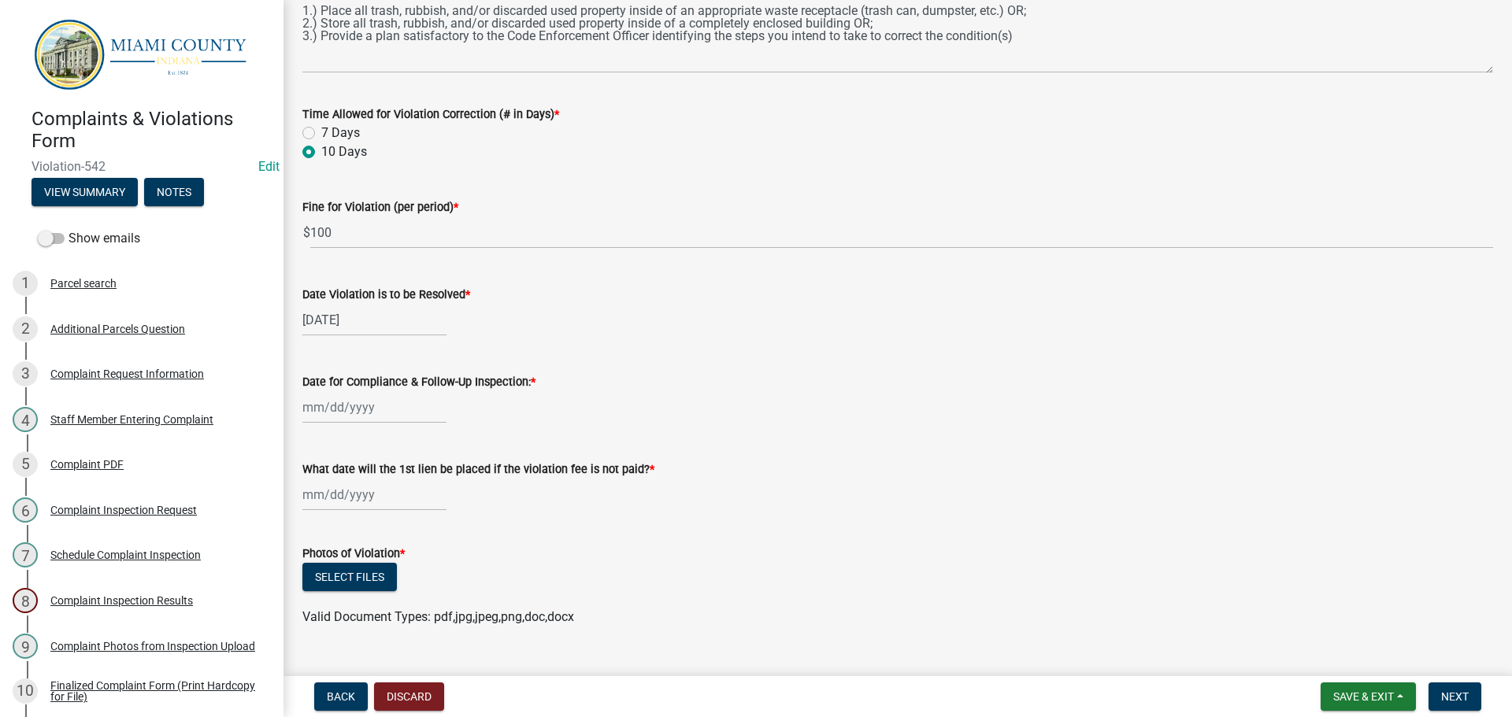
click at [364, 409] on div at bounding box center [374, 407] width 144 height 32
select select "8"
select select "2025"
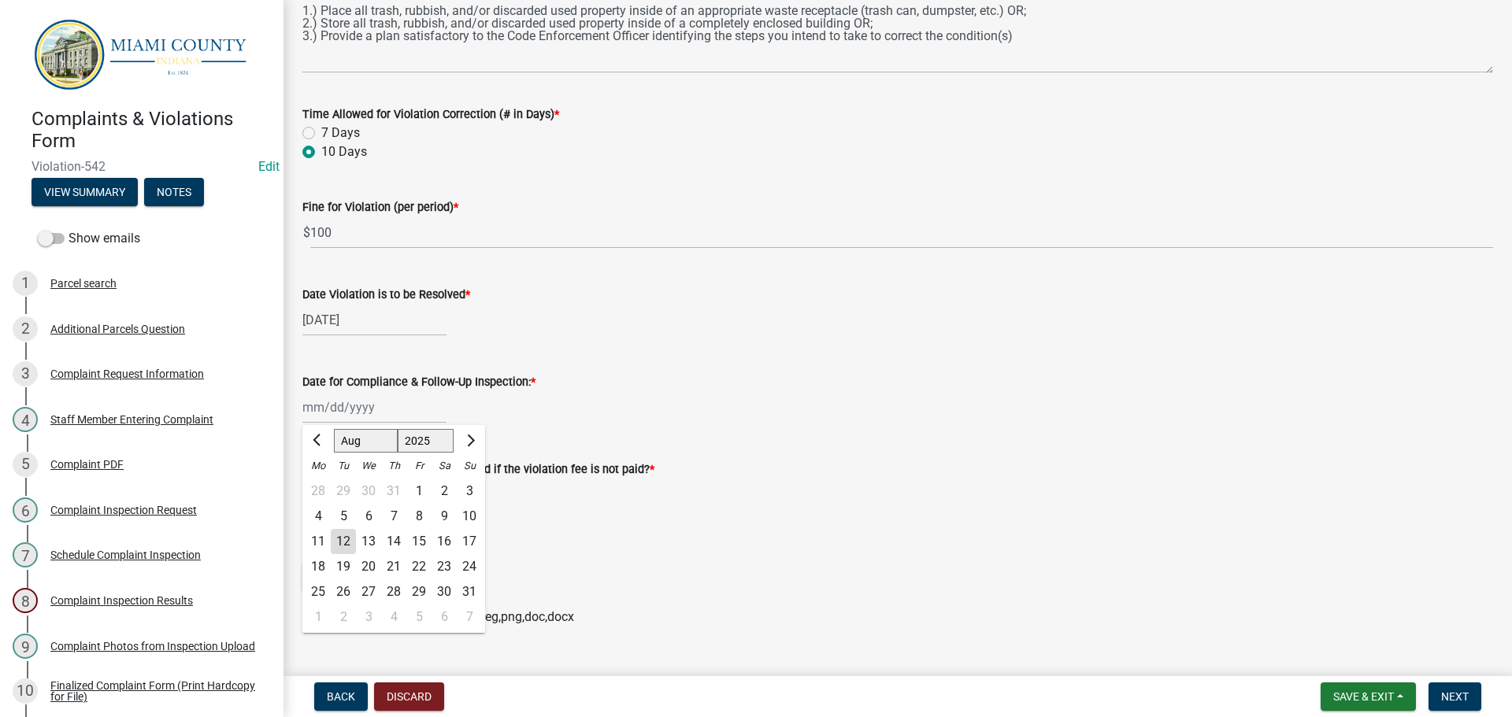
click at [447, 568] on div "23" at bounding box center [443, 566] width 25 height 25
type input "[DATE]"
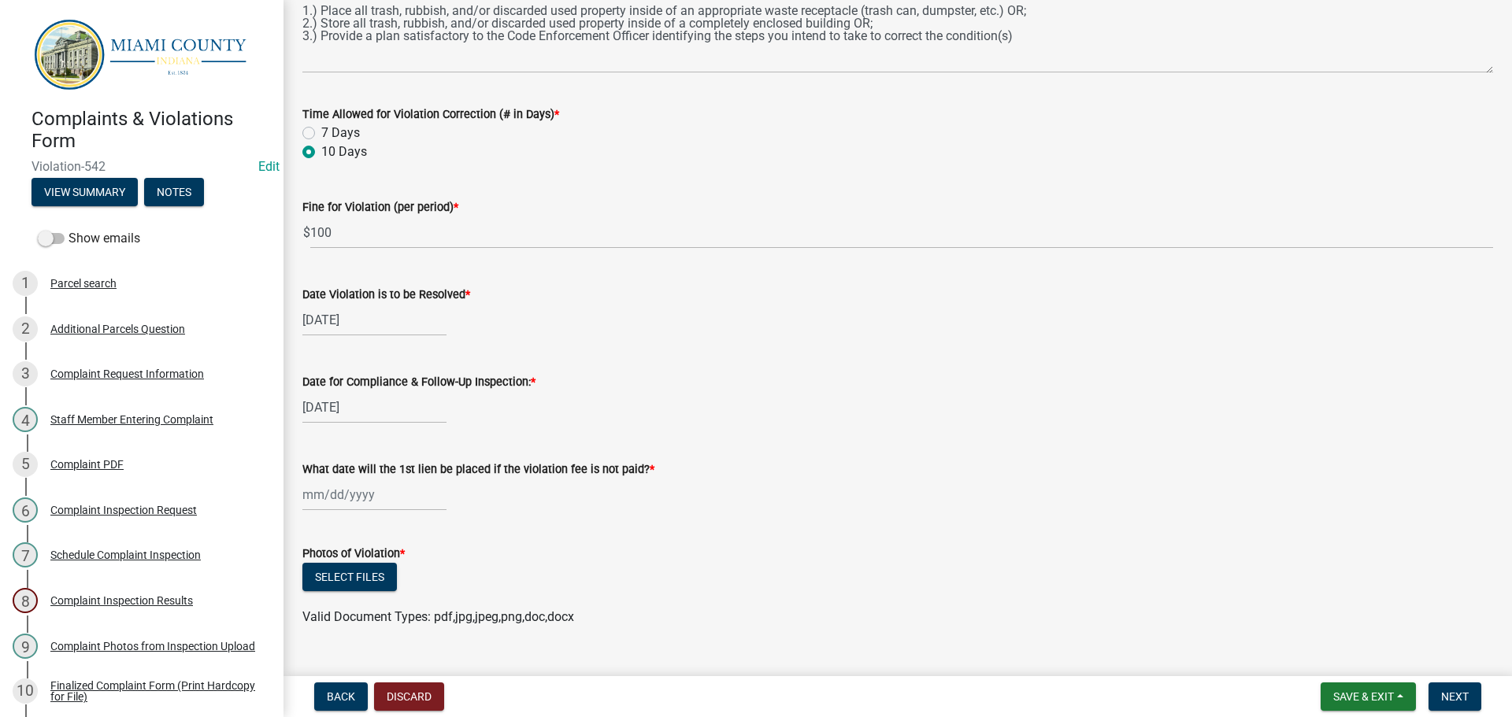
select select "8"
select select "2025"
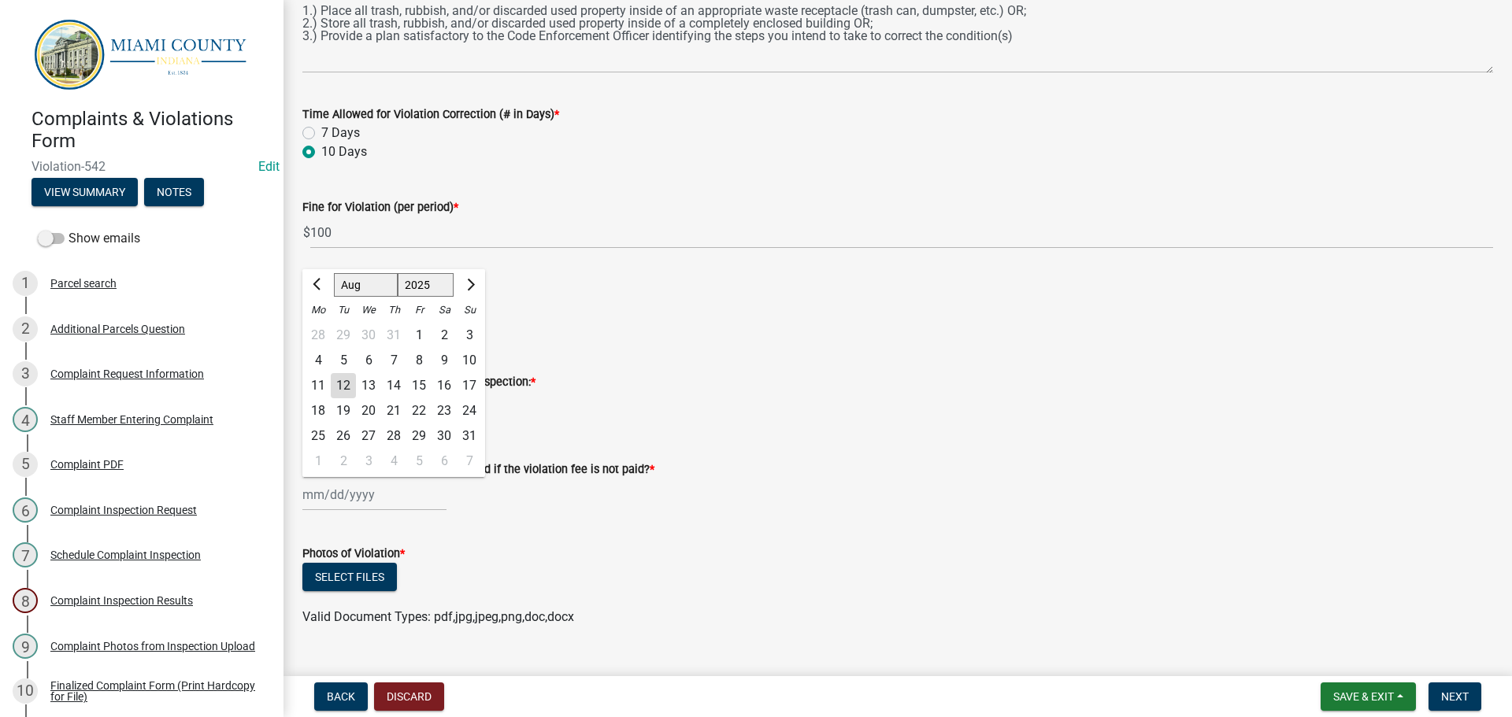
click at [356, 494] on div "[PERSON_NAME] Feb Mar Apr [PERSON_NAME][DATE] Oct Nov [DATE] 1526 1527 1528 152…" at bounding box center [374, 495] width 144 height 32
click at [465, 287] on span "Next month" at bounding box center [469, 285] width 12 height 12
select select "9"
click at [345, 412] on div "23" at bounding box center [343, 410] width 25 height 25
type input "[DATE]"
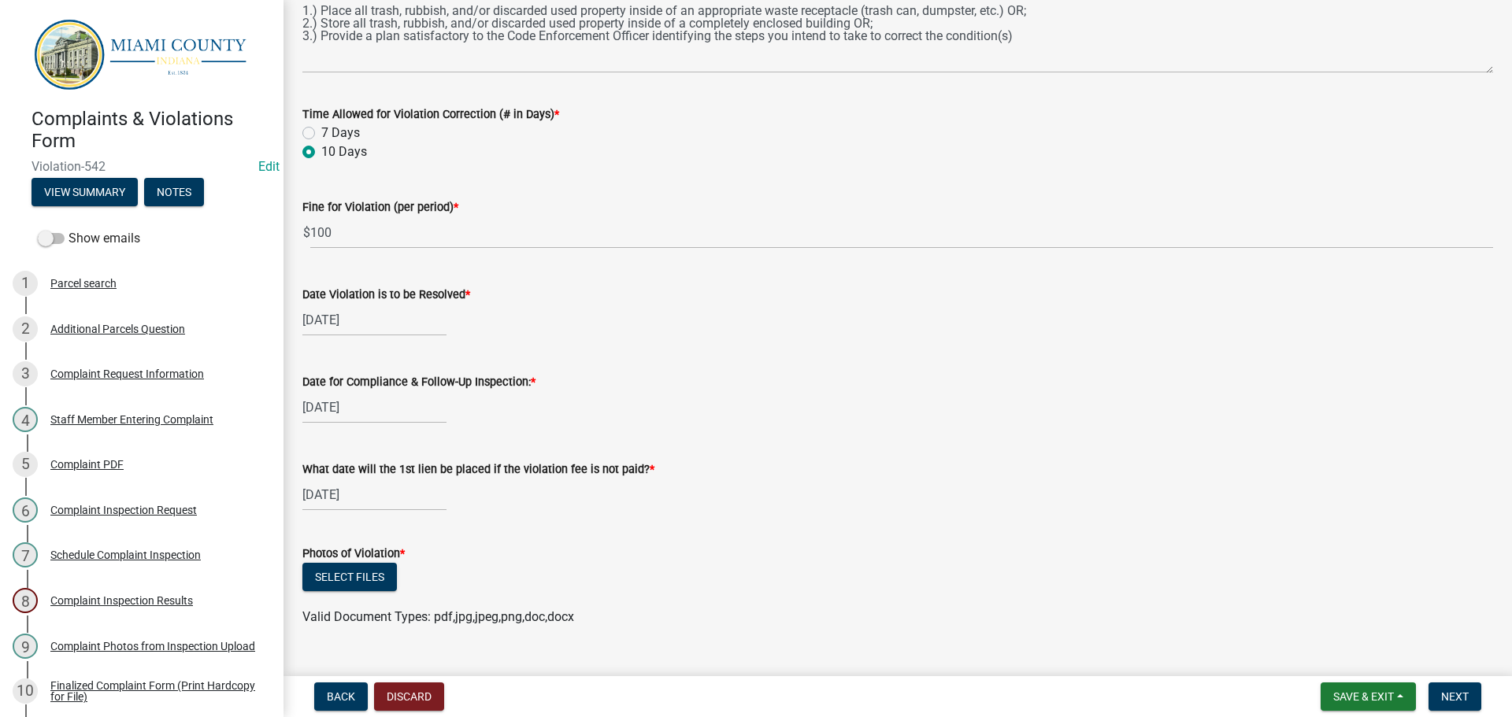
click at [659, 587] on div "Select files" at bounding box center [897, 579] width 1190 height 32
click at [339, 576] on button "Select files" at bounding box center [349, 577] width 94 height 28
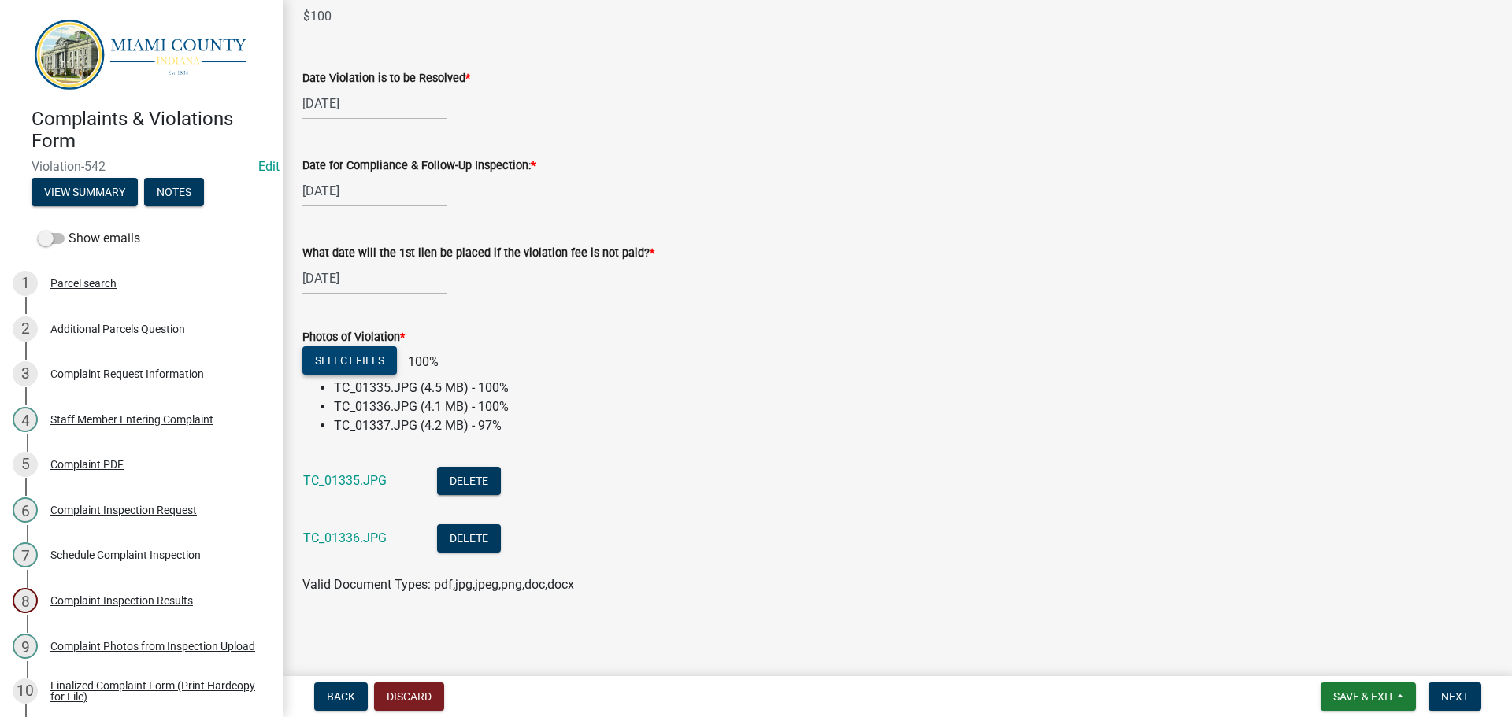
scroll to position [677, 0]
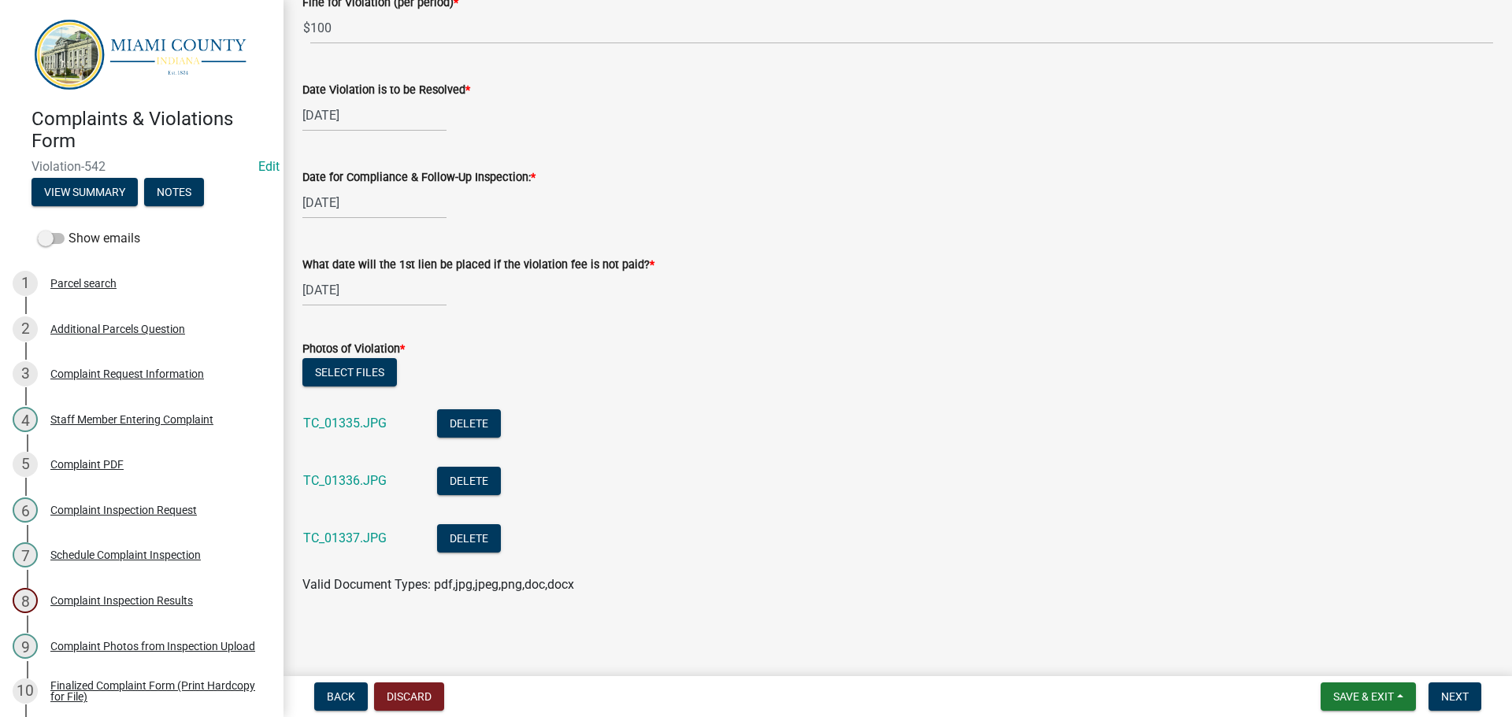
click at [1485, 702] on form "Save & Exit Save Save & Exit Next" at bounding box center [1400, 697] width 173 height 28
click at [1458, 700] on span "Next" at bounding box center [1455, 696] width 28 height 13
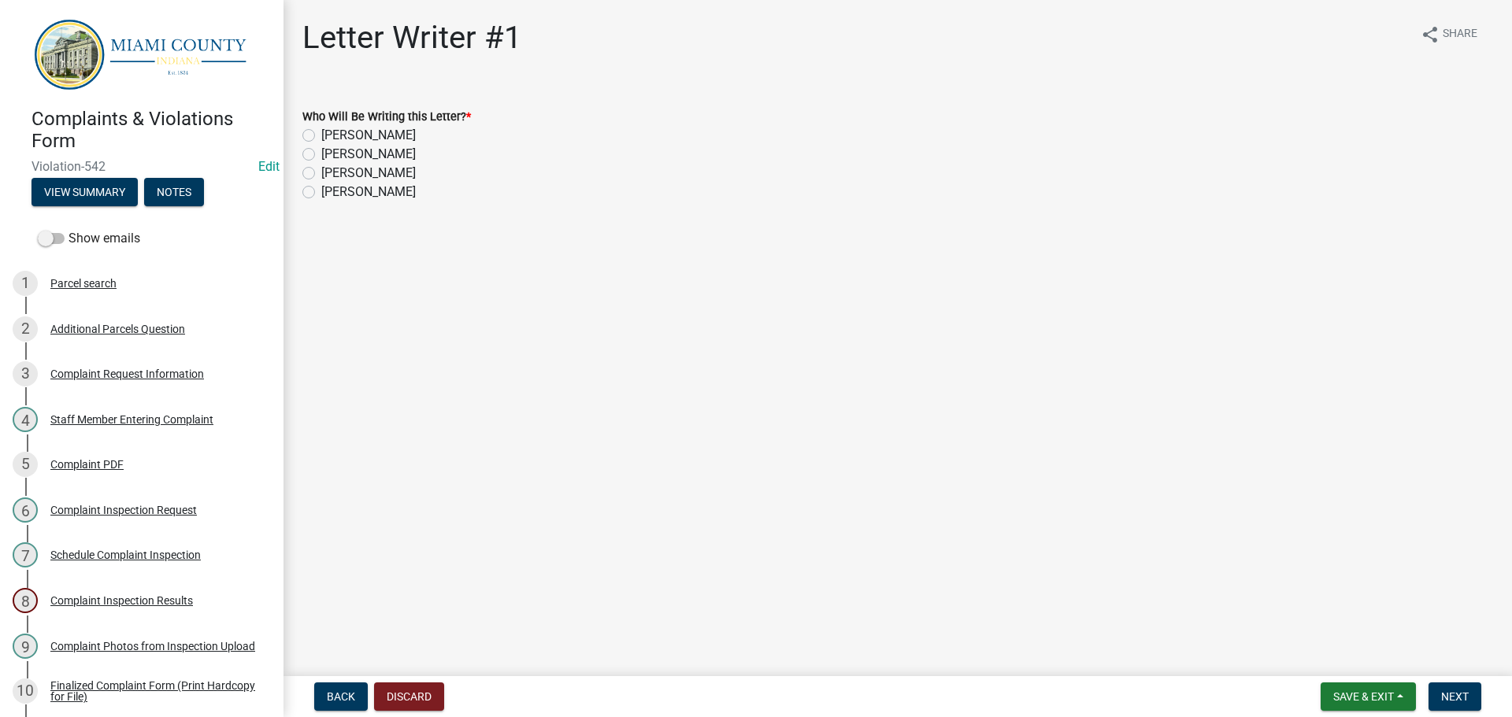
click at [321, 172] on label "[PERSON_NAME]" at bounding box center [368, 173] width 94 height 19
click at [321, 172] on input "[PERSON_NAME]" at bounding box center [326, 169] width 10 height 10
radio input "true"
click at [1460, 695] on span "Next" at bounding box center [1455, 696] width 28 height 13
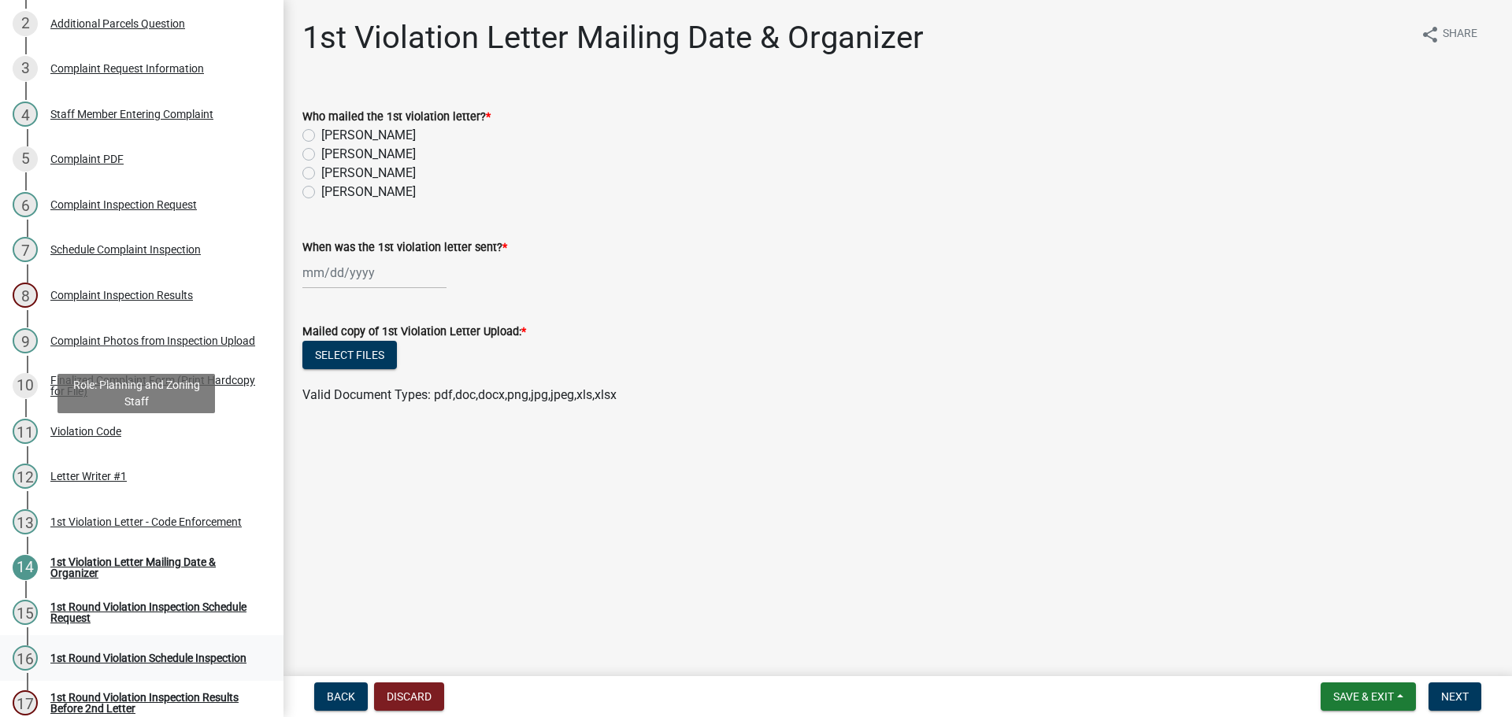
scroll to position [512, 0]
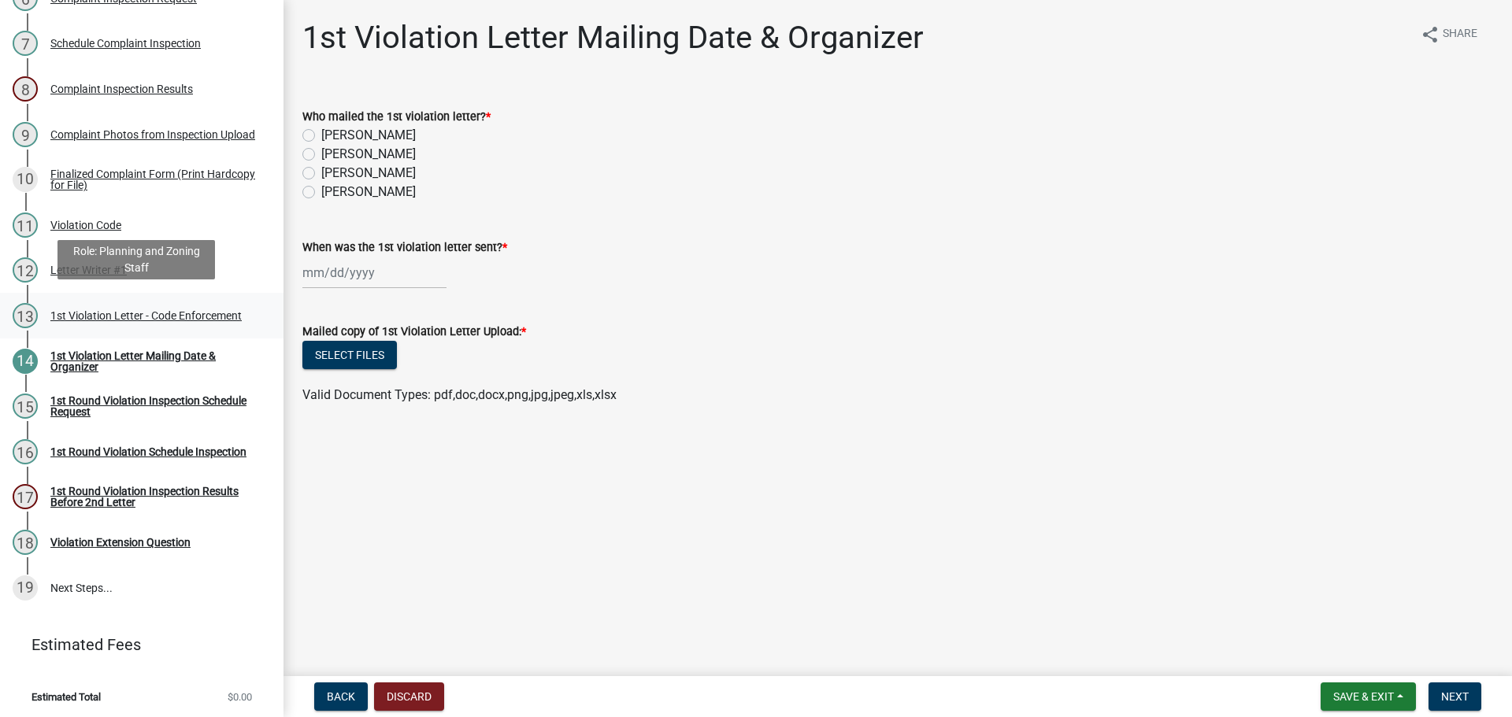
click at [61, 310] on div "1st Violation Letter - Code Enforcement" at bounding box center [145, 315] width 191 height 11
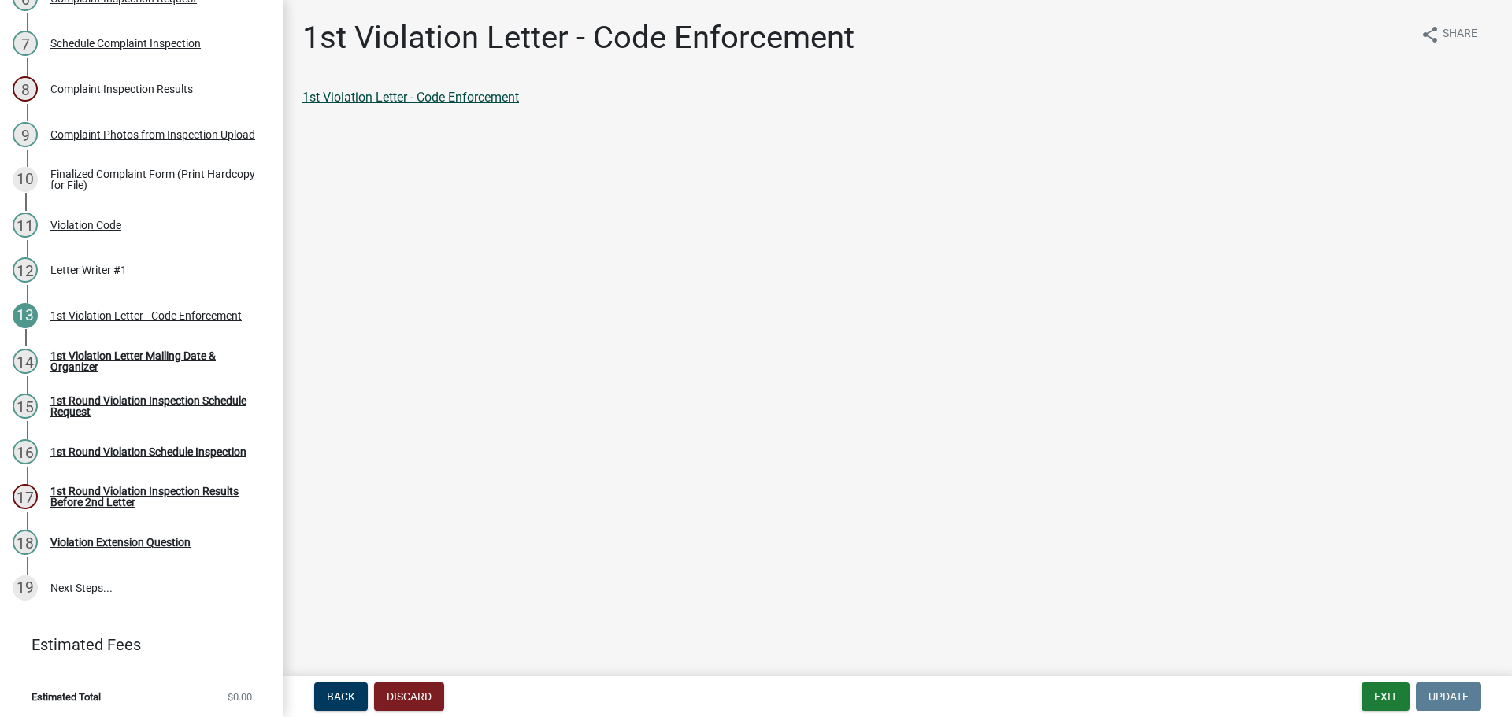
click at [402, 98] on link "1st Violation Letter - Code Enforcement" at bounding box center [410, 97] width 216 height 15
